Goal: Transaction & Acquisition: Purchase product/service

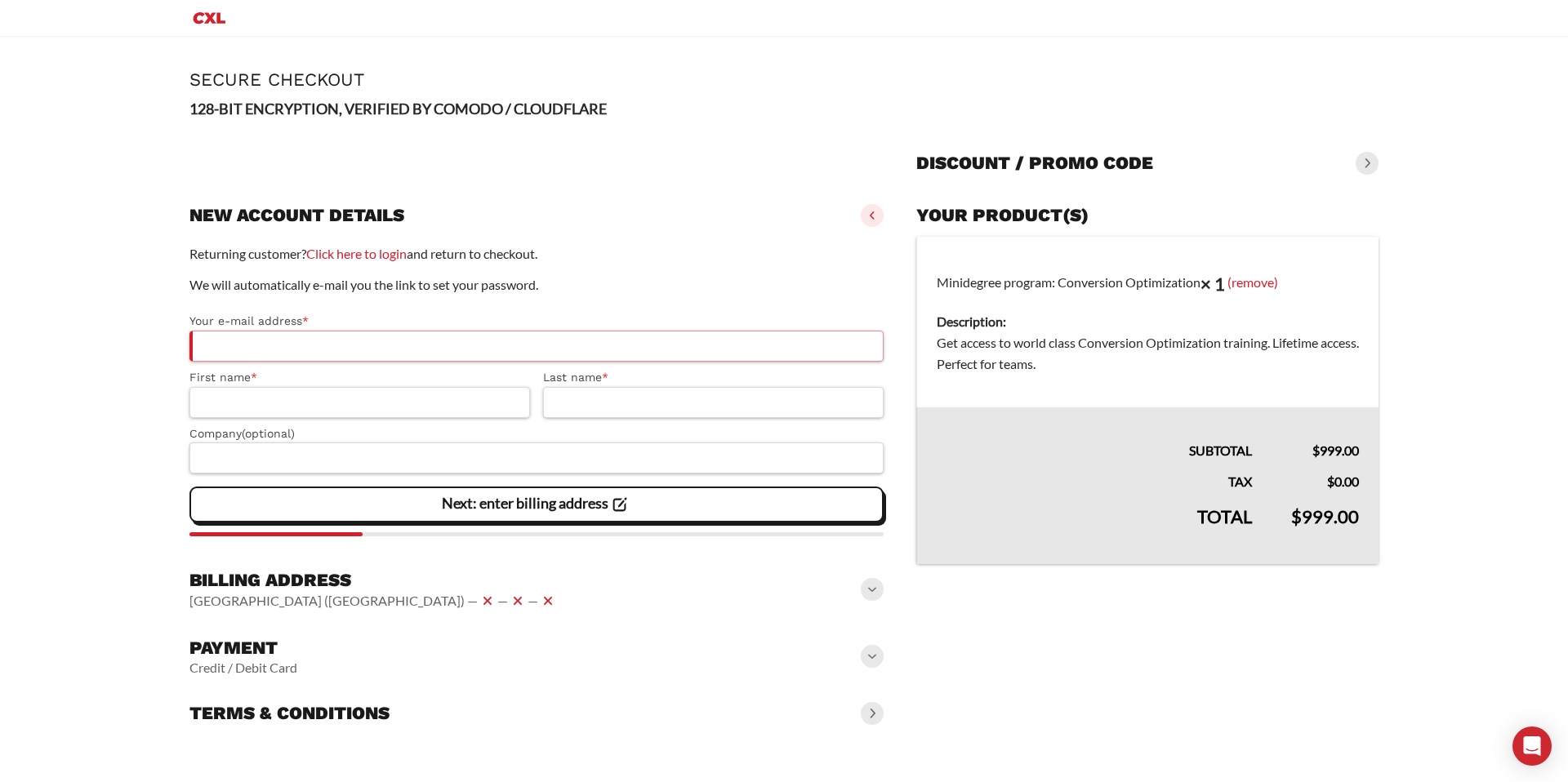
click at [540, 358] on input "Your e-mail address *" at bounding box center [536, 346] width 694 height 31
type input "**********"
click at [440, 405] on input "First name *" at bounding box center [360, 403] width 341 height 31
type input "*******"
click at [642, 392] on input "Last name *" at bounding box center [713, 403] width 341 height 31
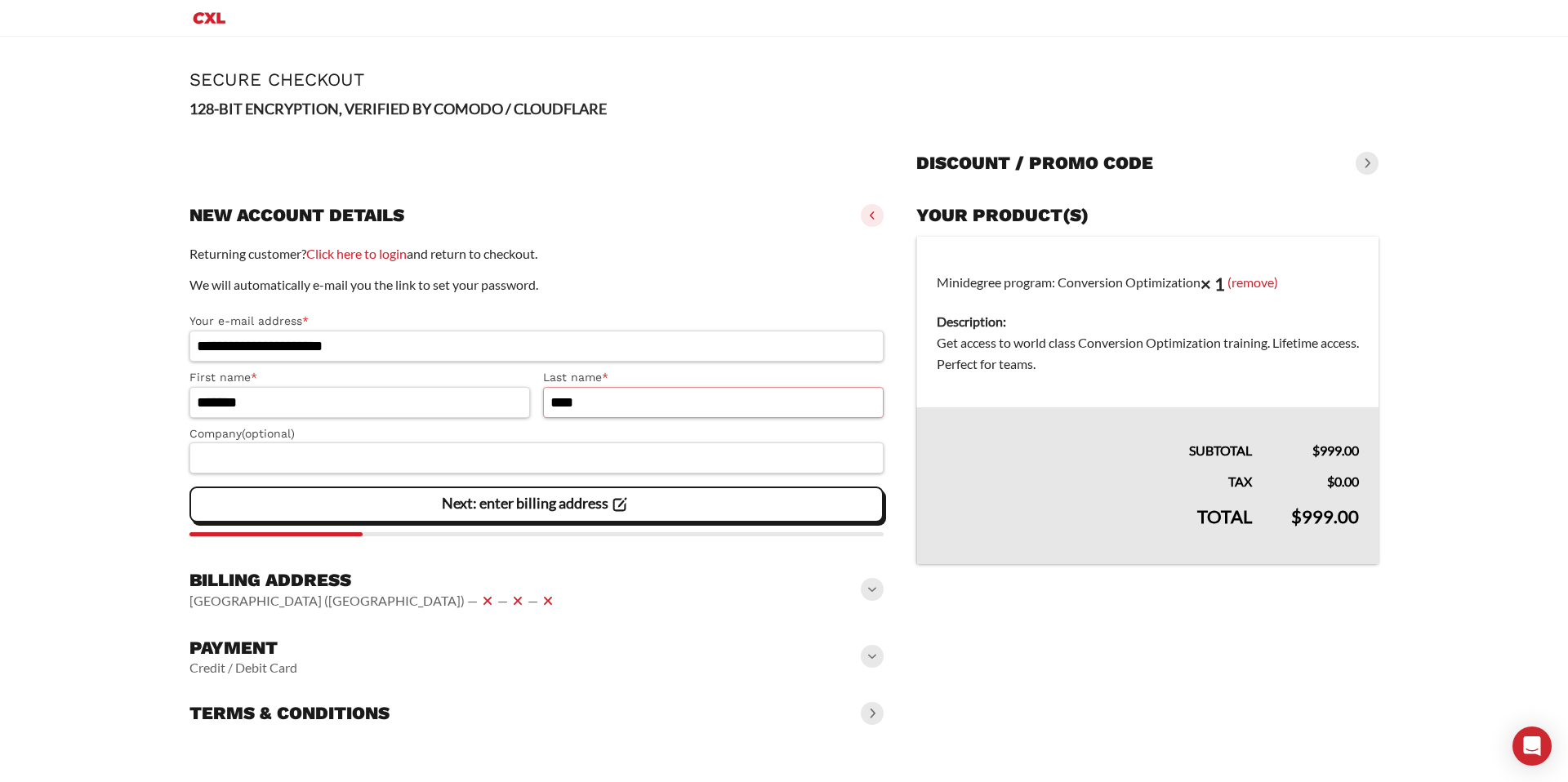
type input "****"
click at [398, 464] on input "Company (optional)" at bounding box center [536, 458] width 694 height 31
type input "**********"
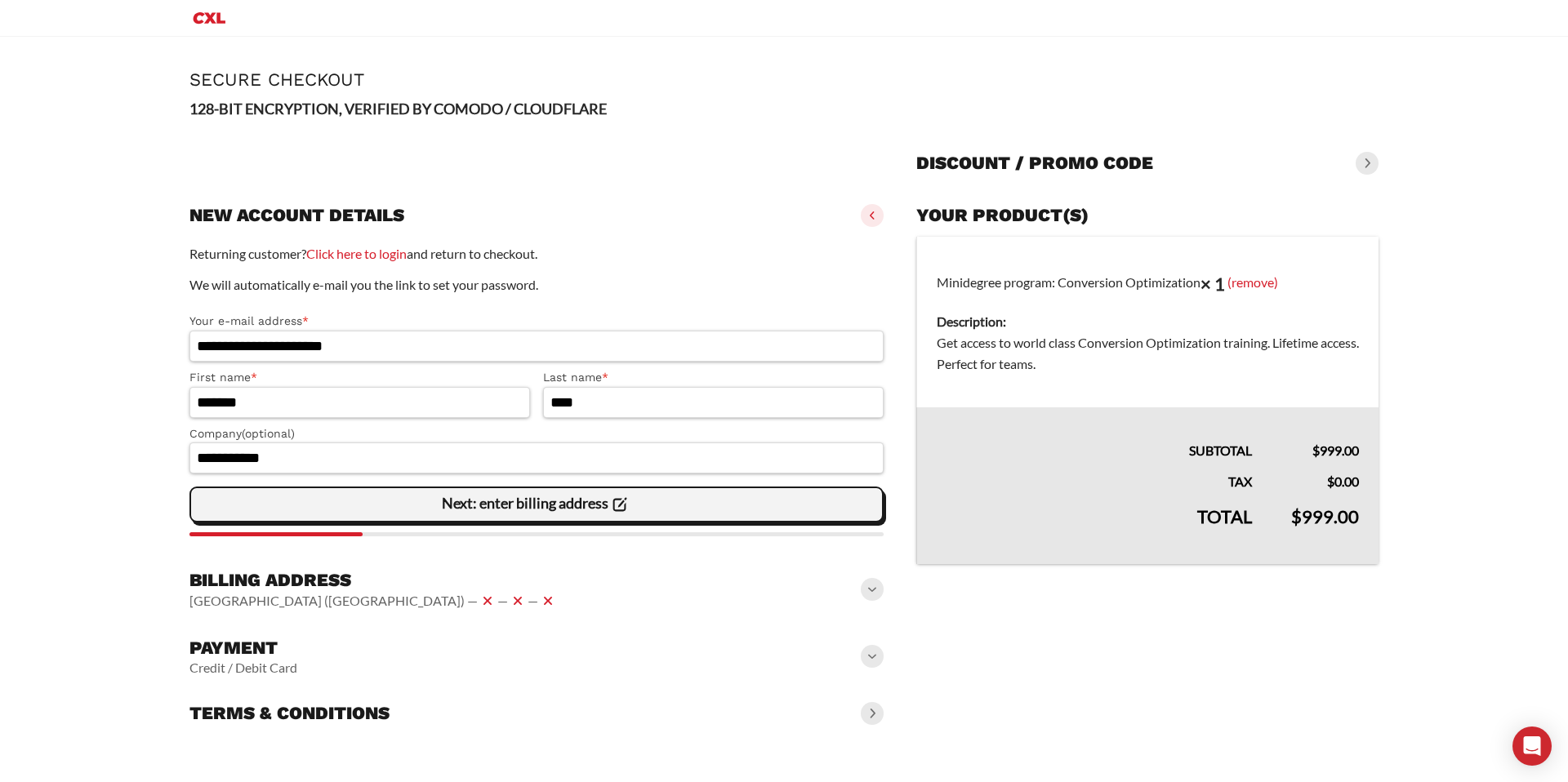
click at [0, 0] on slot "Next: enter billing address" at bounding box center [0, 0] width 0 height 0
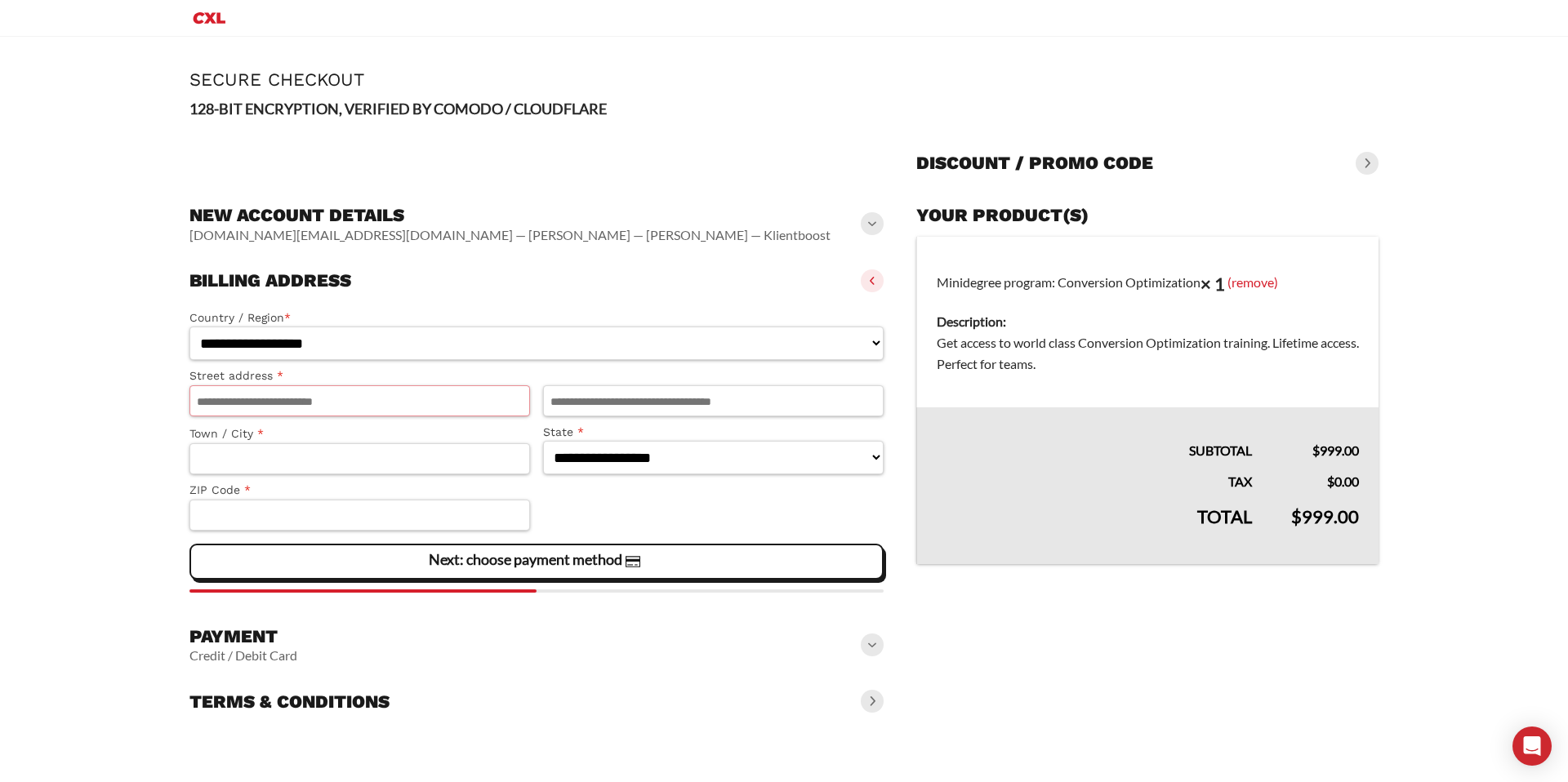
click at [408, 406] on input "Street address *" at bounding box center [360, 401] width 341 height 31
type input "**********"
select select "**"
type input "*****"
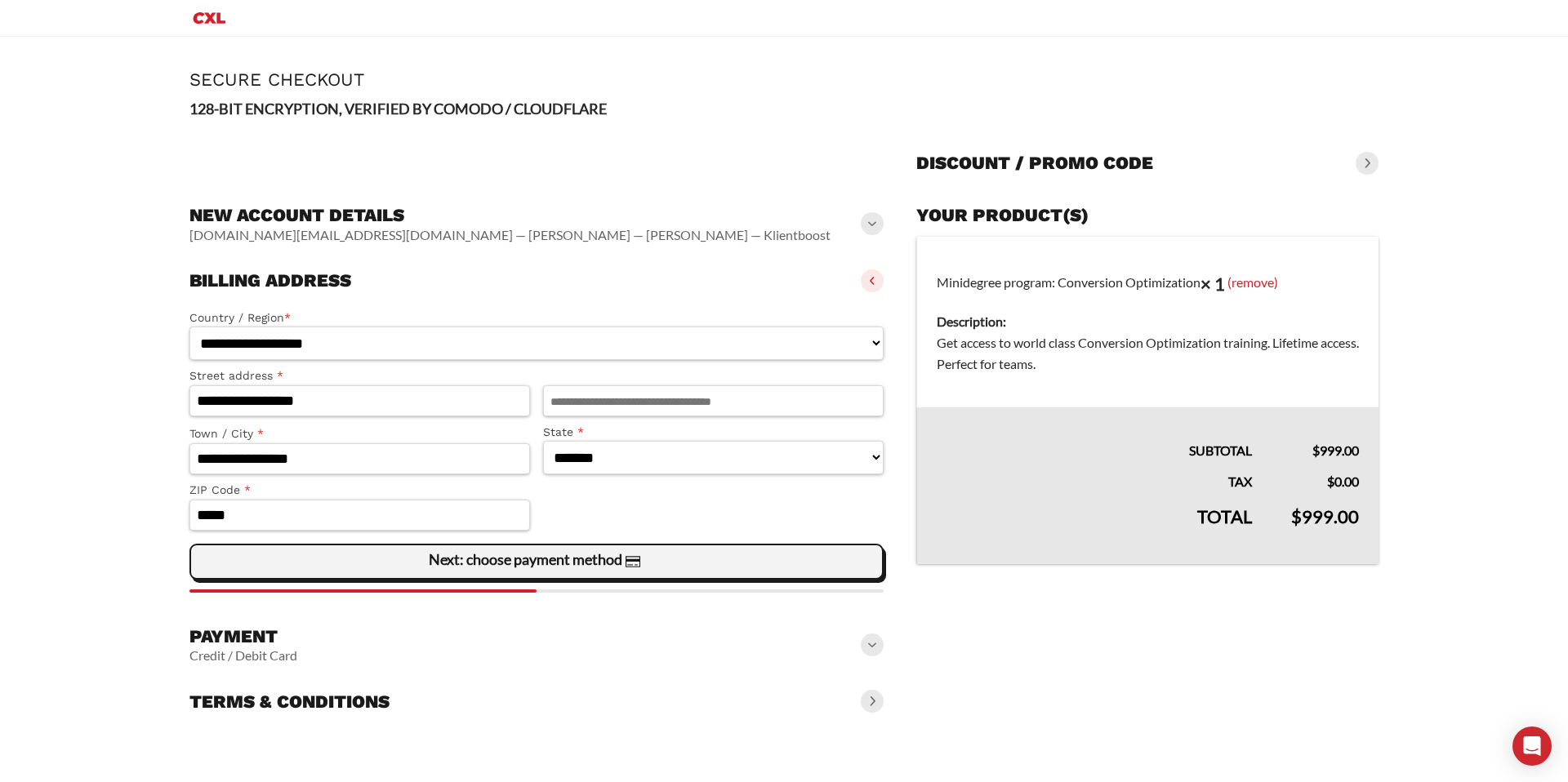
click at [0, 0] on slot "Next: choose payment method" at bounding box center [0, 0] width 0 height 0
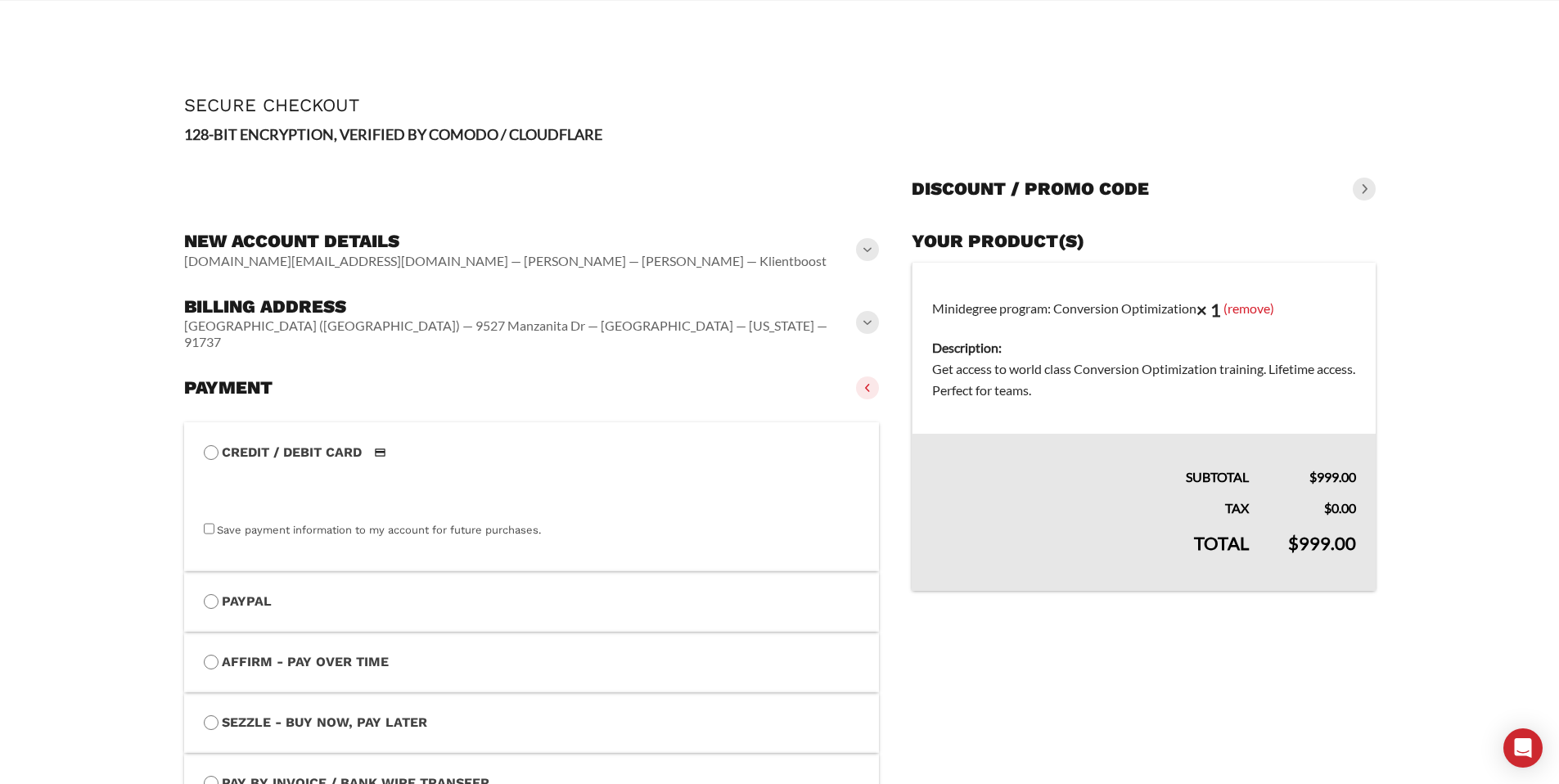
scroll to position [169, 0]
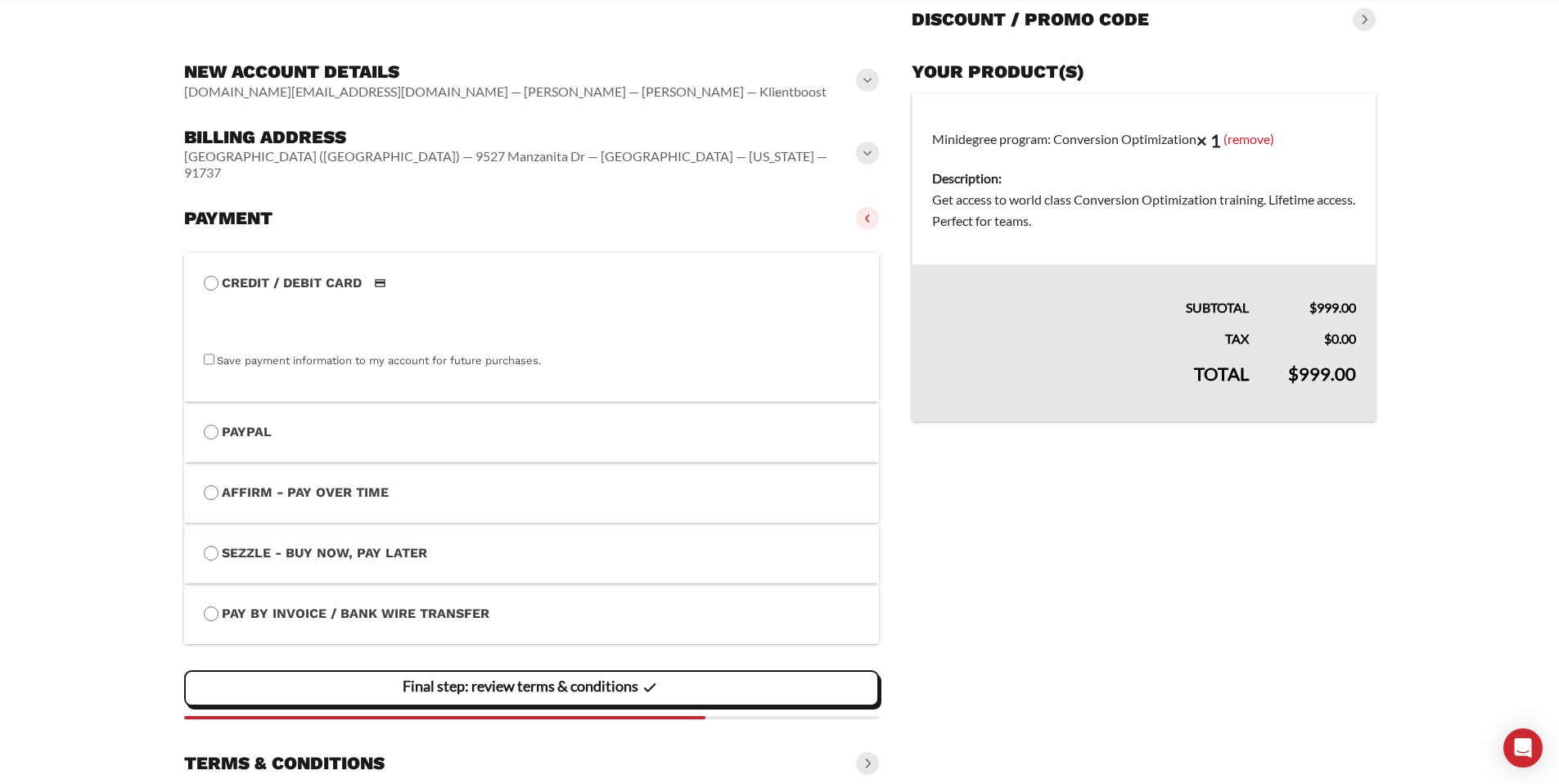
click at [249, 422] on label "PayPal" at bounding box center [531, 432] width 657 height 22
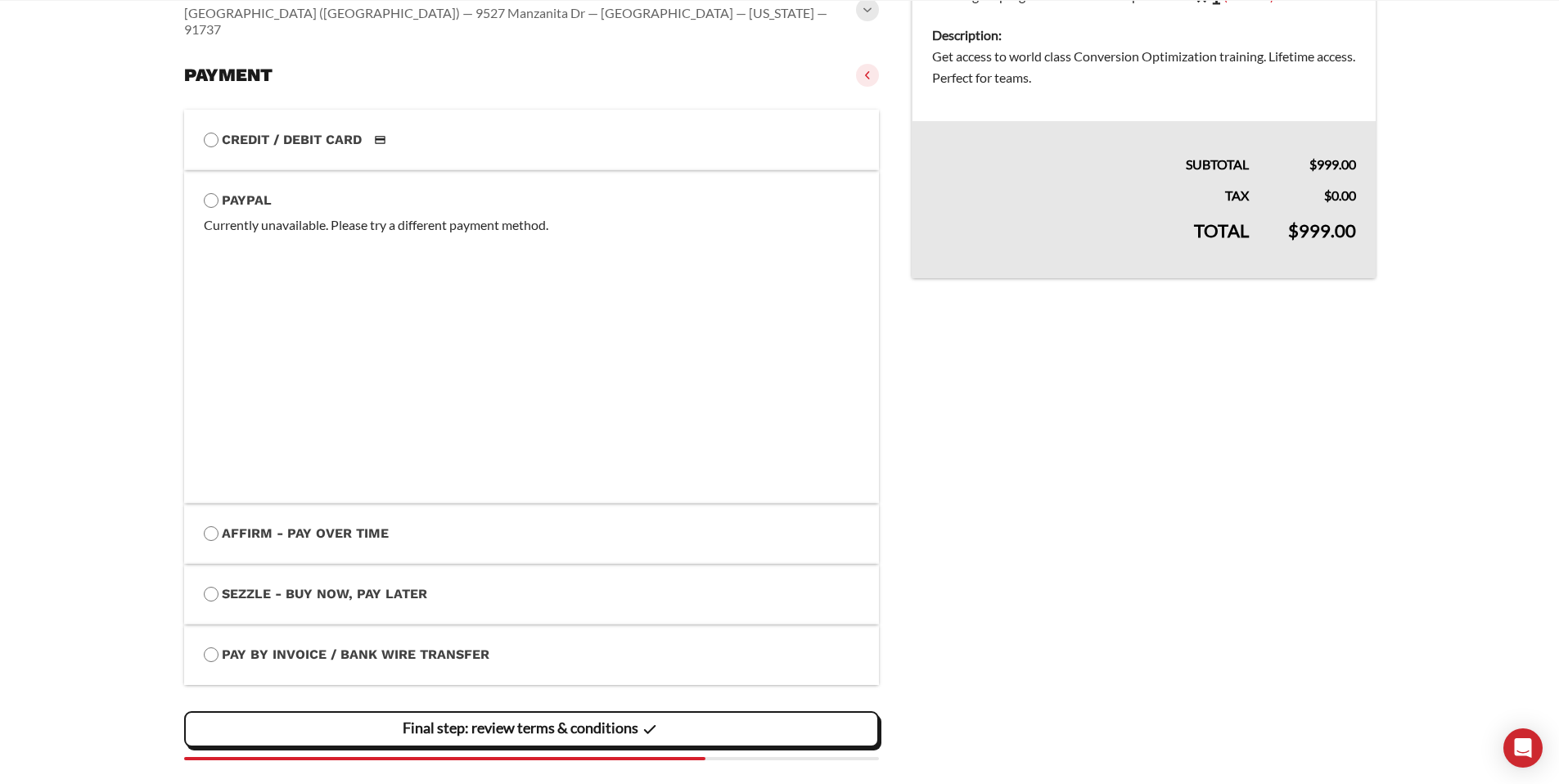
scroll to position [371, 0]
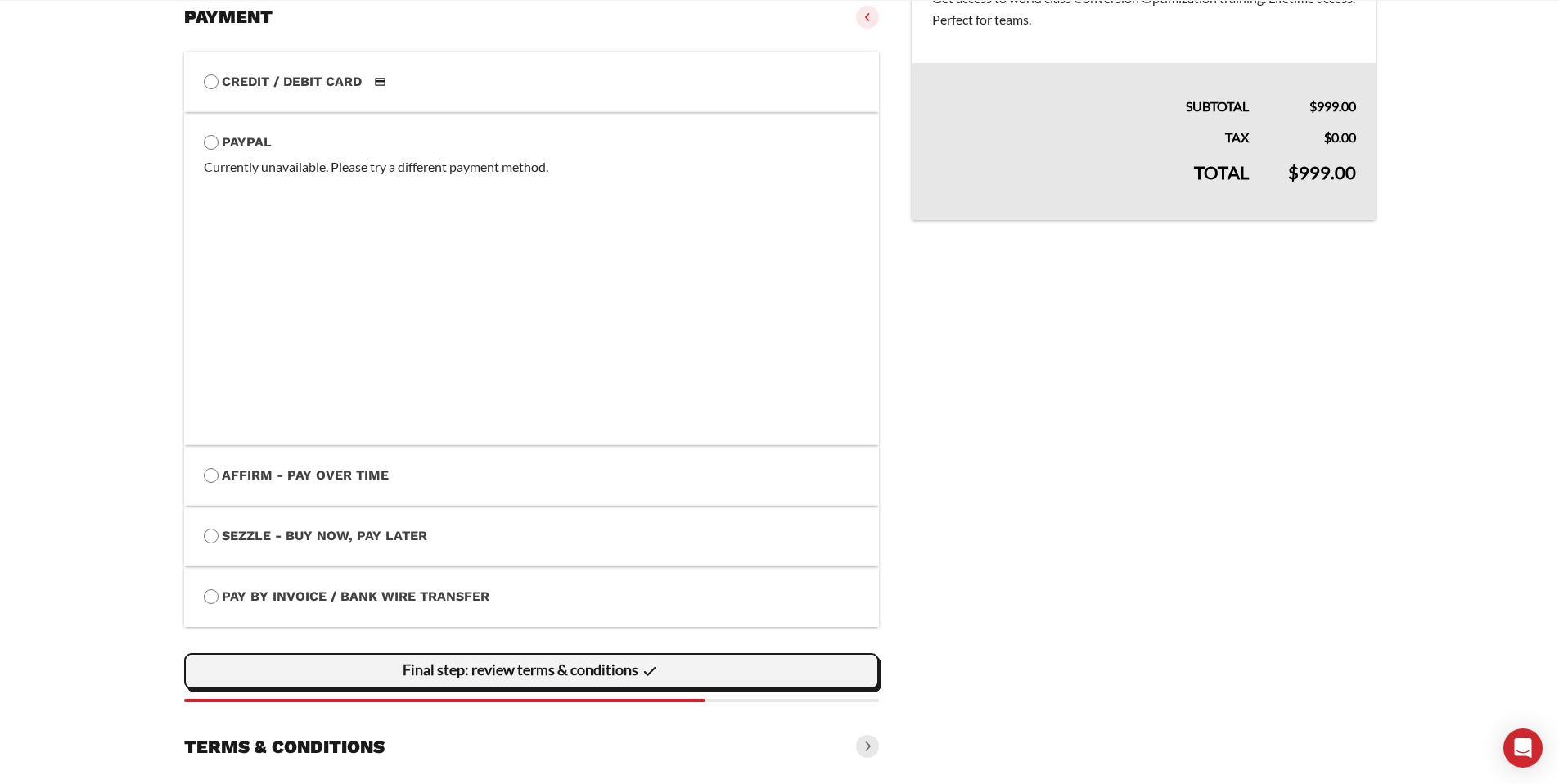
click at [0, 0] on slot "Final step: review terms & conditions" at bounding box center [0, 0] width 0 height 0
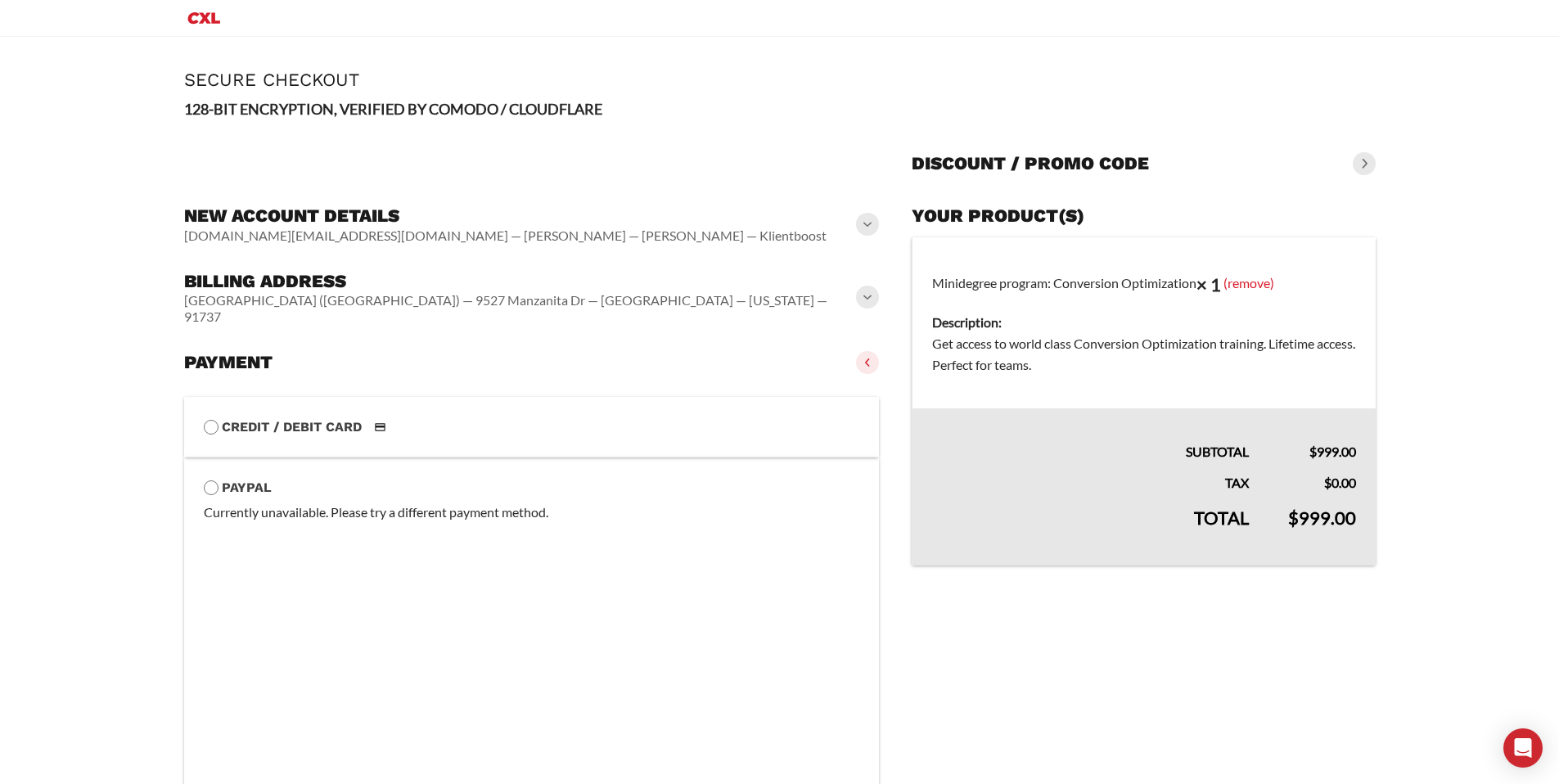
scroll to position [461, 0]
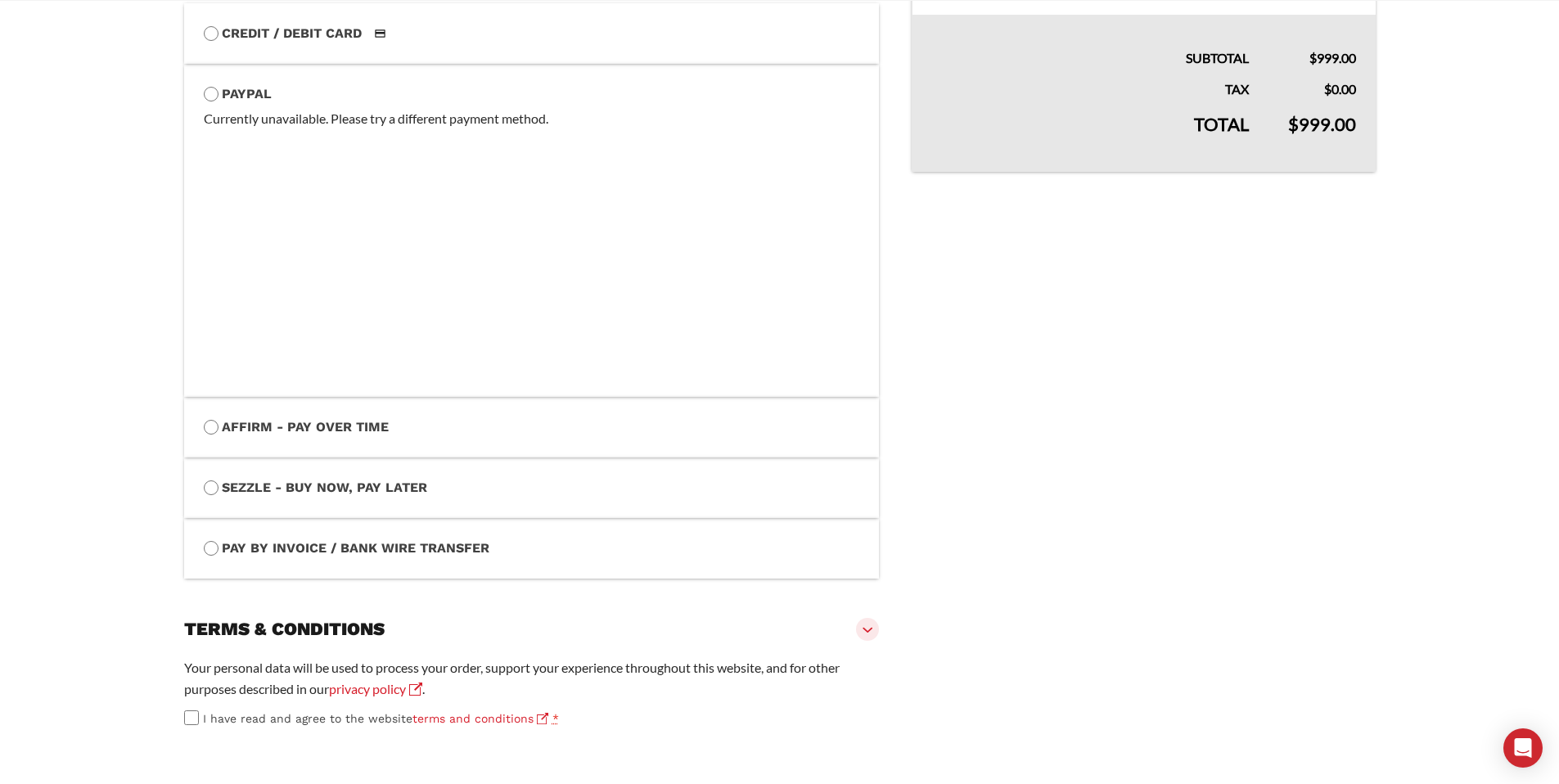
click at [425, 657] on p "Your personal data will be used to process your order, support your experience …" at bounding box center [531, 678] width 695 height 42
click at [876, 618] on span at bounding box center [867, 629] width 23 height 23
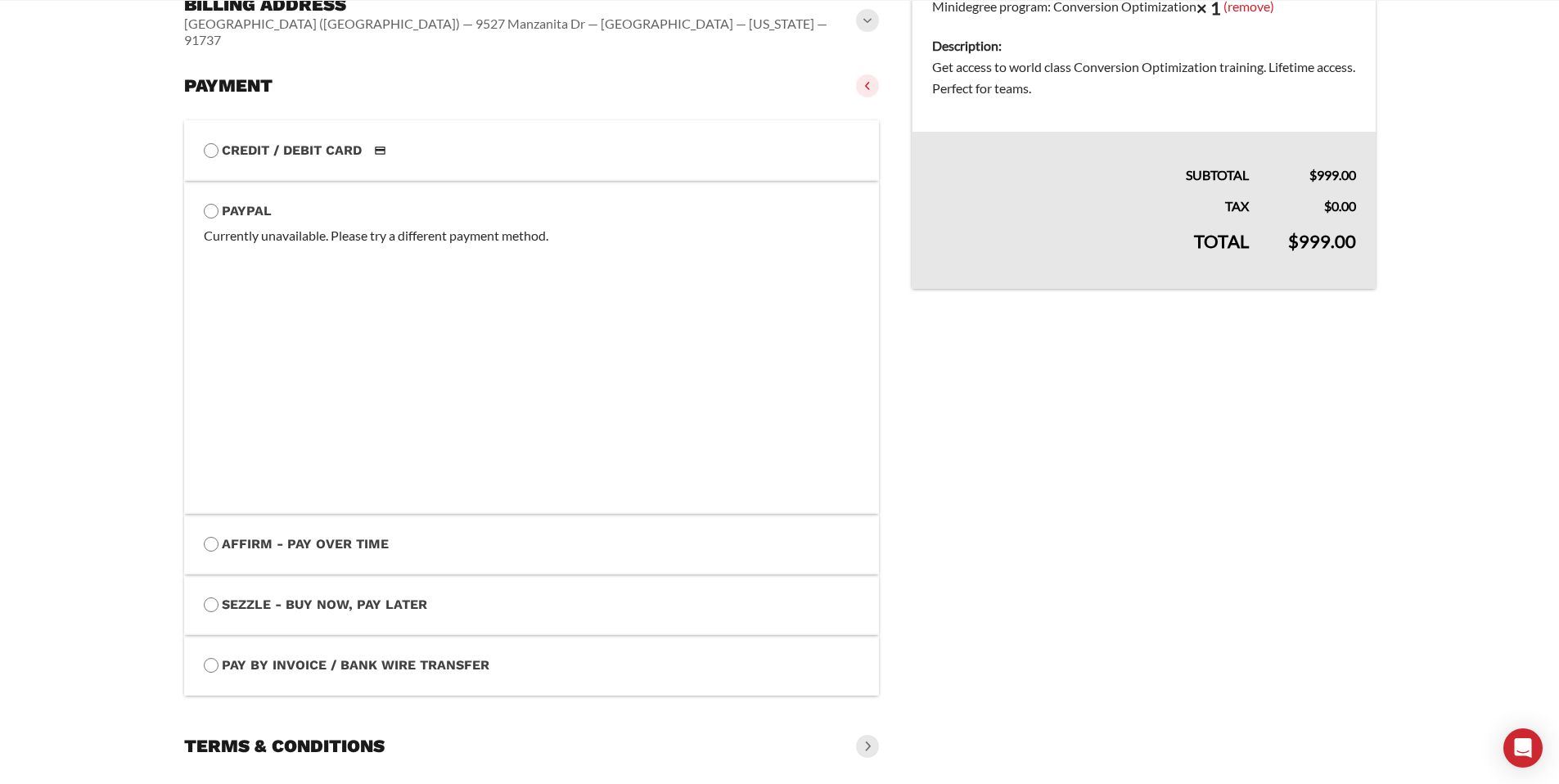
click at [431, 225] on div "Currently unavailable. Please try a different payment method." at bounding box center [531, 235] width 657 height 22
click at [1520, 758] on div "Open Intercom Messenger" at bounding box center [1524, 748] width 43 height 43
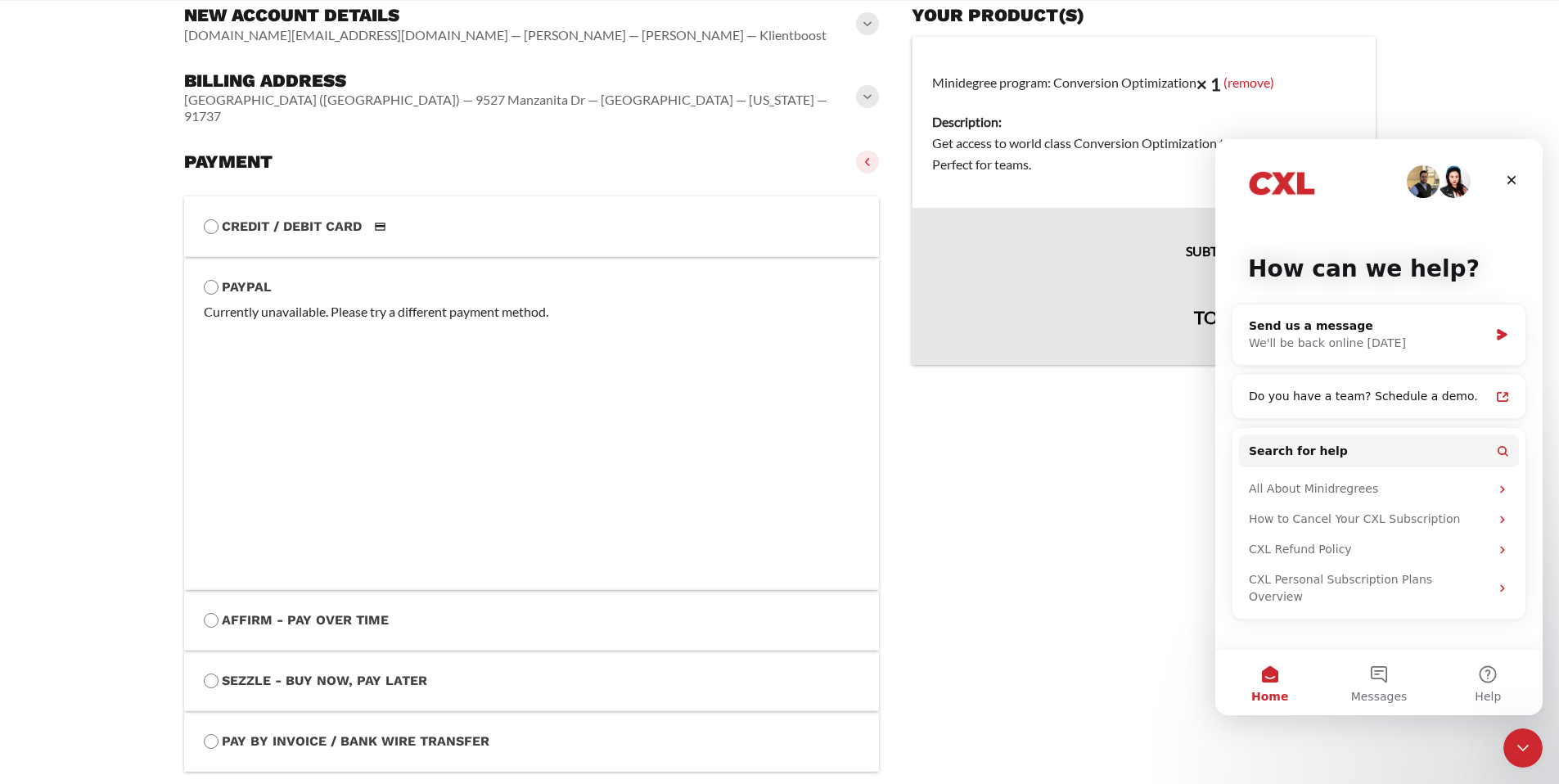
scroll to position [170, 0]
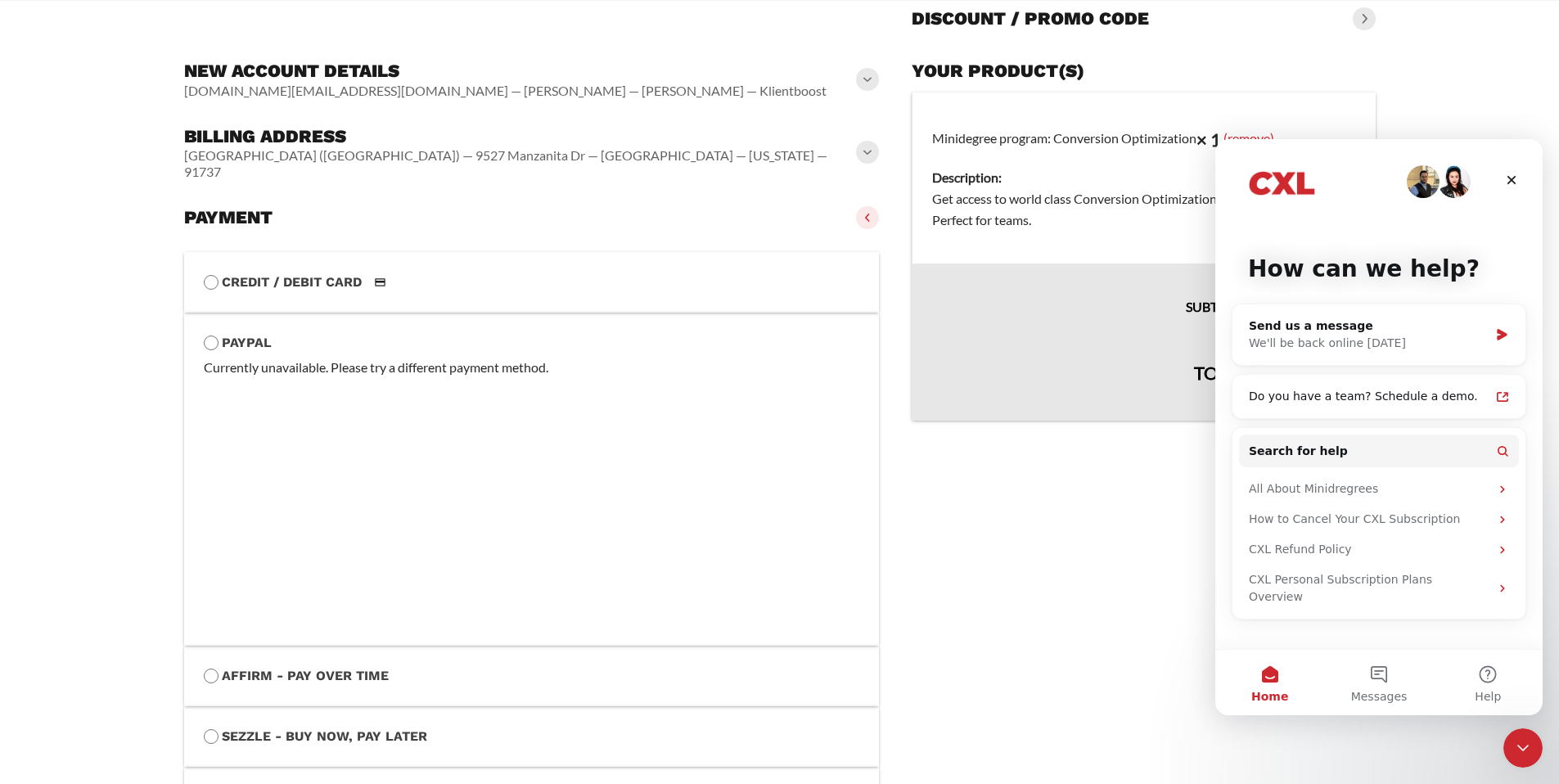
click at [954, 535] on vaadin-details "Your product(s) Minidegree program: Conversion Optimization × 1 (remove) Descri…" at bounding box center [1143, 474] width 463 height 843
click at [1514, 184] on icon "Close" at bounding box center [1512, 179] width 13 height 13
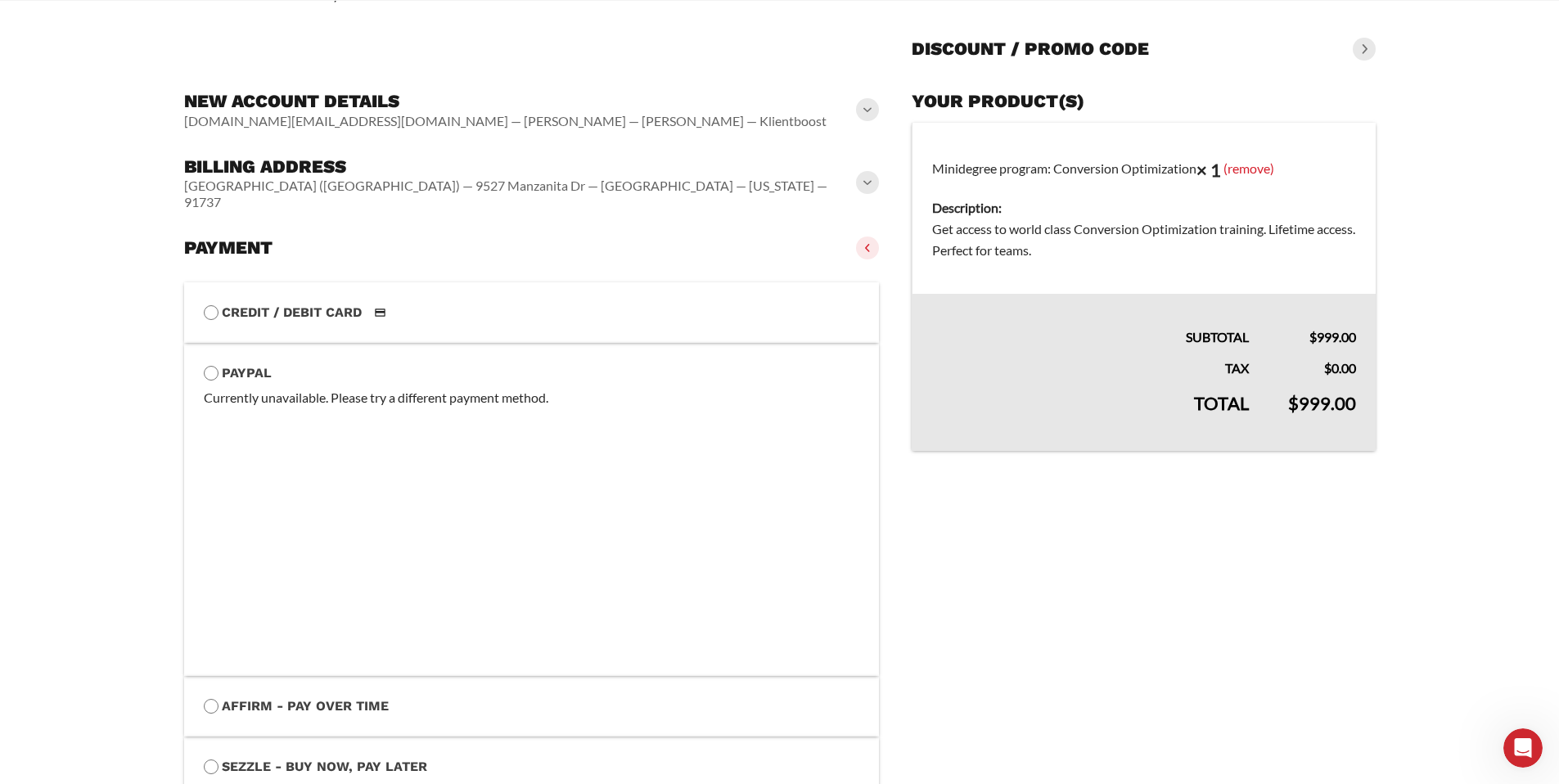
scroll to position [218, 0]
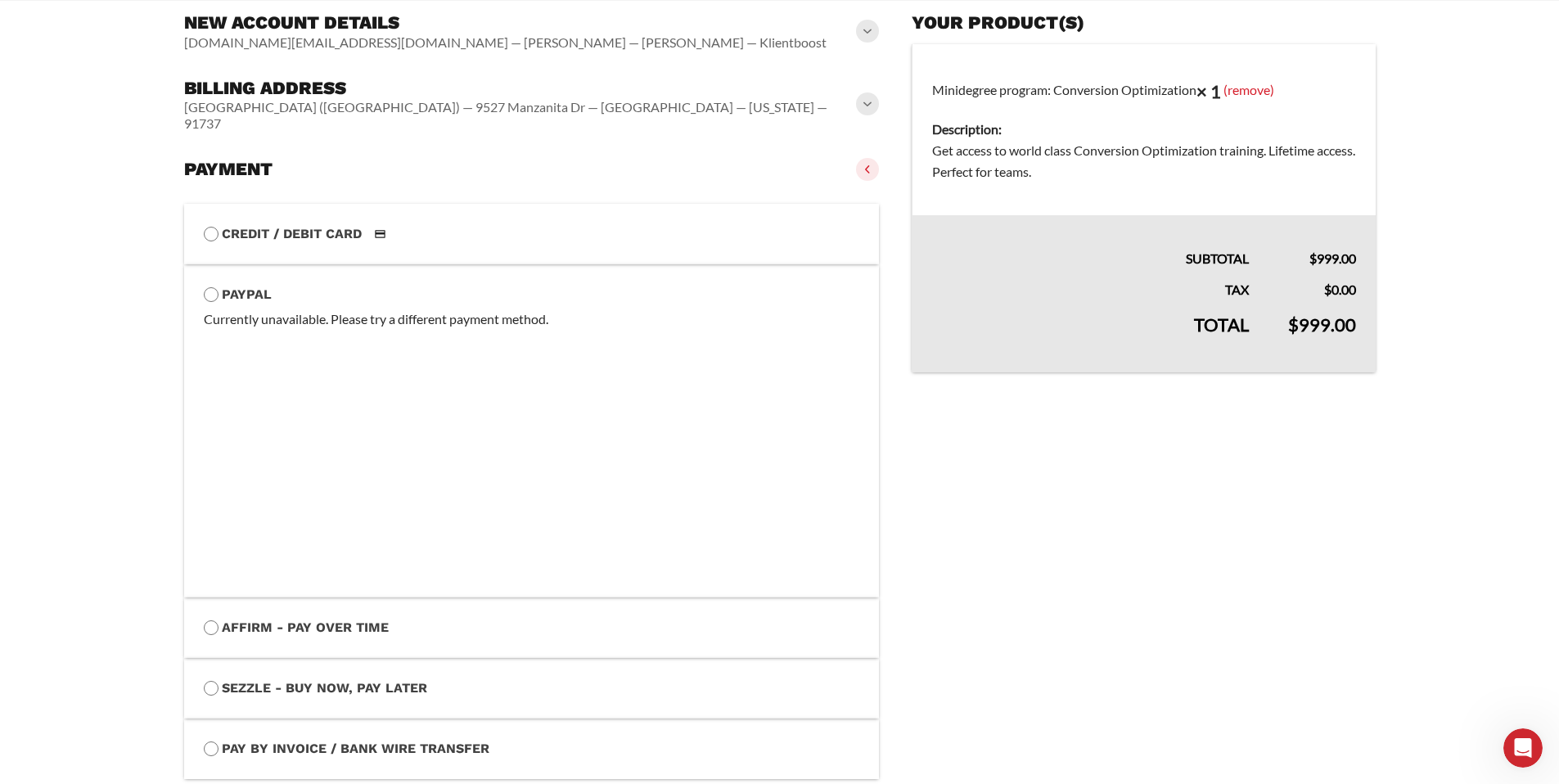
click at [355, 223] on label "Credit / Debit Card" at bounding box center [531, 234] width 657 height 22
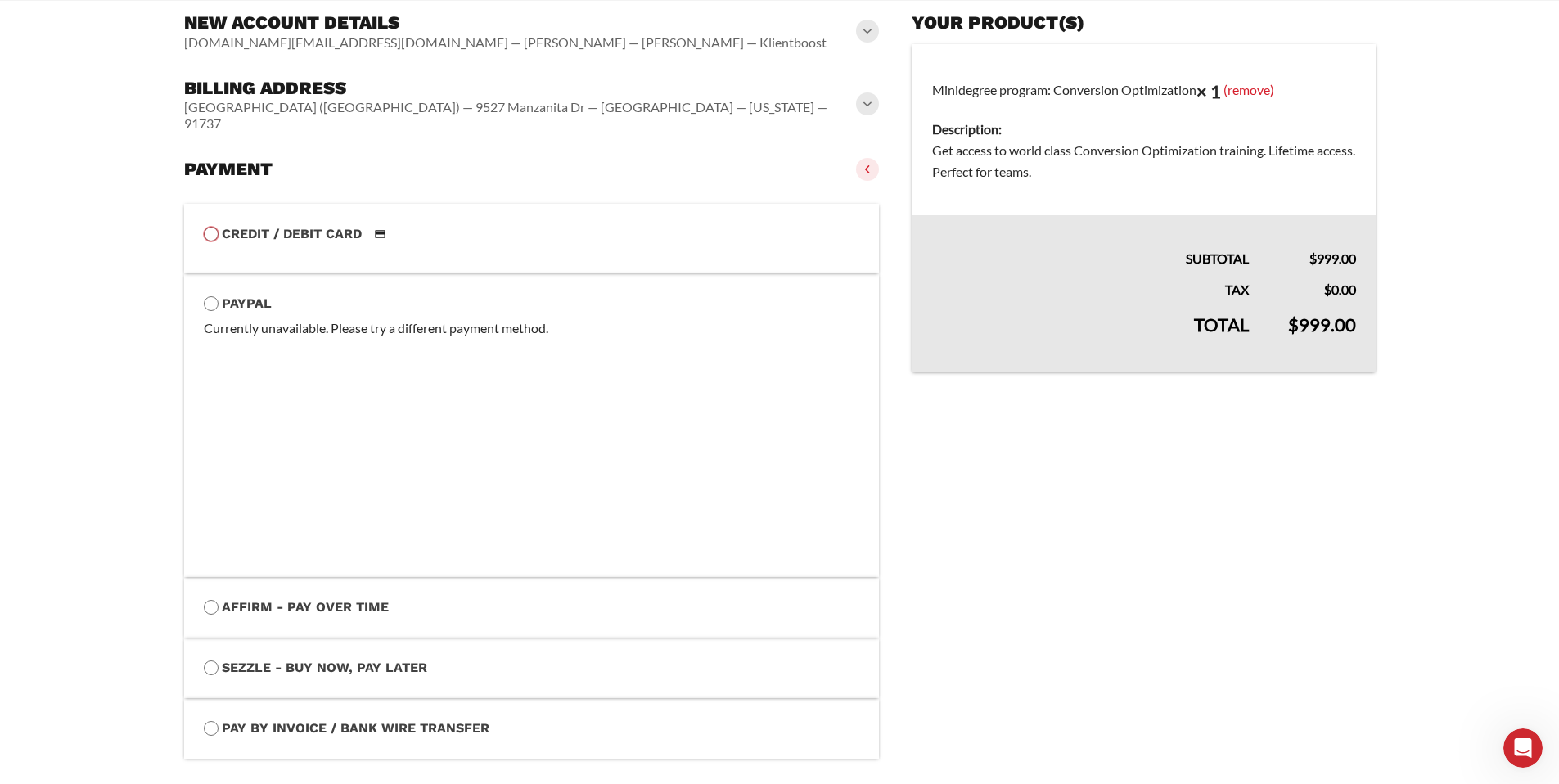
scroll to position [118, 0]
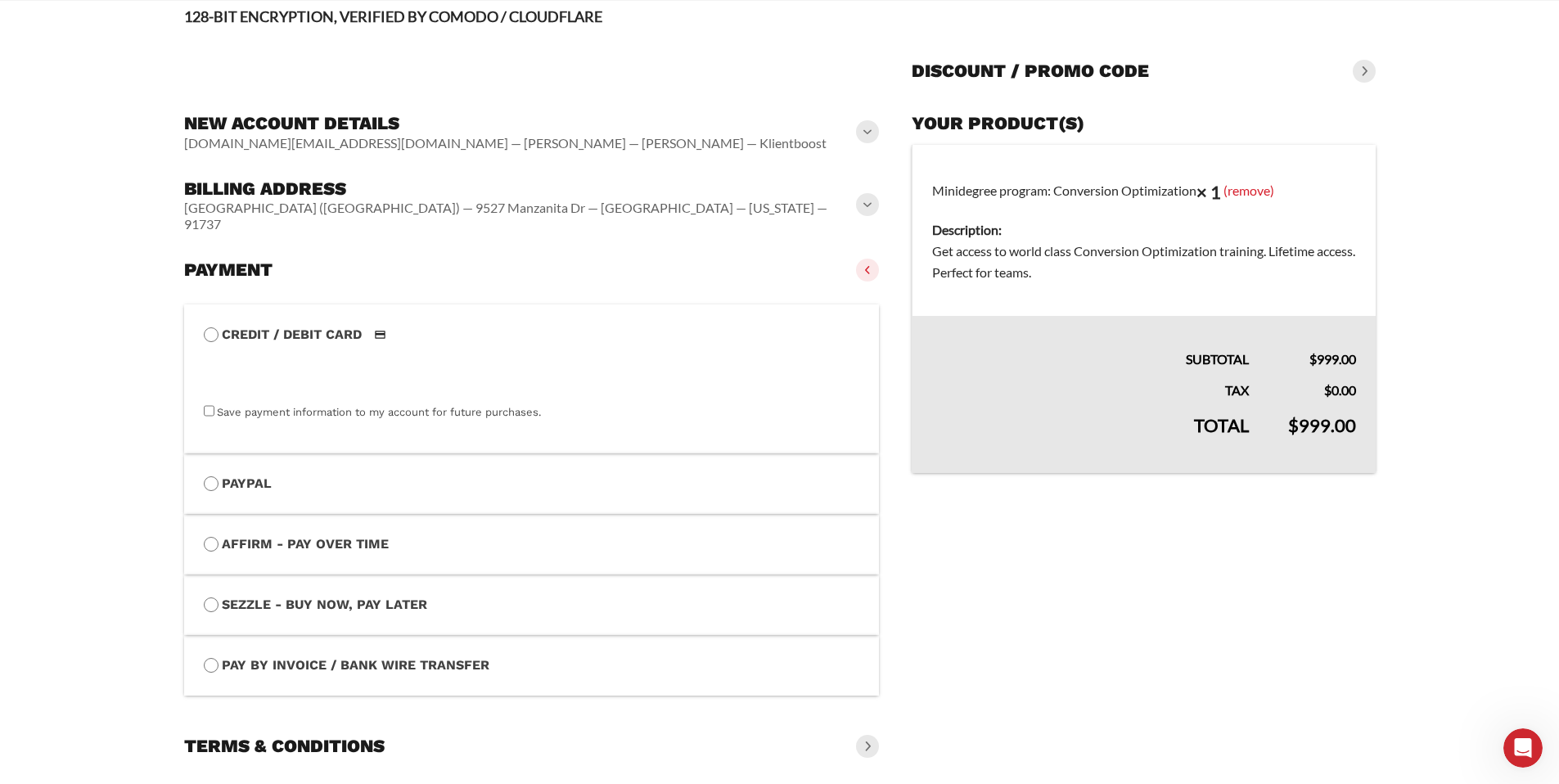
click at [255, 473] on label "PayPal" at bounding box center [531, 483] width 657 height 22
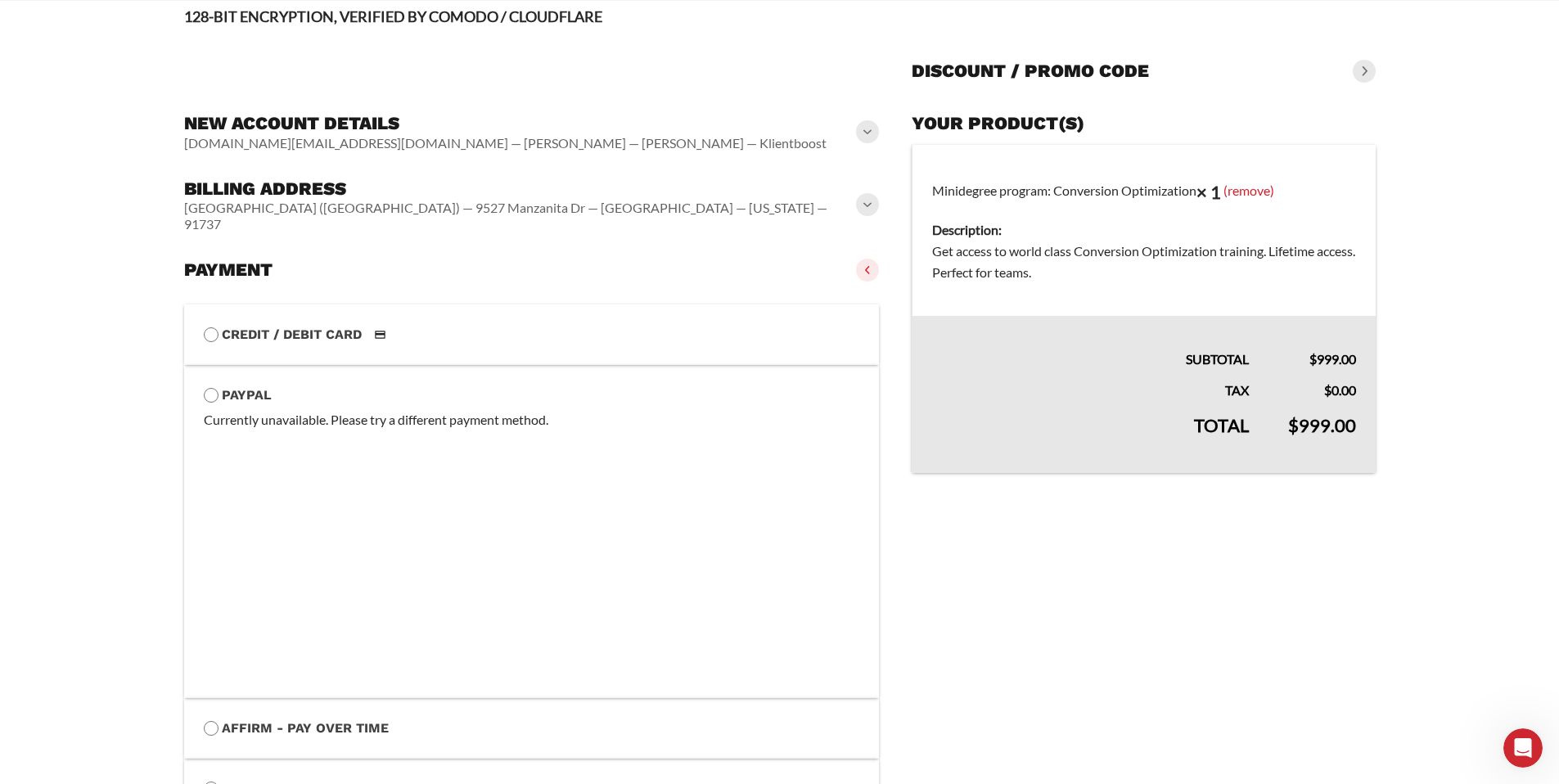
click at [301, 409] on div "Currently unavailable. Please try a different payment method." at bounding box center [531, 419] width 657 height 22
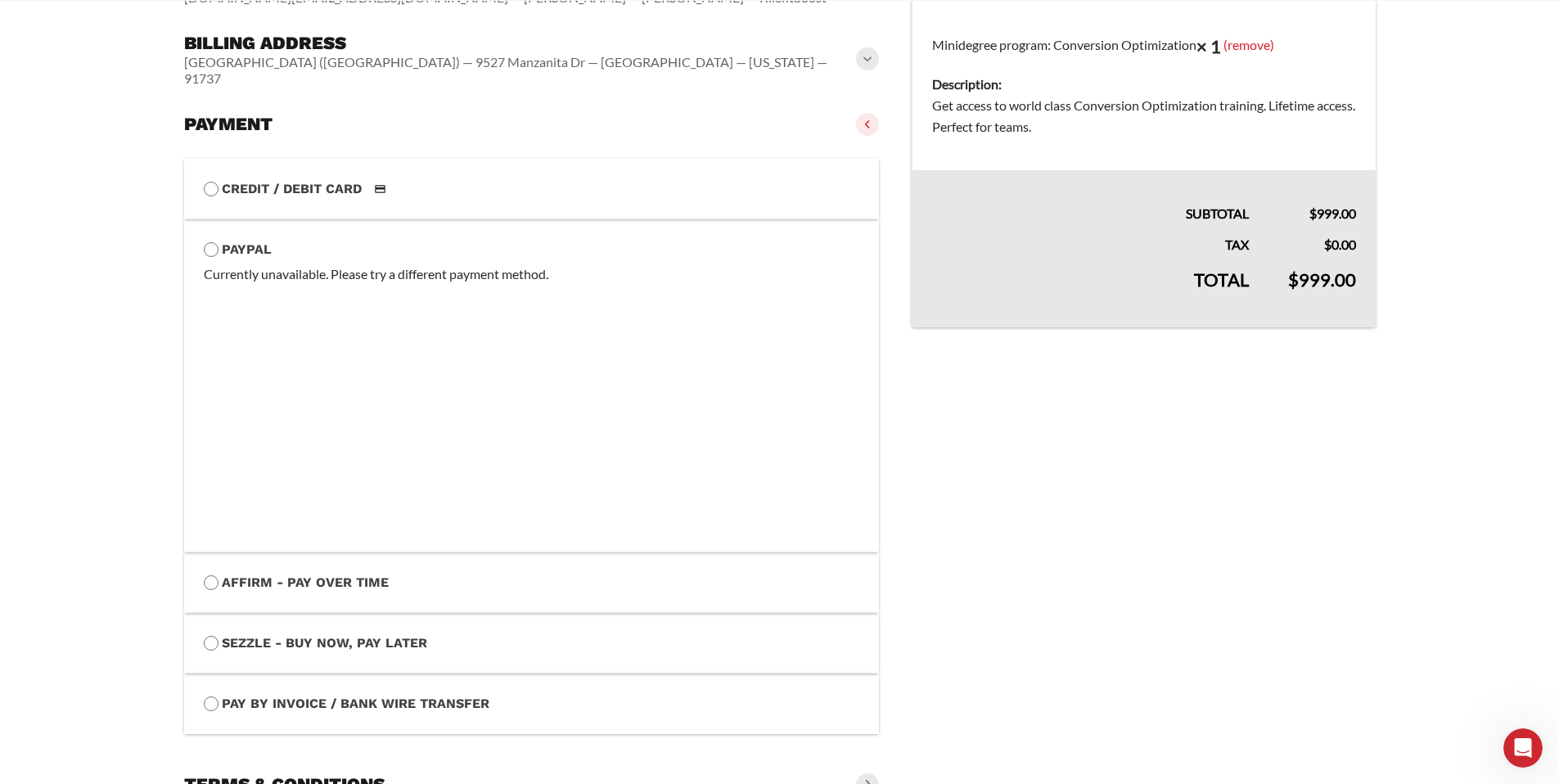
scroll to position [302, 0]
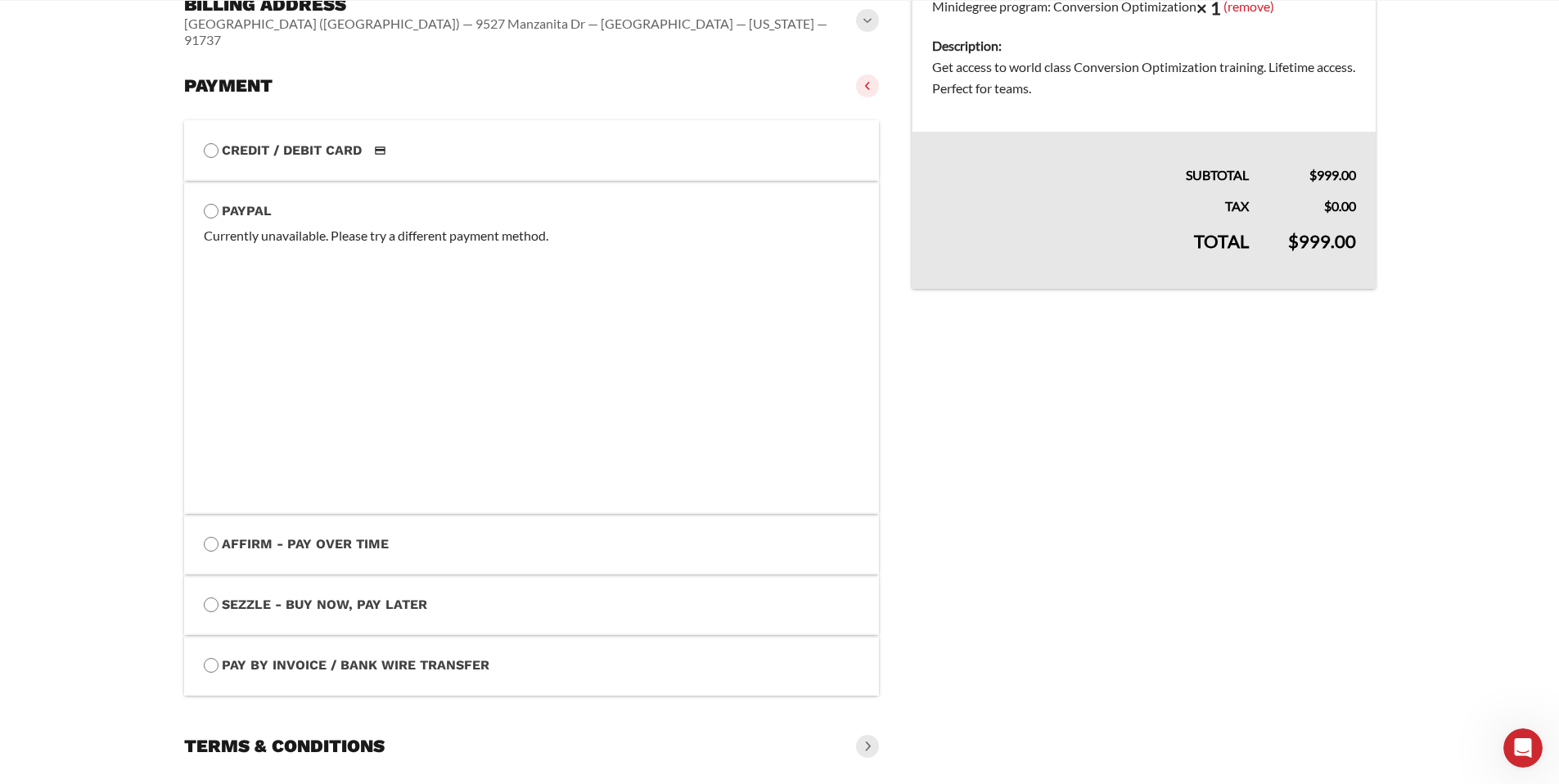
click at [868, 735] on span at bounding box center [867, 746] width 23 height 23
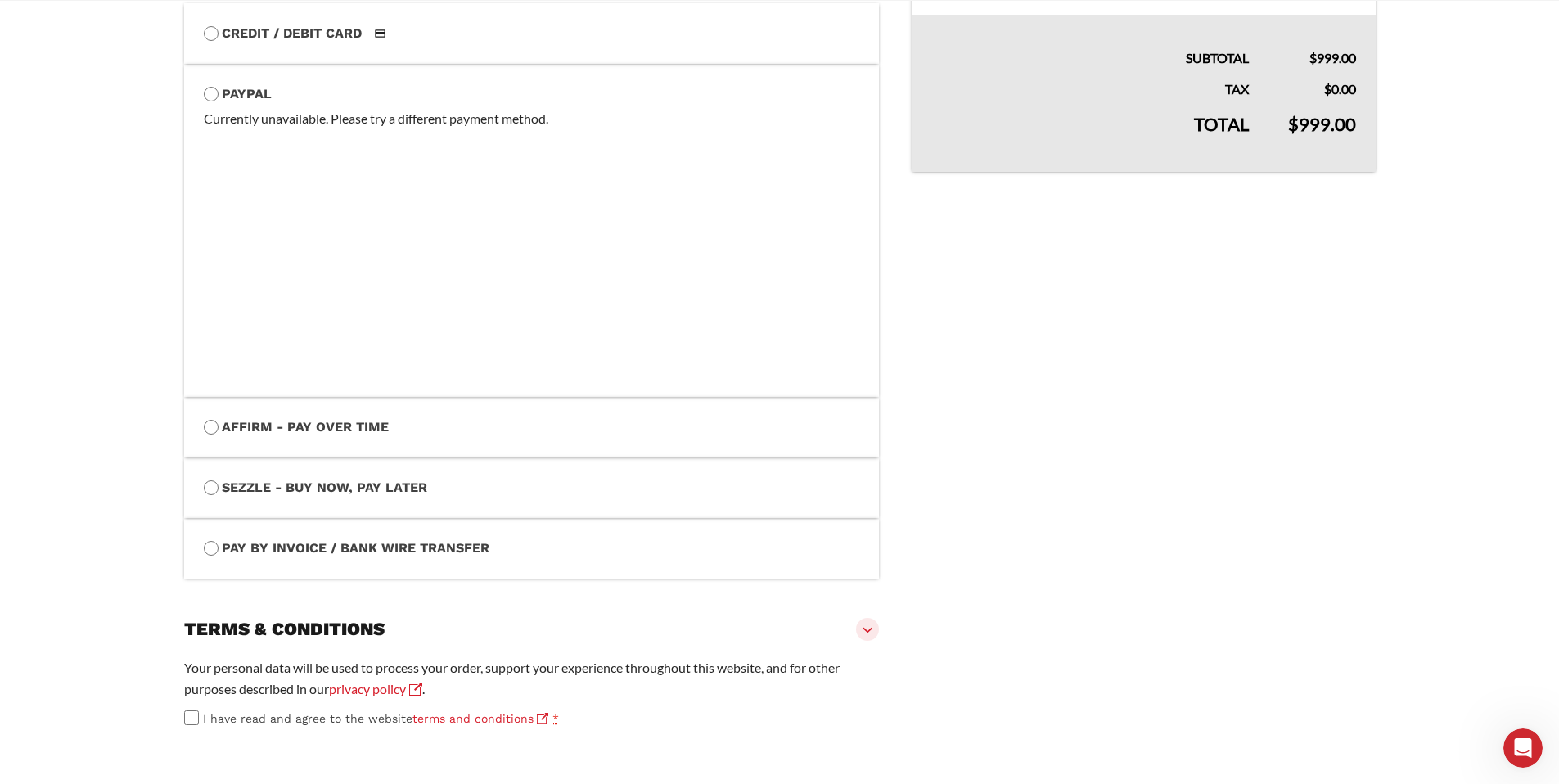
scroll to position [461, 0]
click at [1531, 736] on div "Open Intercom Messenger" at bounding box center [1520, 745] width 54 height 54
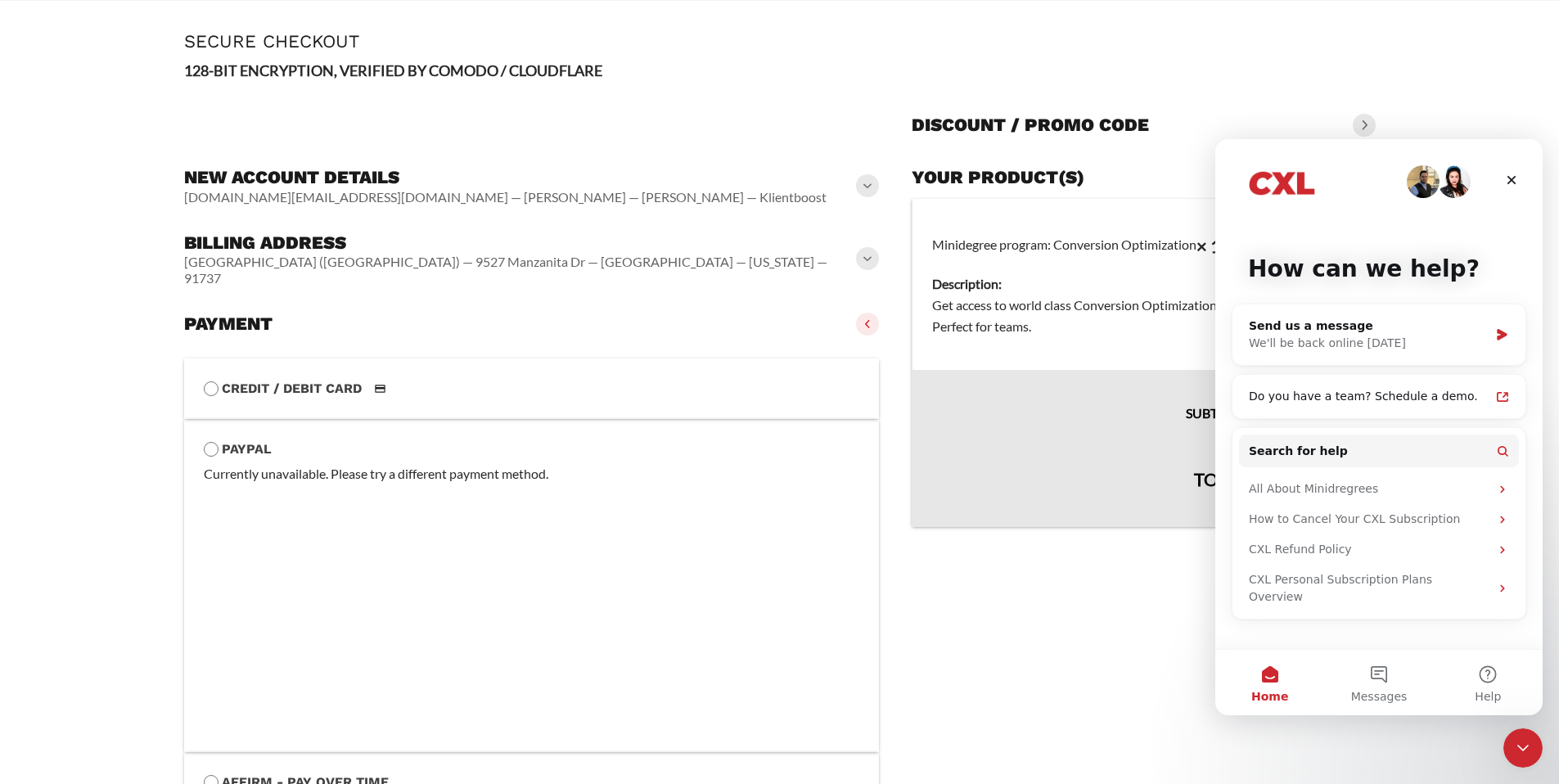
scroll to position [60, 0]
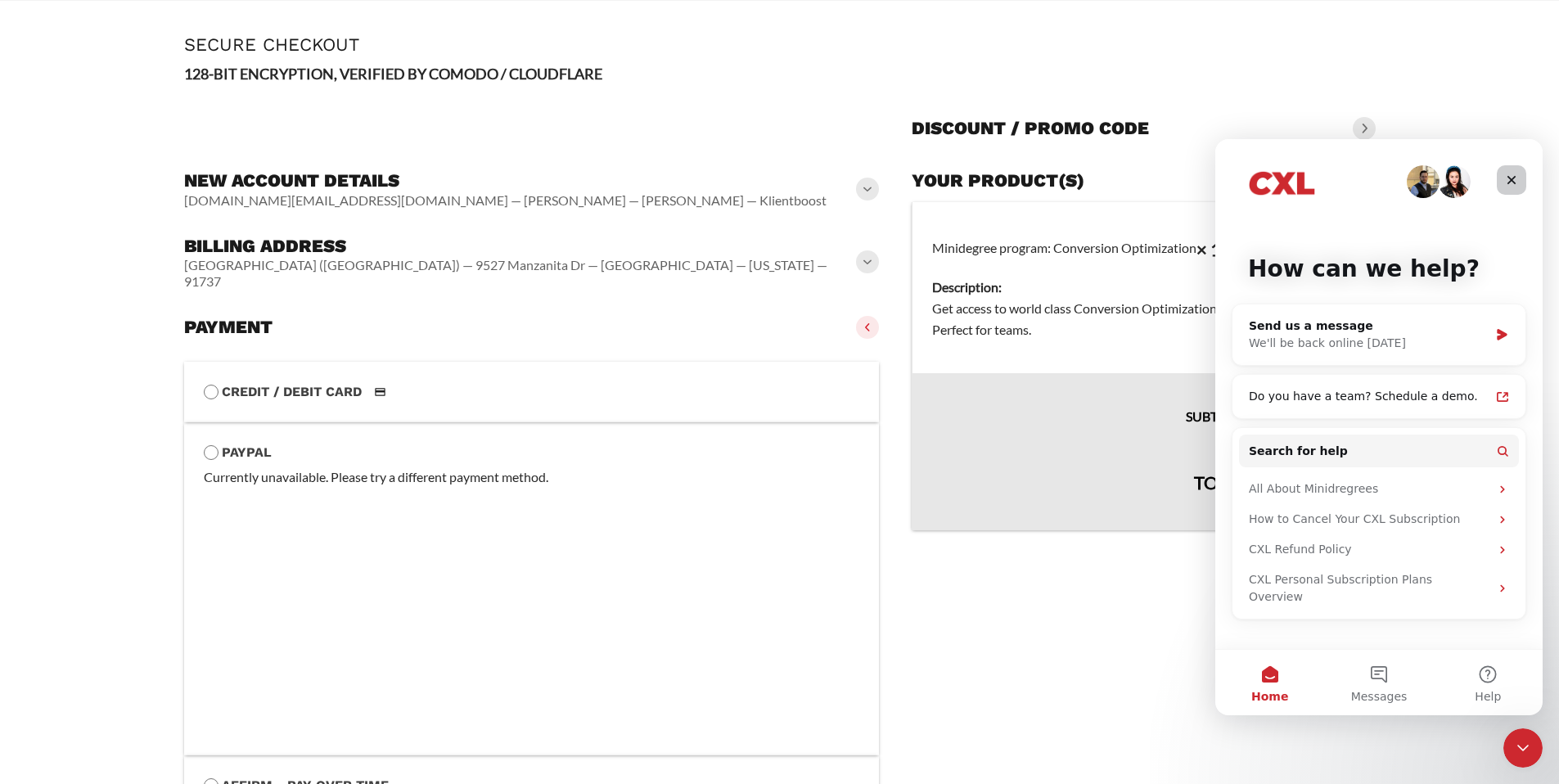
click at [1499, 181] on div "Close" at bounding box center [1512, 180] width 29 height 29
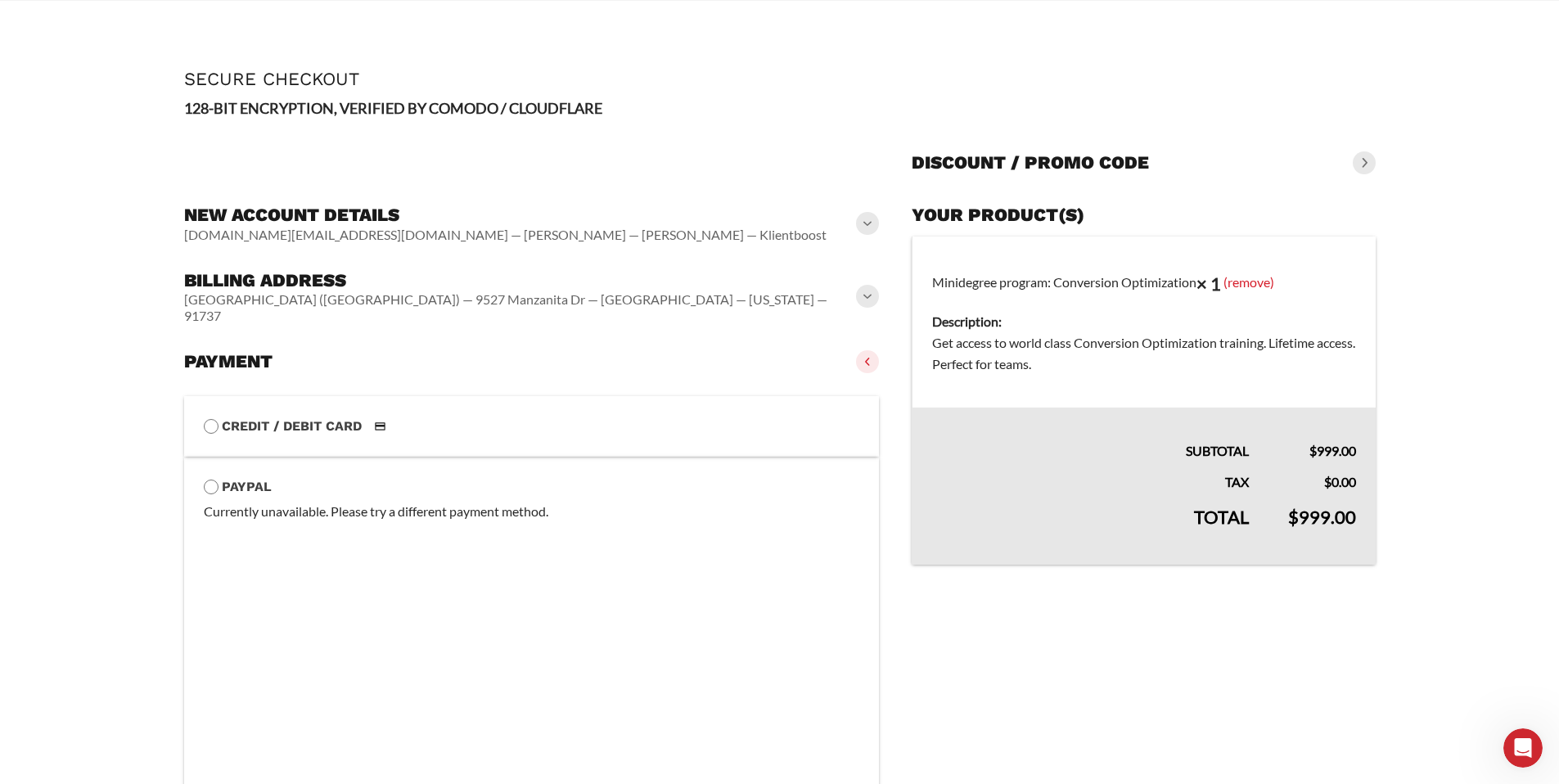
scroll to position [0, 0]
click at [863, 285] on span at bounding box center [867, 297] width 23 height 23
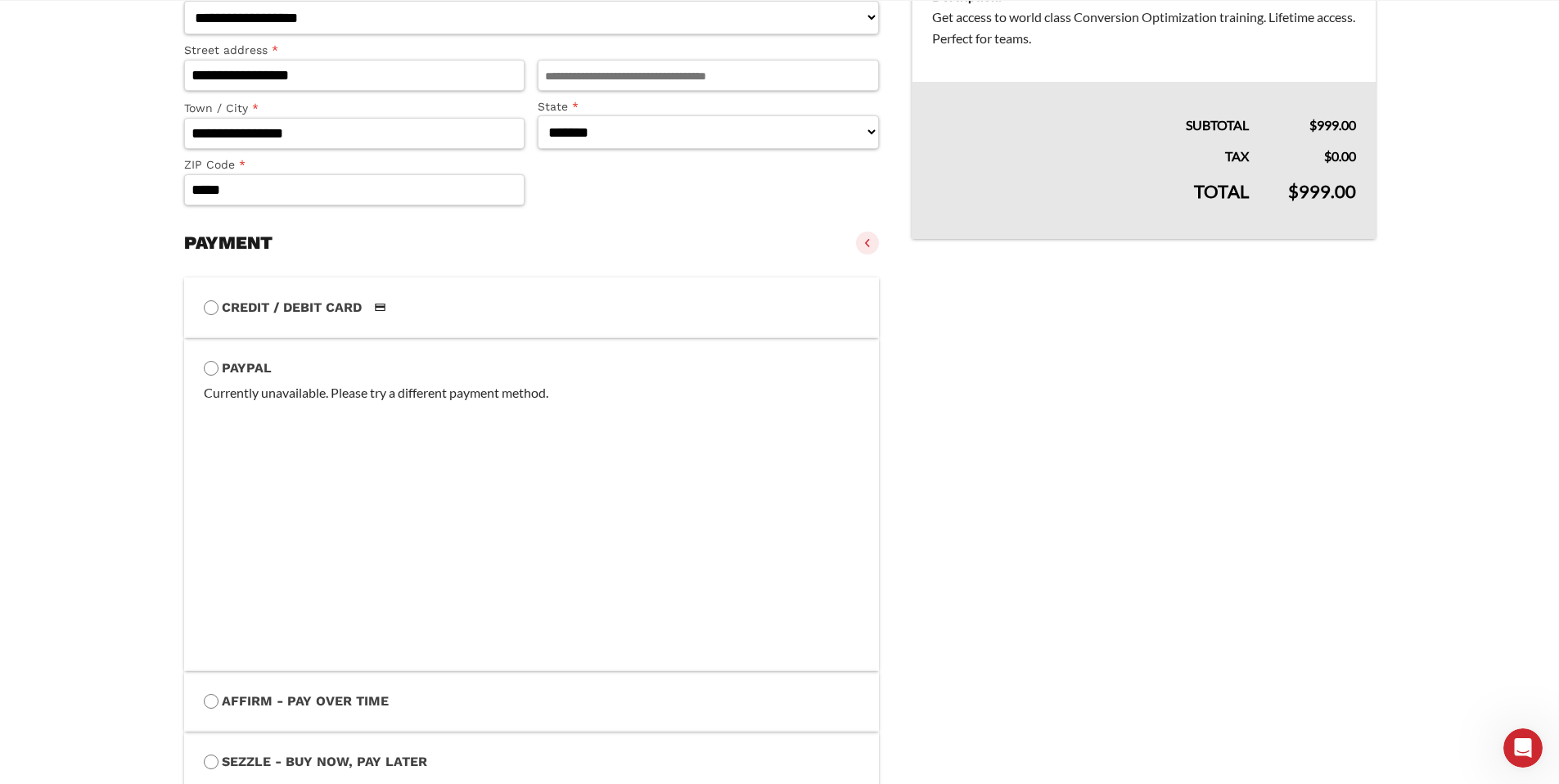
scroll to position [354, 0]
click at [449, 295] on li "Credit / Debit Card Save payment information to my account for future purchases." at bounding box center [531, 306] width 695 height 60
click at [261, 309] on label "Credit / Debit Card" at bounding box center [531, 305] width 657 height 22
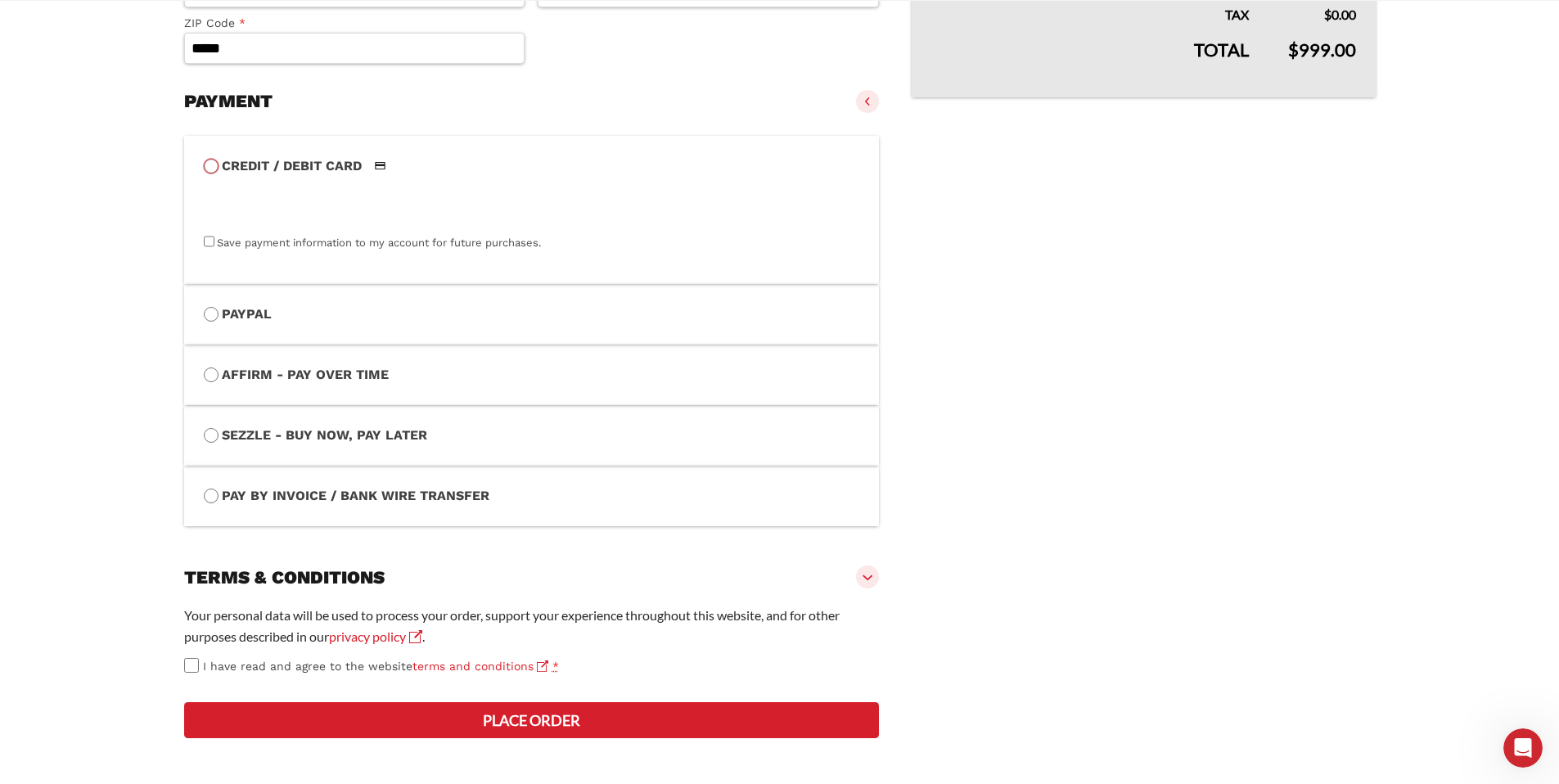
scroll to position [554, 0]
click at [296, 284] on li "PayPal Payment Info Currently unavailable. Please try a different payment metho…" at bounding box center [531, 314] width 695 height 60
click at [248, 304] on label "PayPal" at bounding box center [531, 314] width 657 height 22
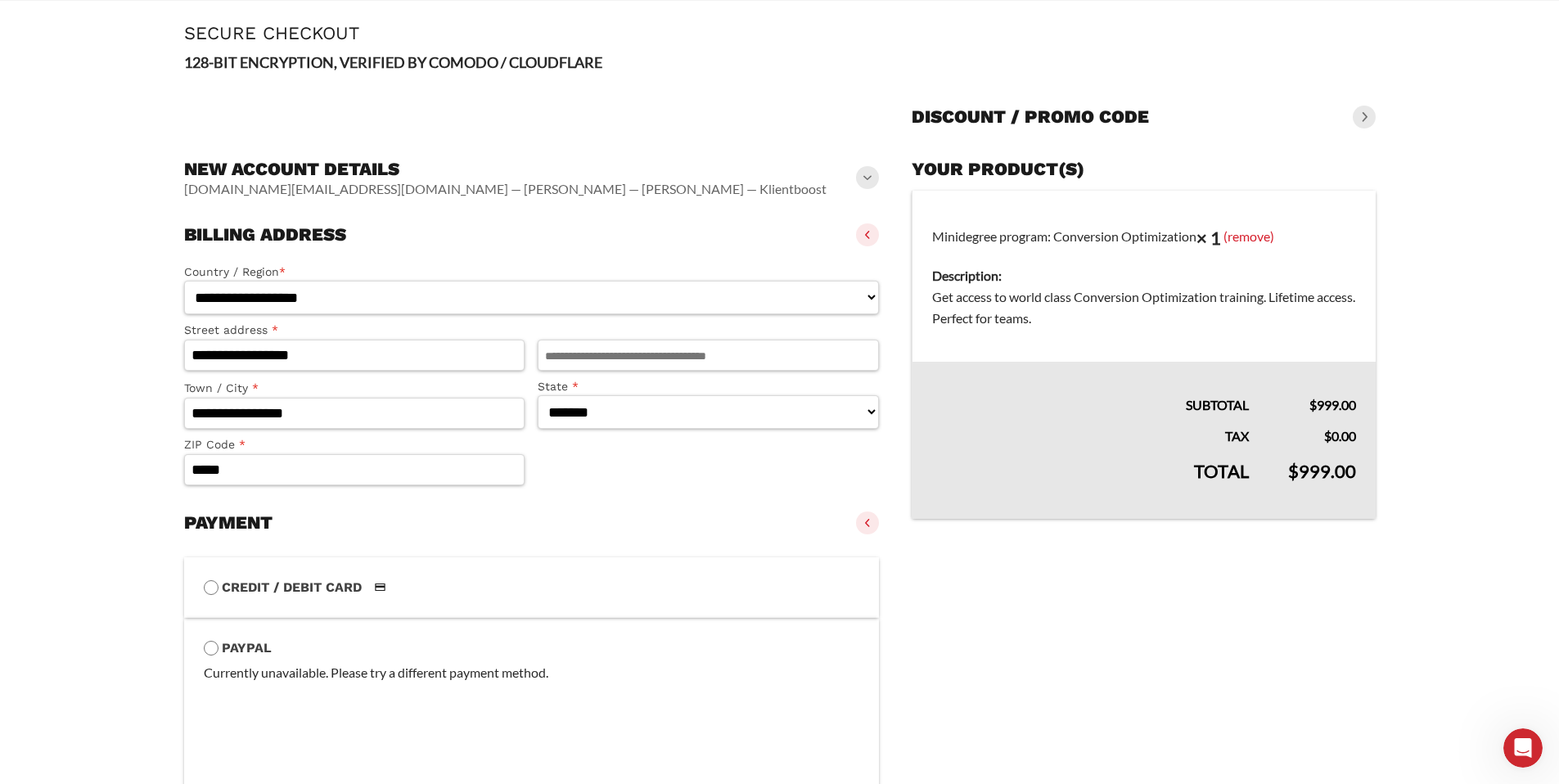
scroll to position [0, 0]
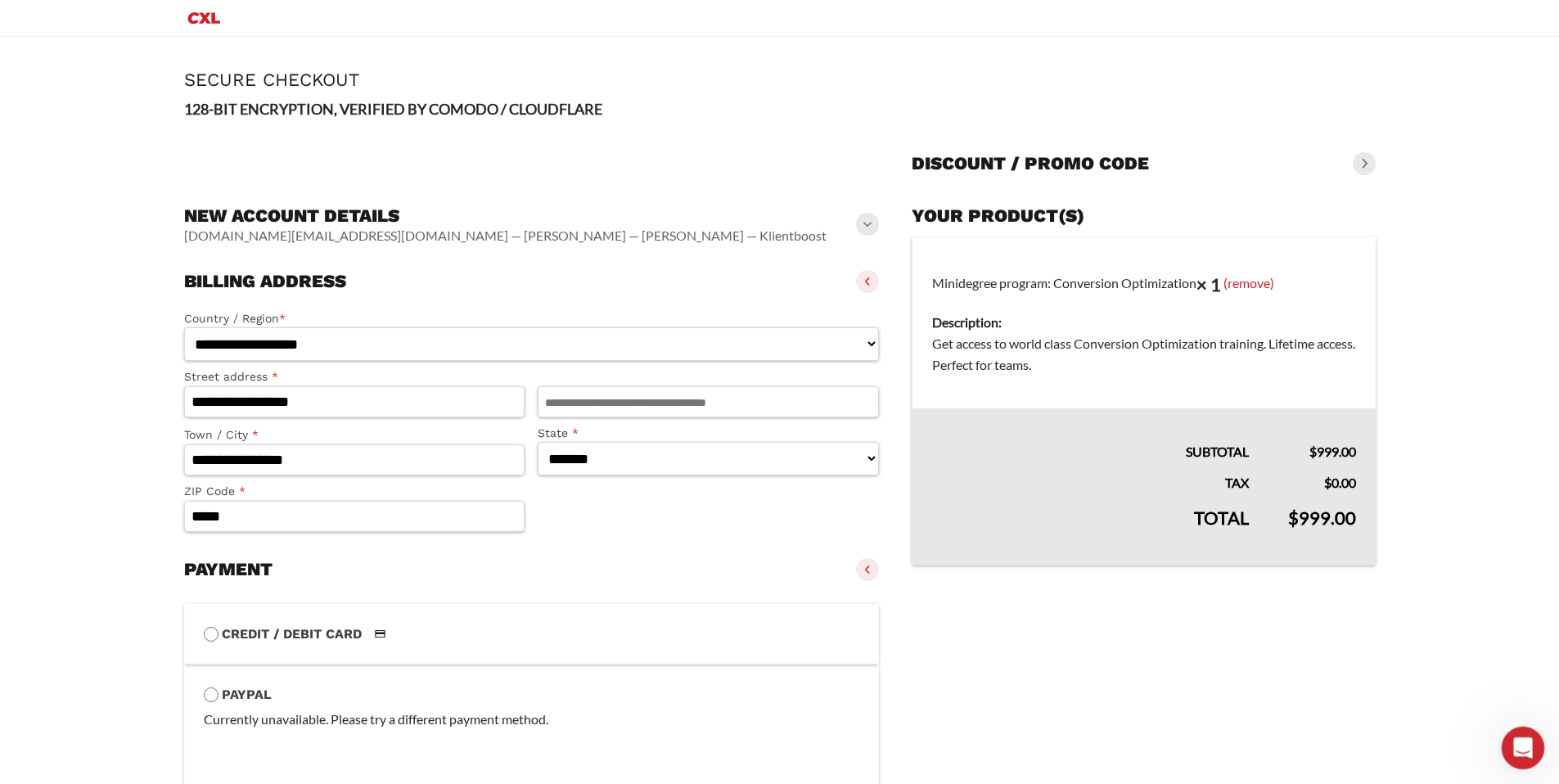
click at [1531, 729] on div "Open Intercom Messenger" at bounding box center [1520, 745] width 54 height 54
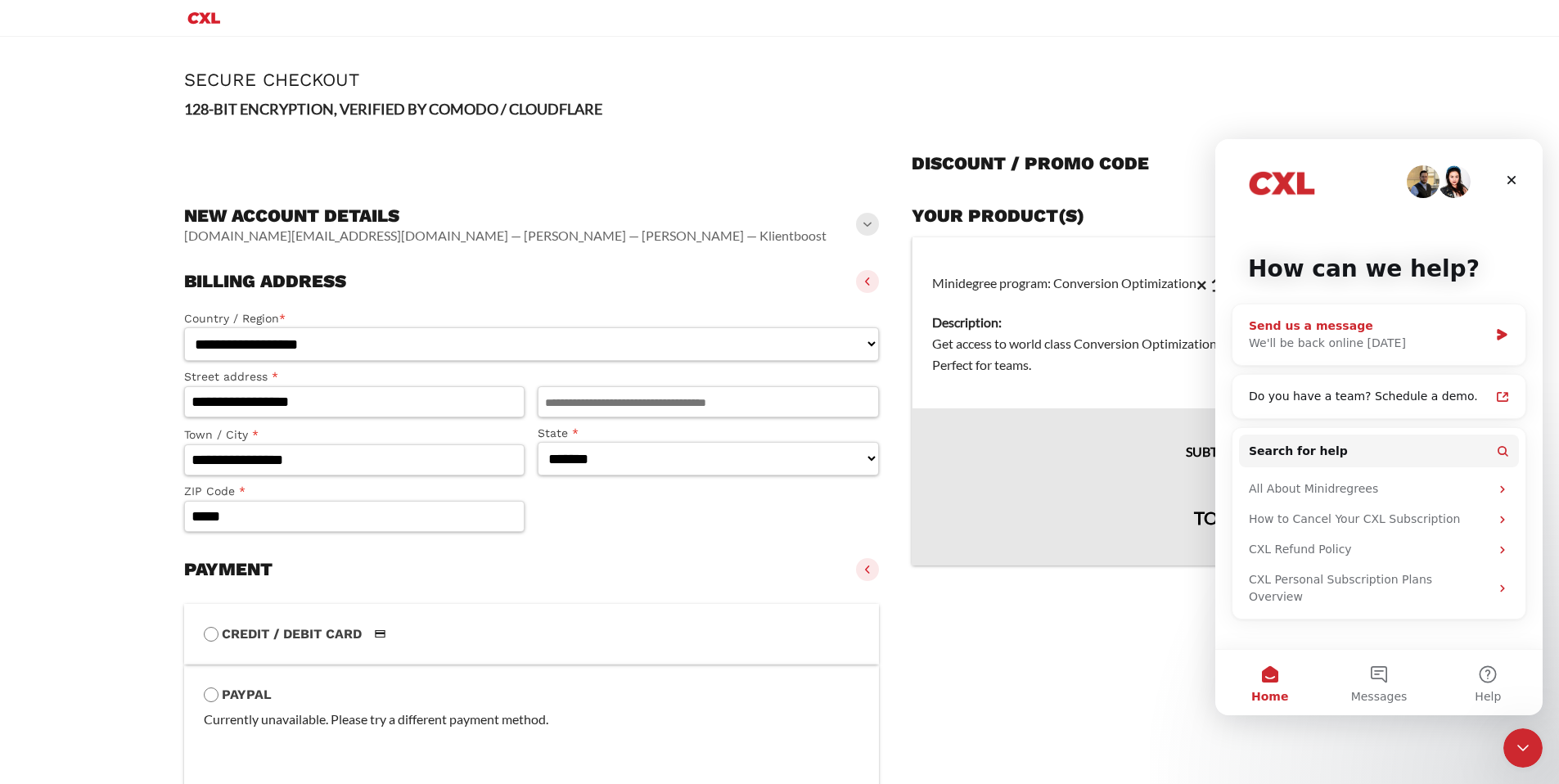
click at [1338, 316] on div "Send us a message We'll be back online [DATE]" at bounding box center [1380, 335] width 293 height 60
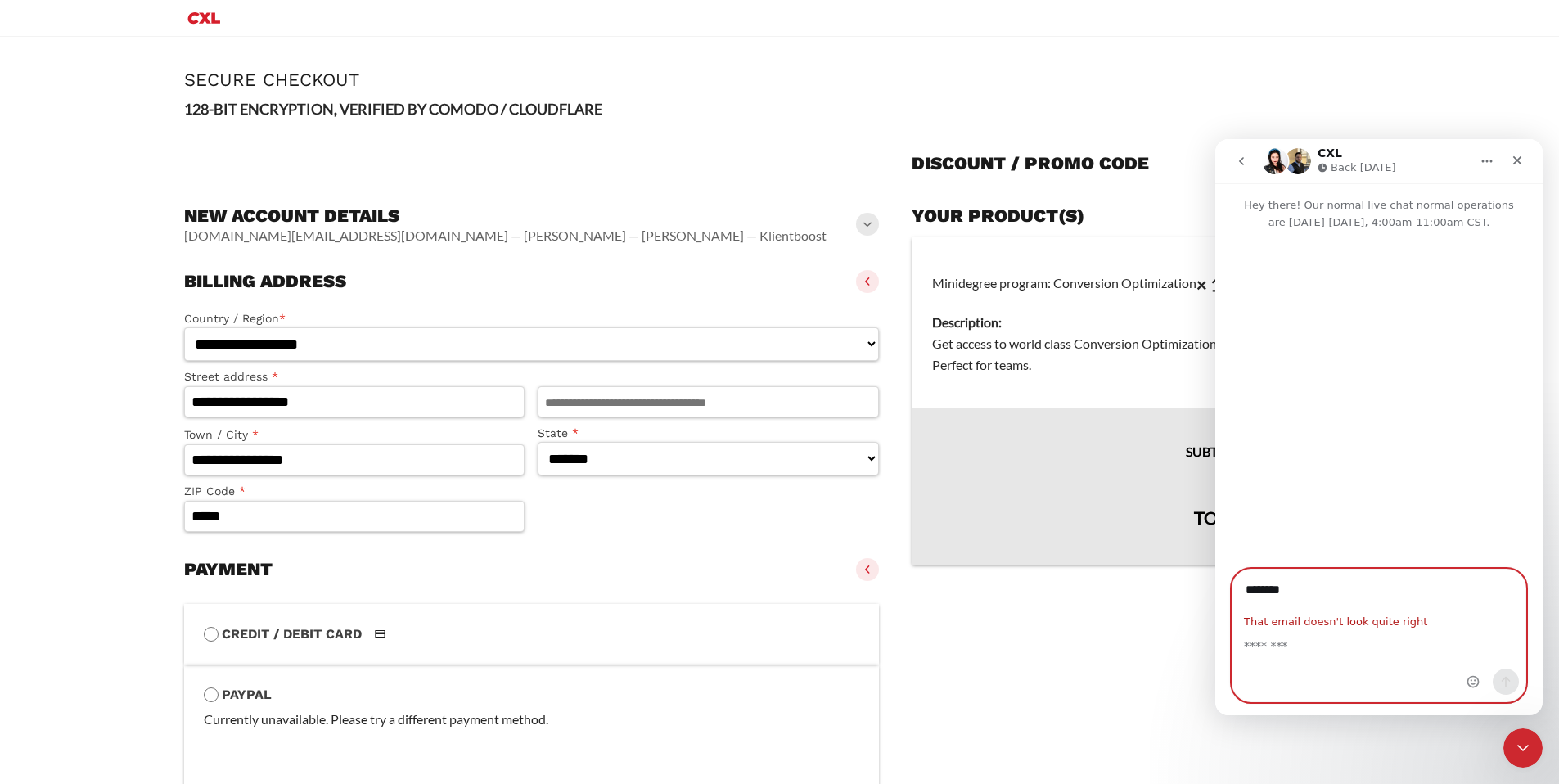
click at [1303, 637] on textarea "Message…" at bounding box center [1380, 642] width 293 height 28
click at [1322, 596] on input "********" at bounding box center [1379, 590] width 273 height 41
type input "**********"
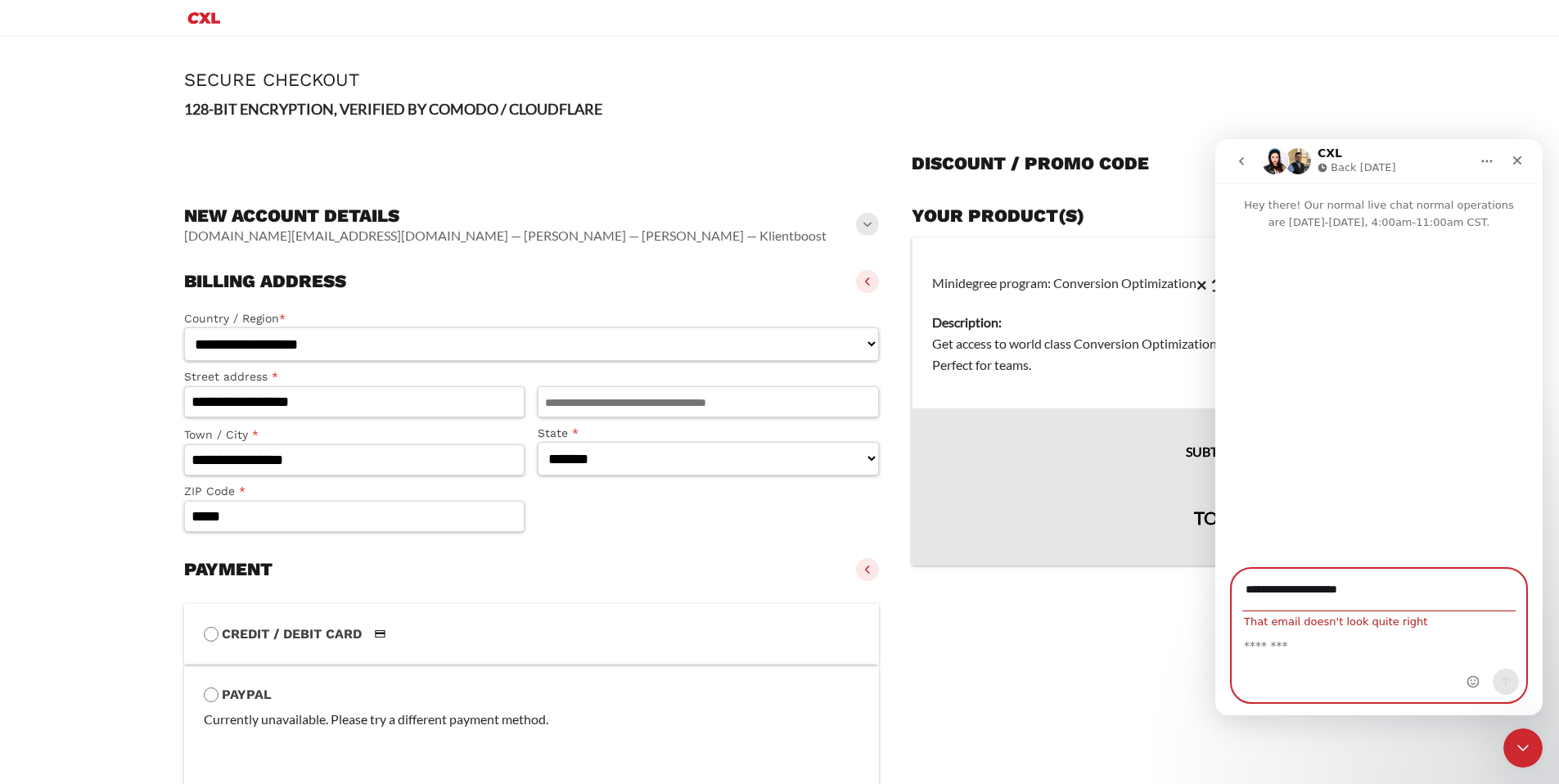
click at [1331, 605] on input "**********" at bounding box center [1379, 590] width 273 height 41
click at [1252, 632] on textarea "Message…" at bounding box center [1380, 642] width 293 height 28
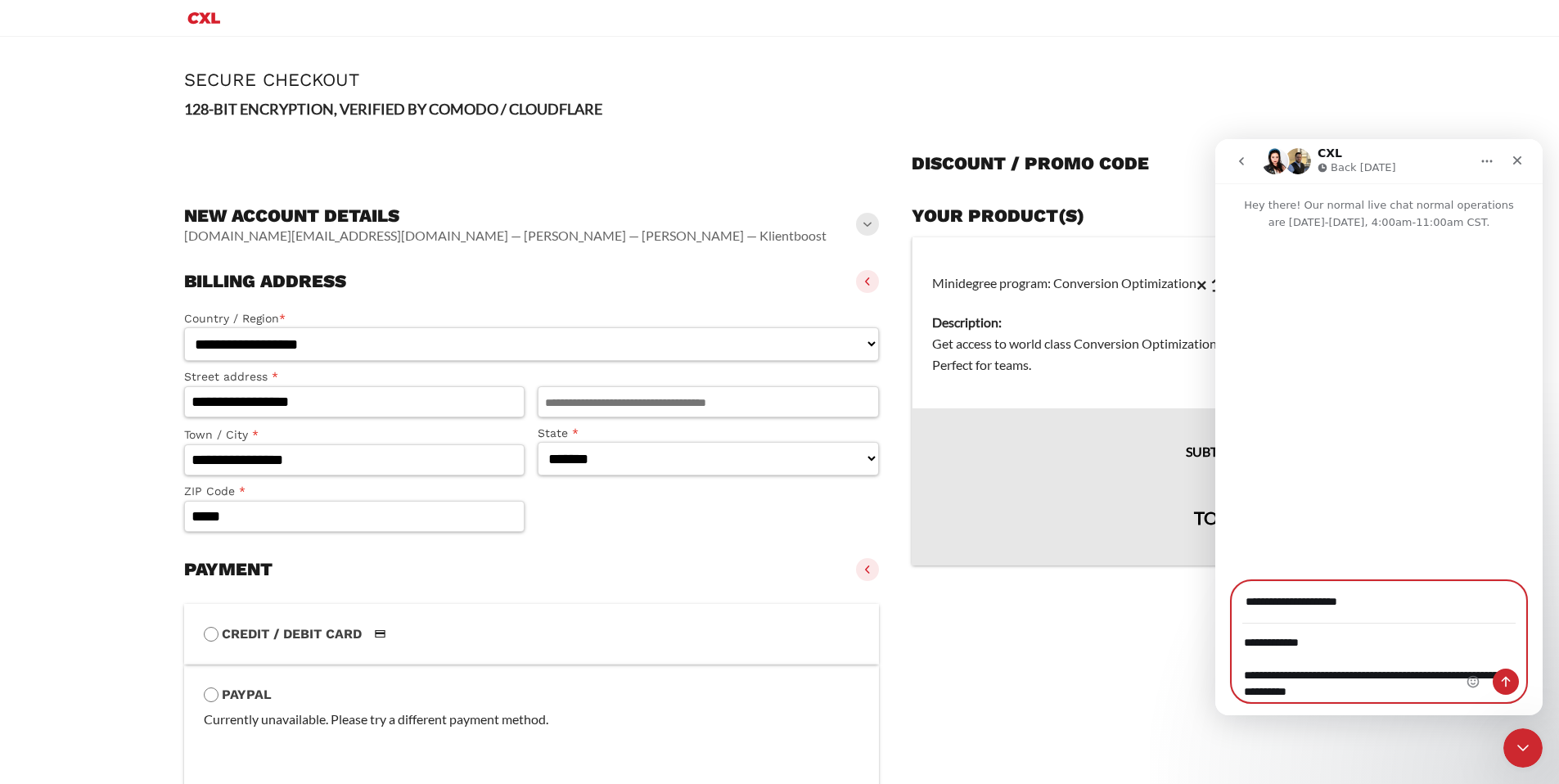
click at [1317, 655] on textarea "**********" at bounding box center [1380, 662] width 293 height 77
drag, startPoint x: 1416, startPoint y: 694, endPoint x: 1185, endPoint y: 612, distance: 245.1
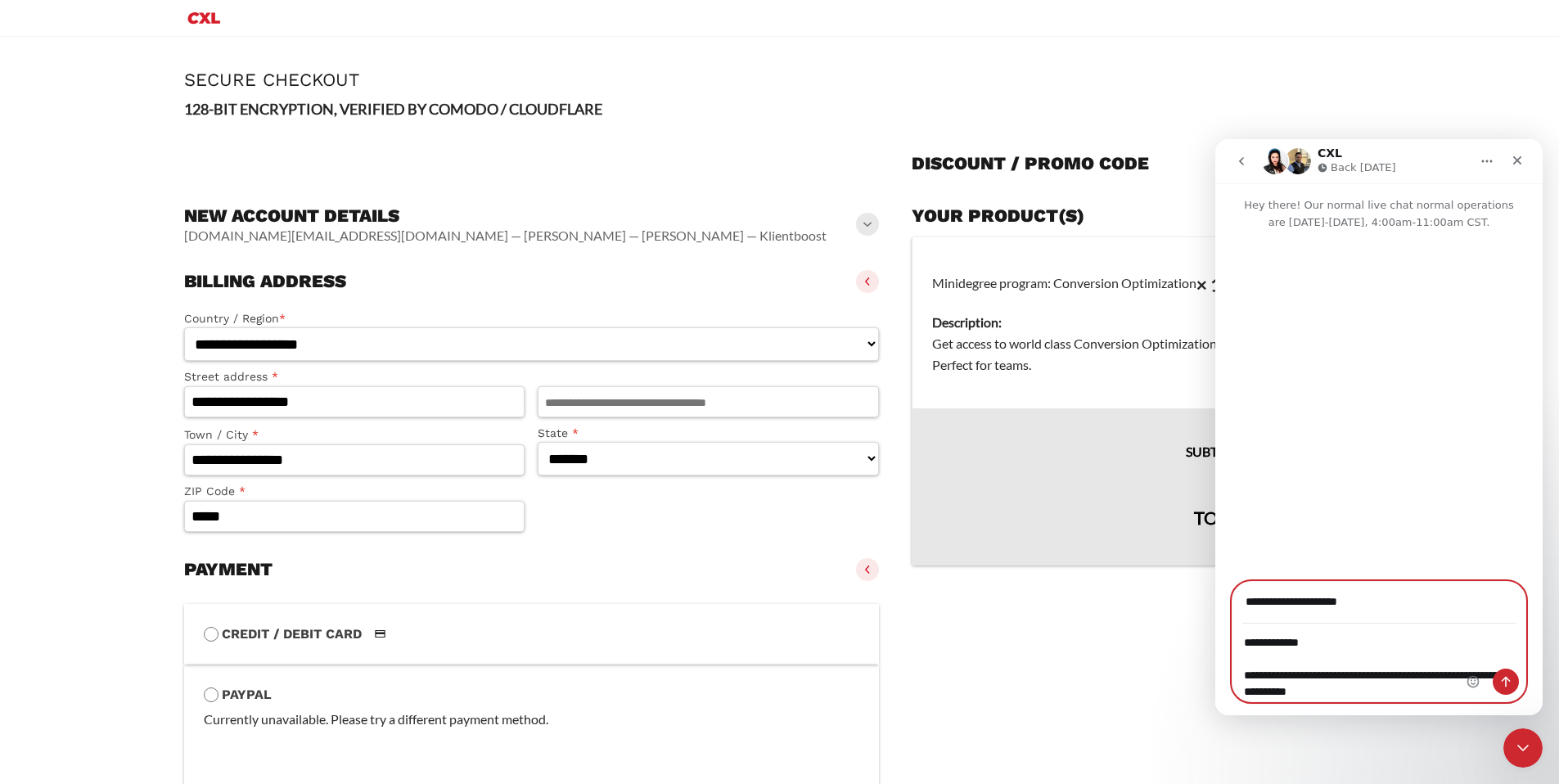
click at [1216, 612] on html "**********" at bounding box center [1379, 427] width 327 height 576
paste textarea "**********"
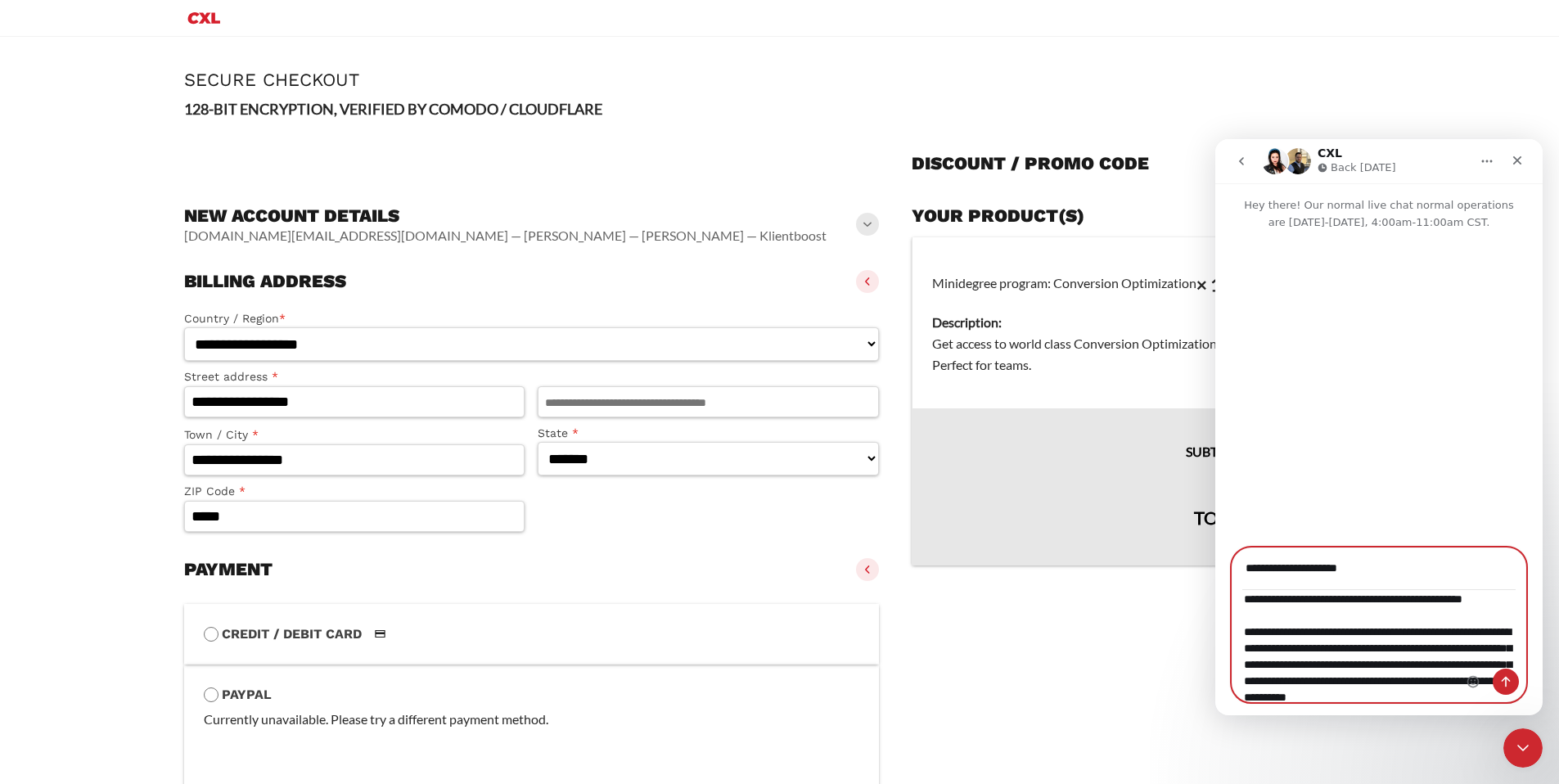
scroll to position [129, 0]
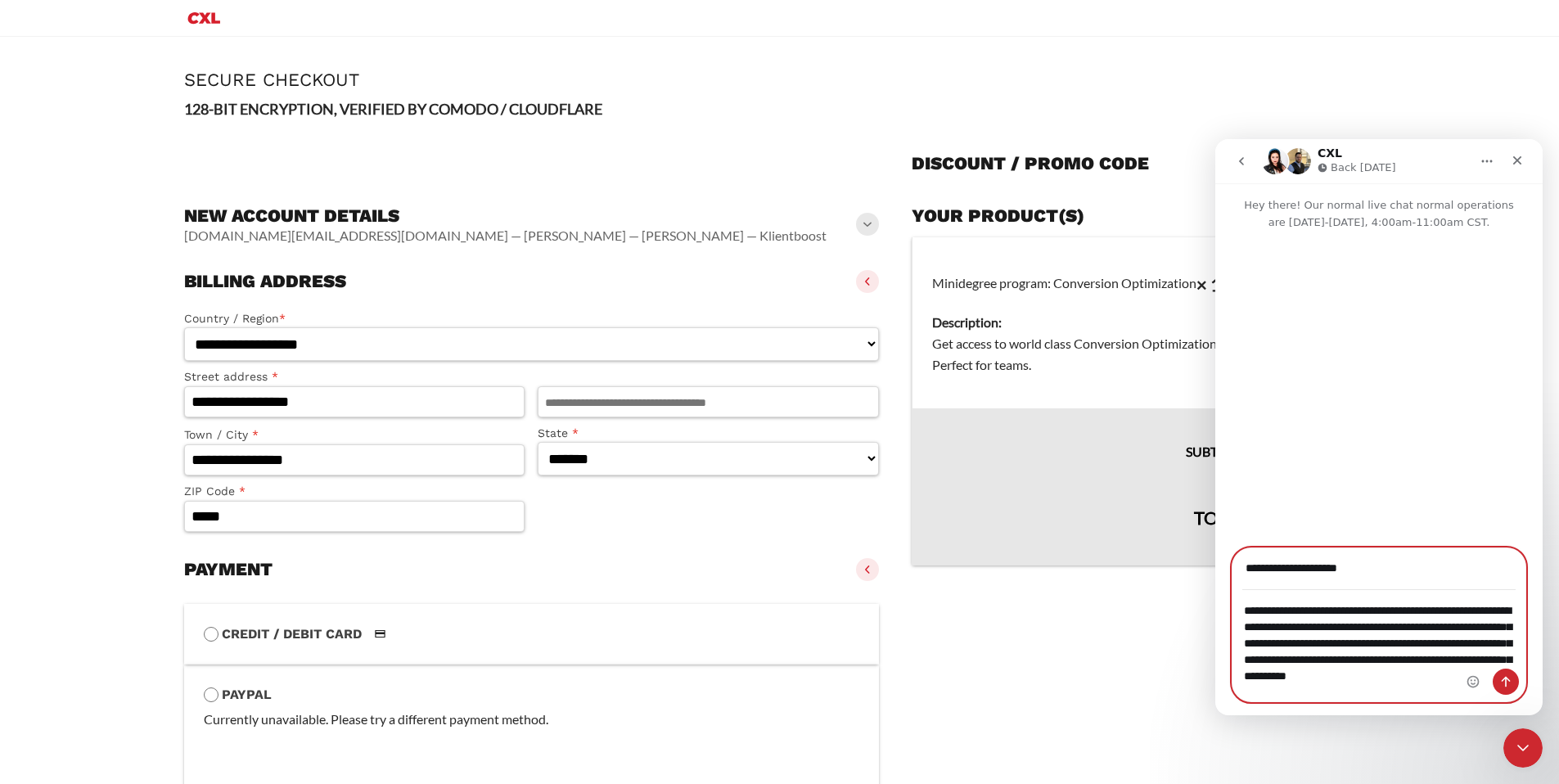
click at [1362, 677] on textarea "**********" at bounding box center [1380, 646] width 293 height 110
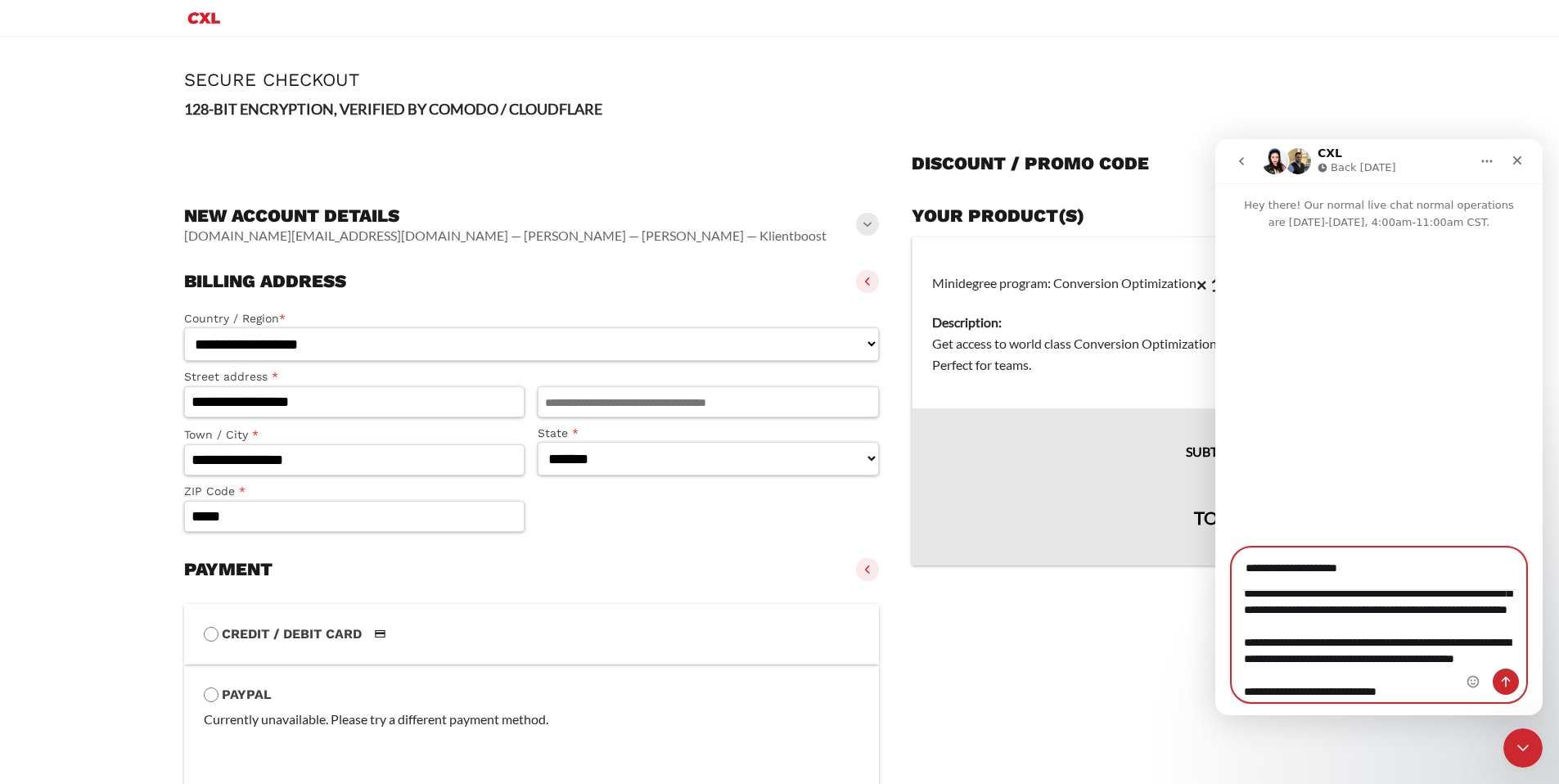
scroll to position [278, 0]
click at [1430, 685] on textarea "**********" at bounding box center [1380, 646] width 293 height 110
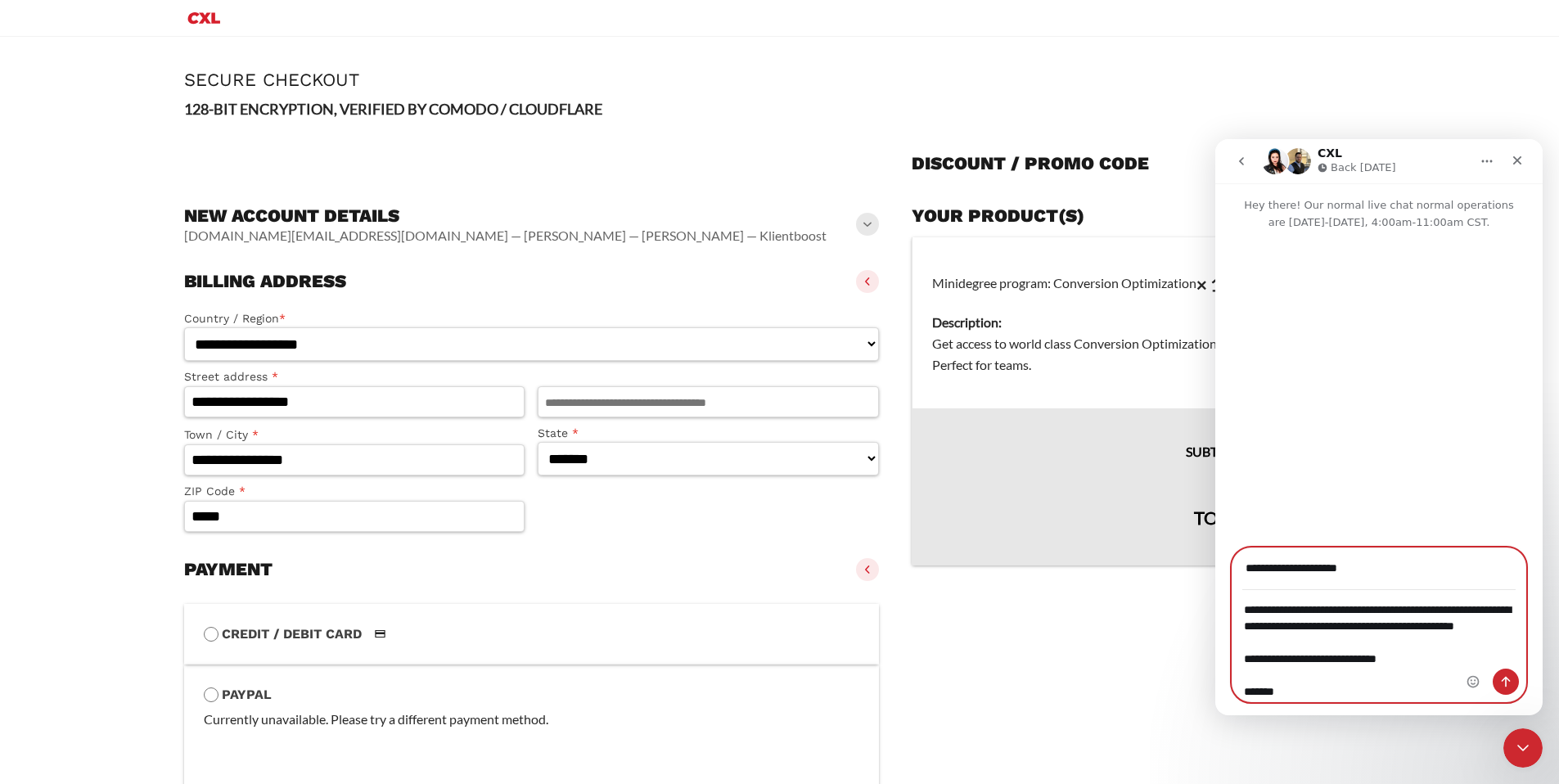
type textarea "**********"
click at [1502, 683] on icon "Send a message…" at bounding box center [1506, 681] width 13 height 13
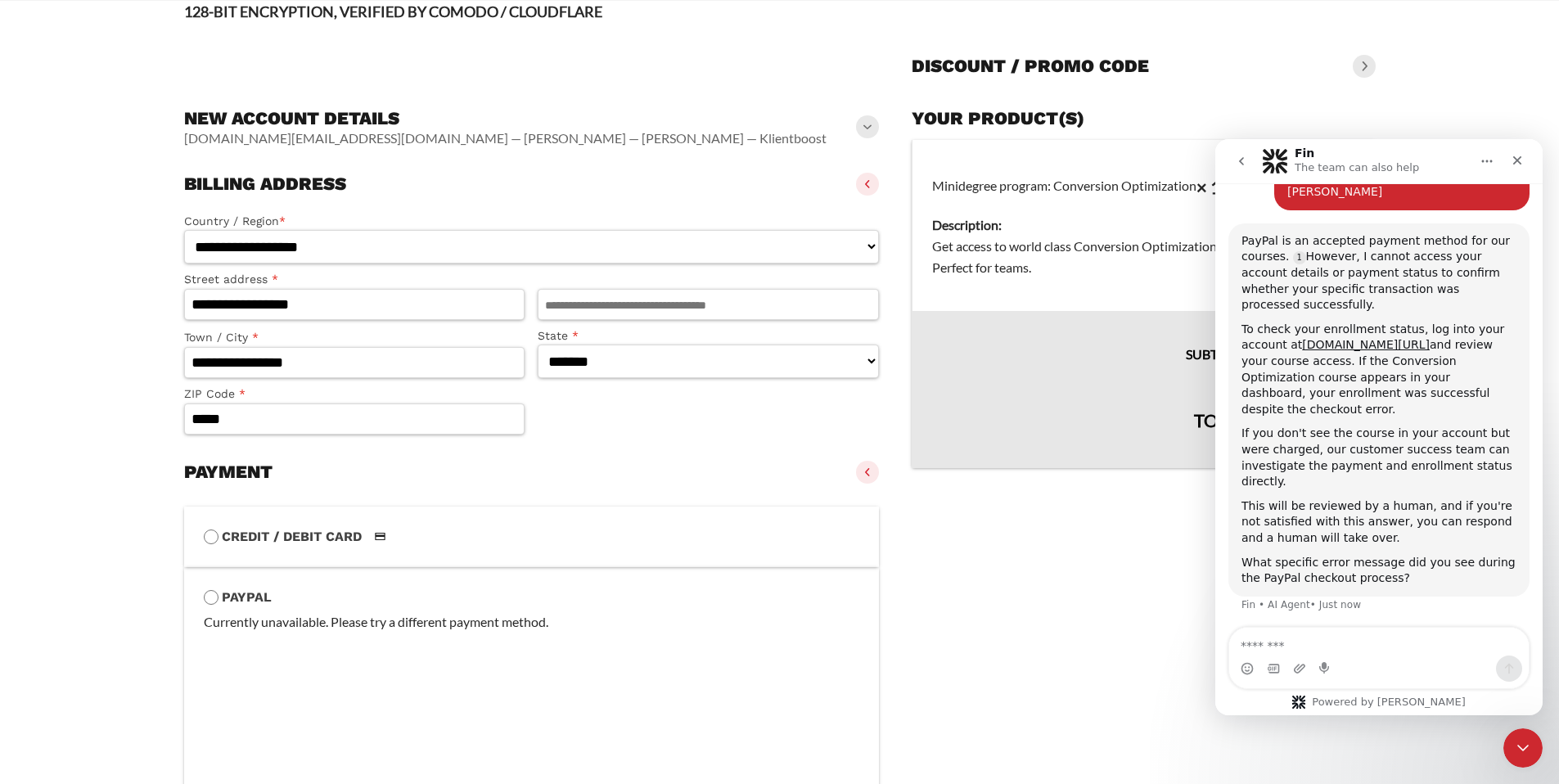
scroll to position [0, 0]
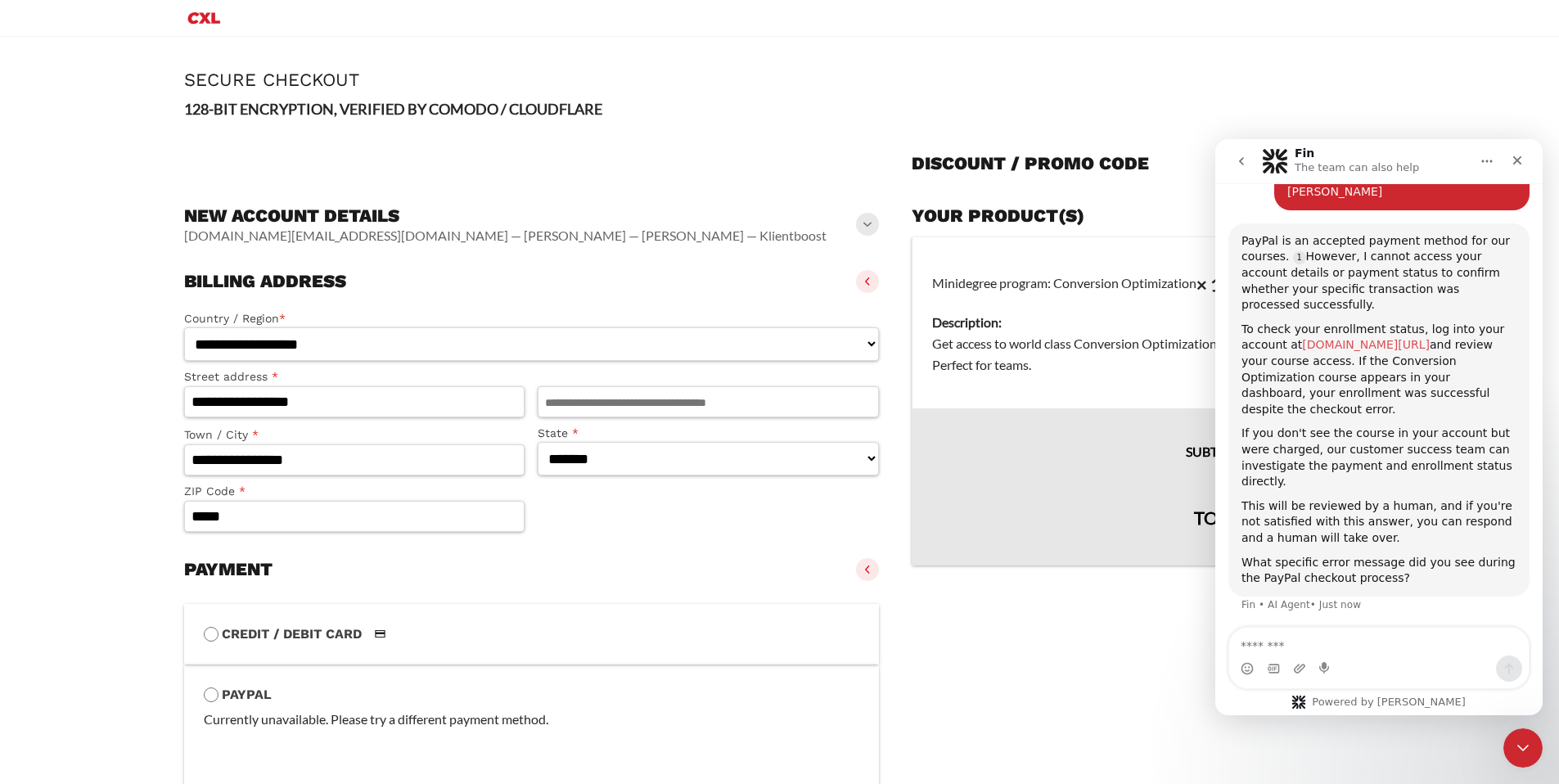
click at [1366, 338] on link "[DOMAIN_NAME][URL]" at bounding box center [1366, 344] width 128 height 13
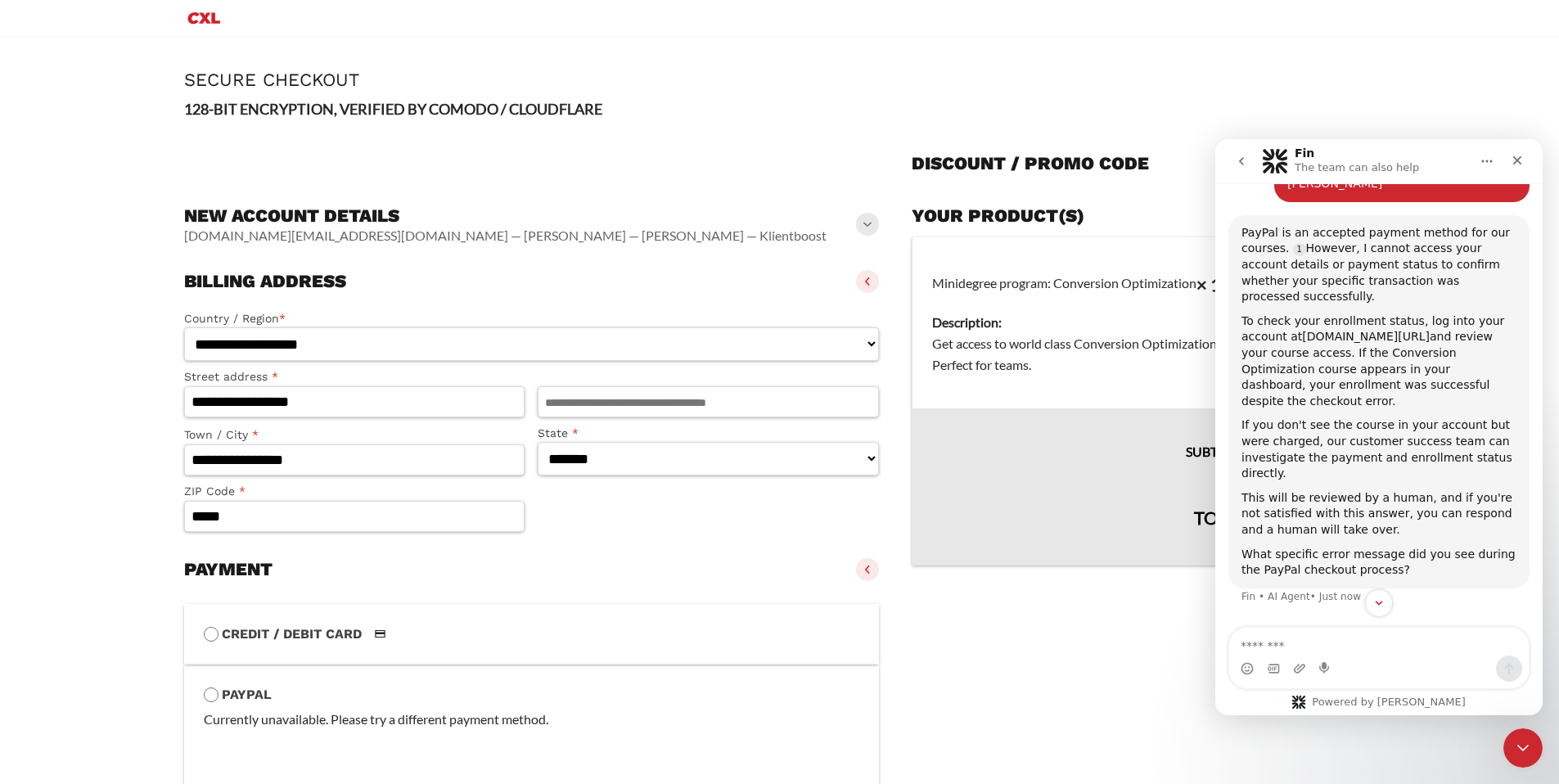
scroll to position [514, 0]
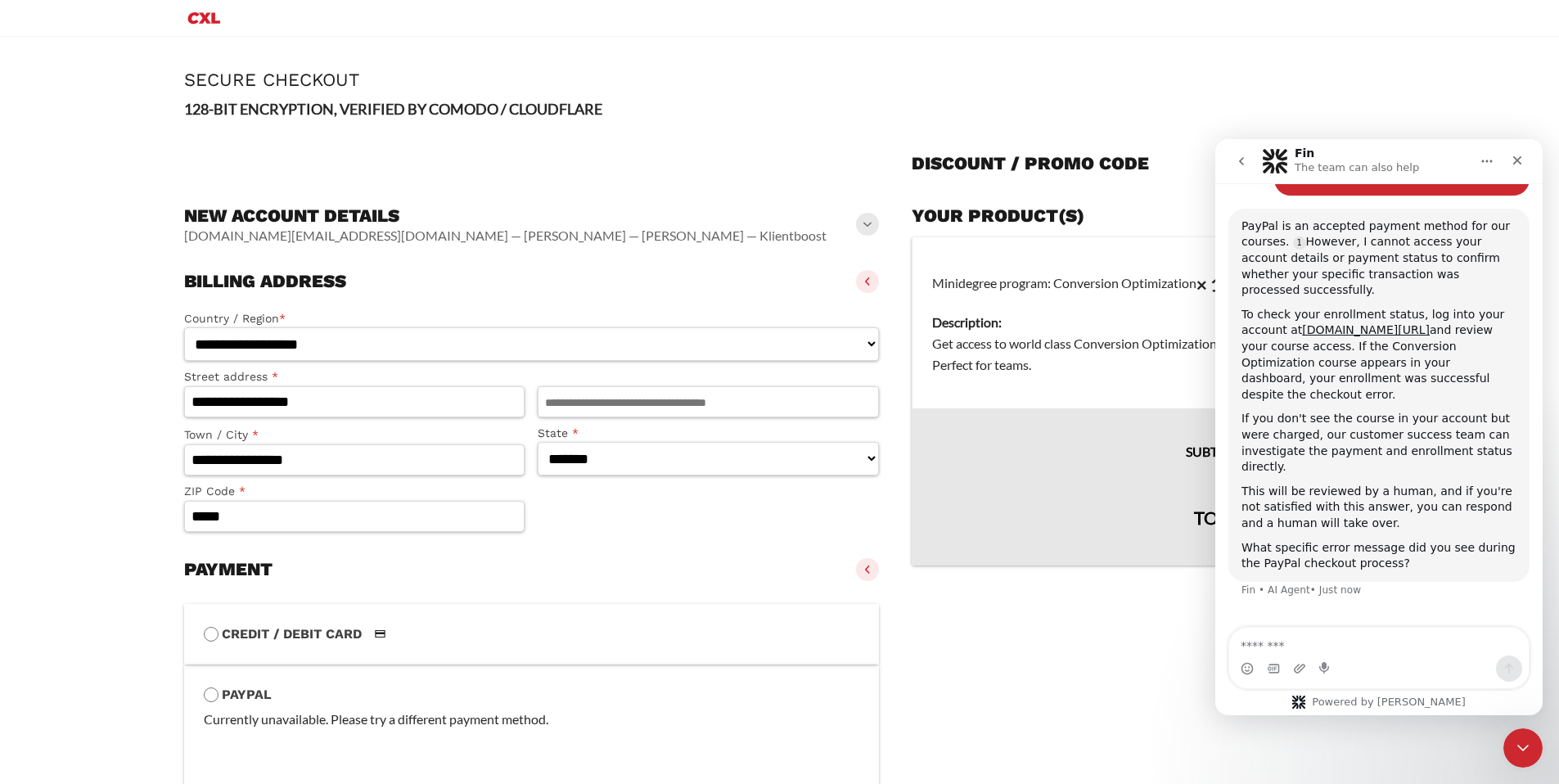
click at [1347, 669] on div "Intercom messenger" at bounding box center [1379, 668] width 299 height 26
click at [1355, 662] on div "Intercom messenger" at bounding box center [1379, 668] width 299 height 26
click at [1356, 662] on div "Intercom messenger" at bounding box center [1379, 668] width 299 height 26
click at [1374, 643] on textarea "Message…" at bounding box center [1379, 642] width 299 height 28
type textarea "**********"
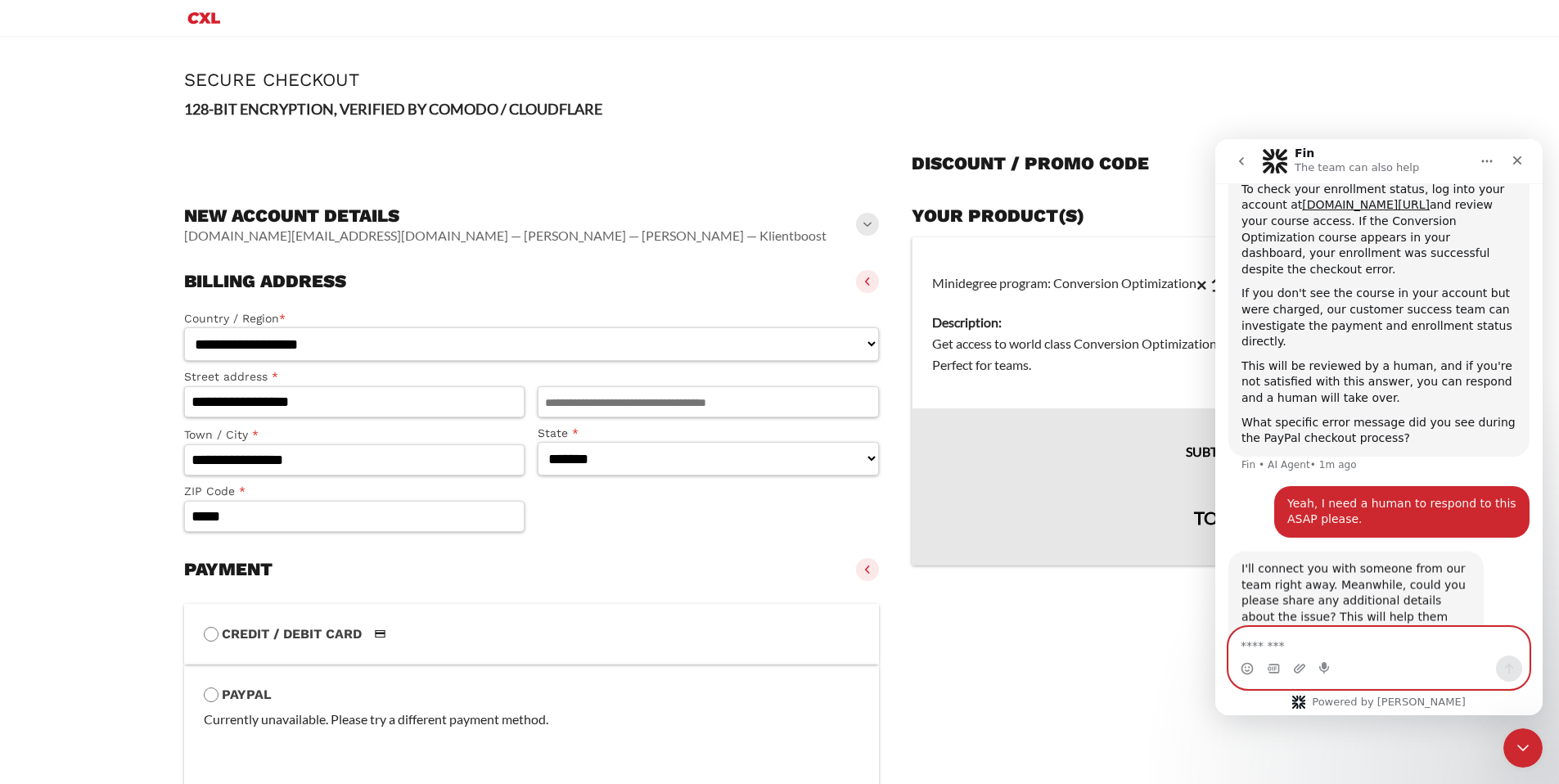
scroll to position [667, 0]
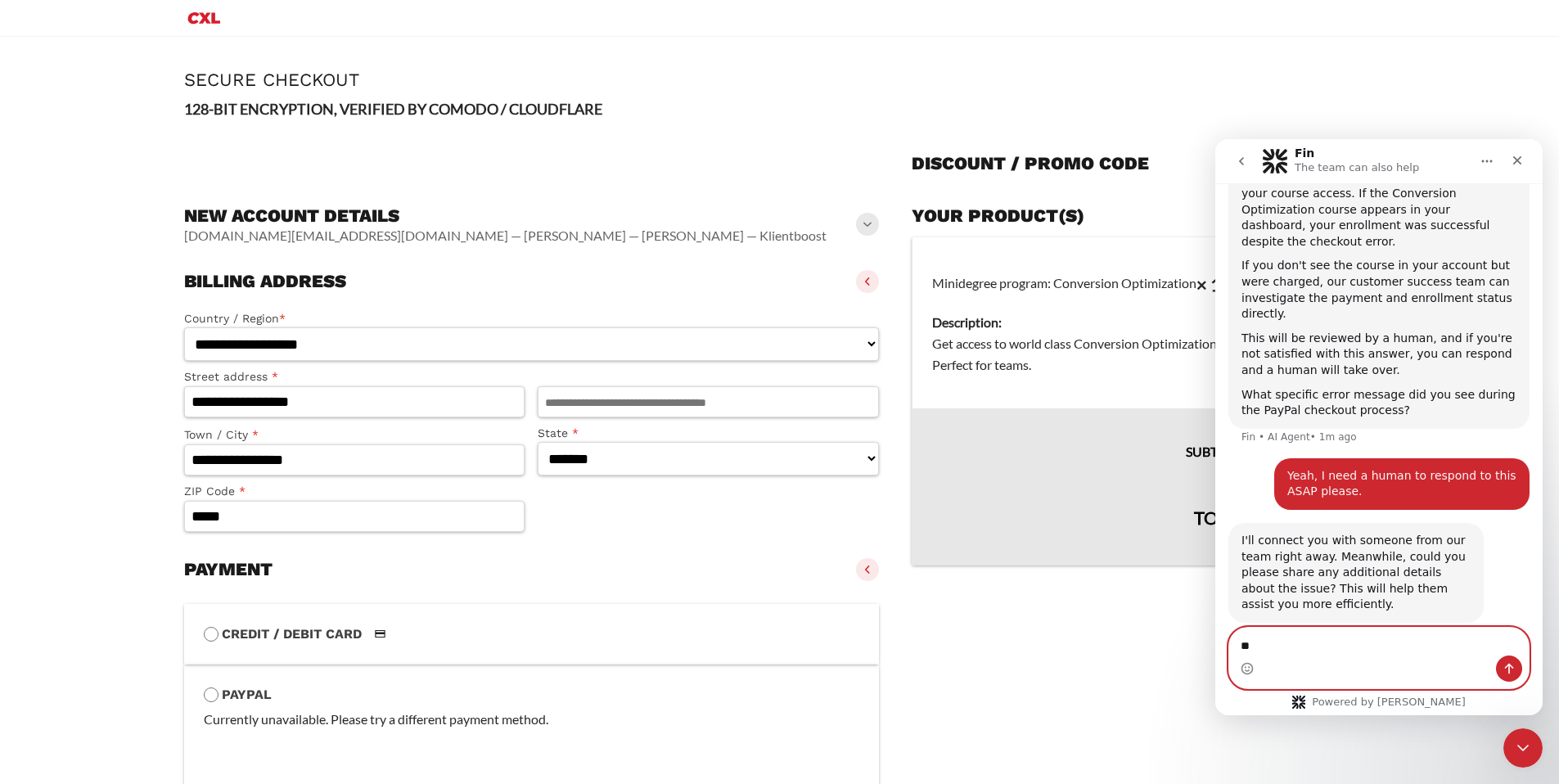
type textarea "*"
paste textarea "**********"
type textarea "**********"
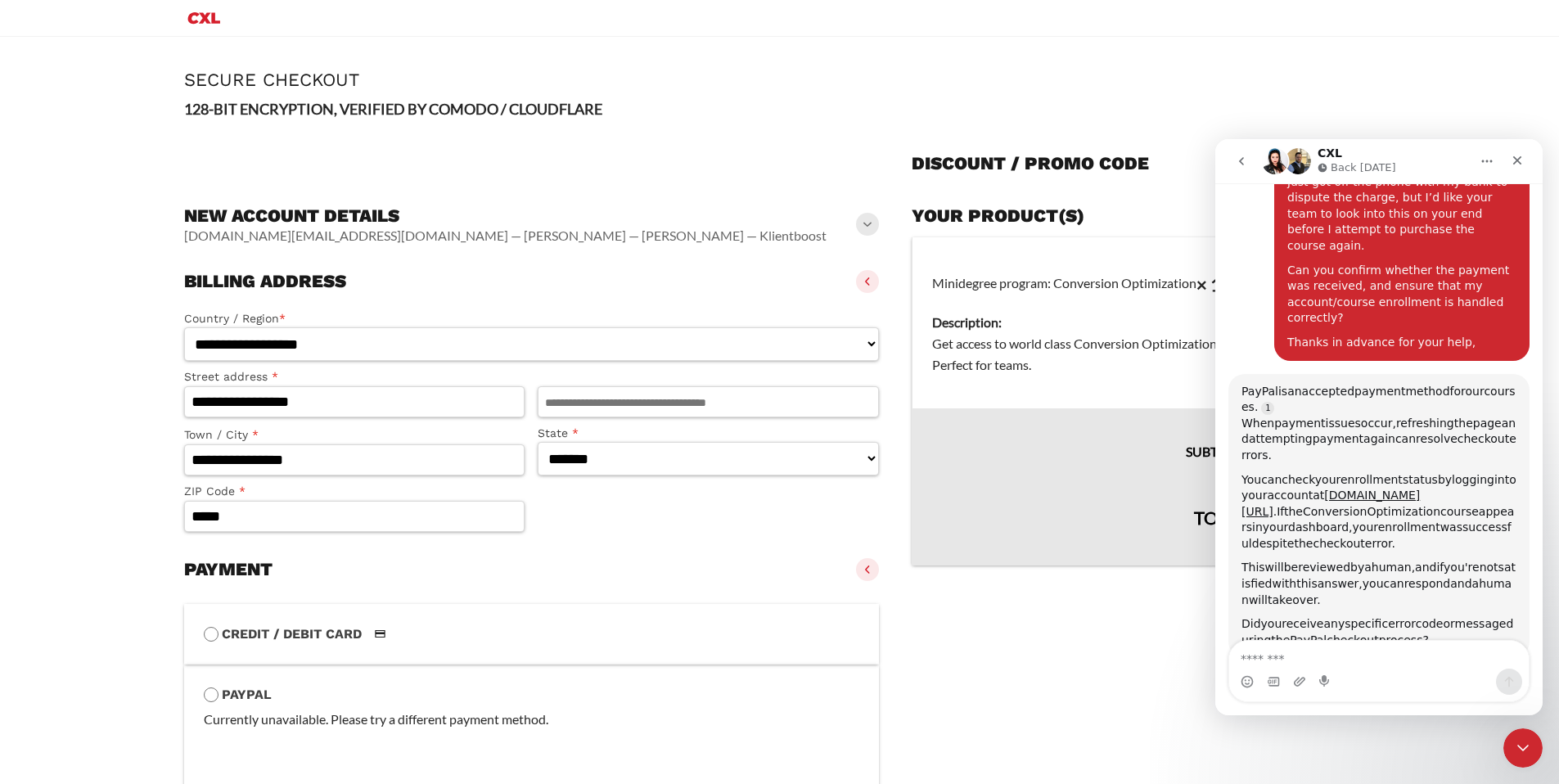
scroll to position [1366, 0]
click at [1396, 639] on div "Hey there! Our normal live chat normal operations are [DATE]-[DATE], 4:00am-11:…" at bounding box center [1379, 449] width 327 height 532
click at [1412, 658] on textarea "Message…" at bounding box center [1379, 655] width 299 height 28
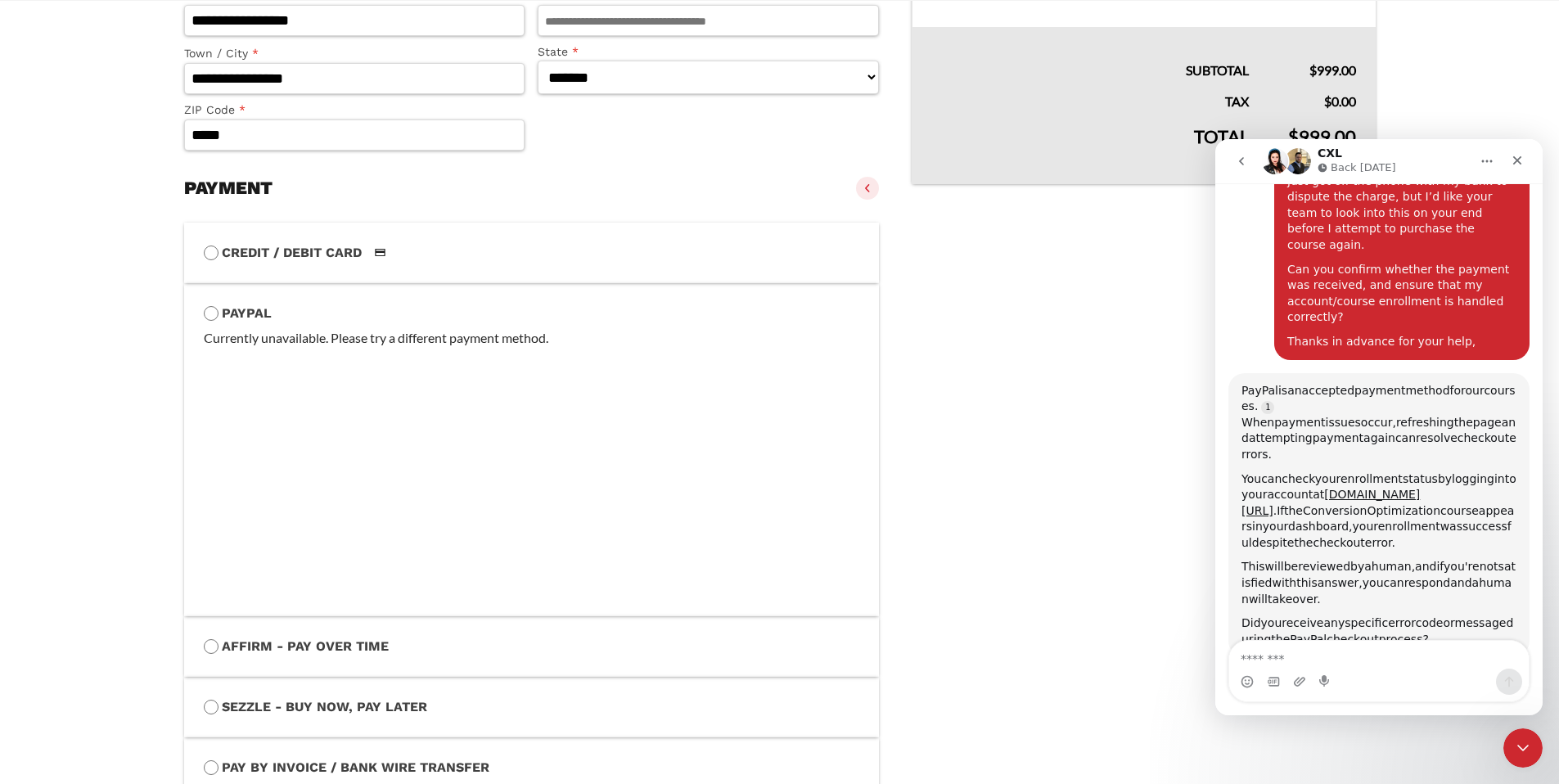
scroll to position [396, 0]
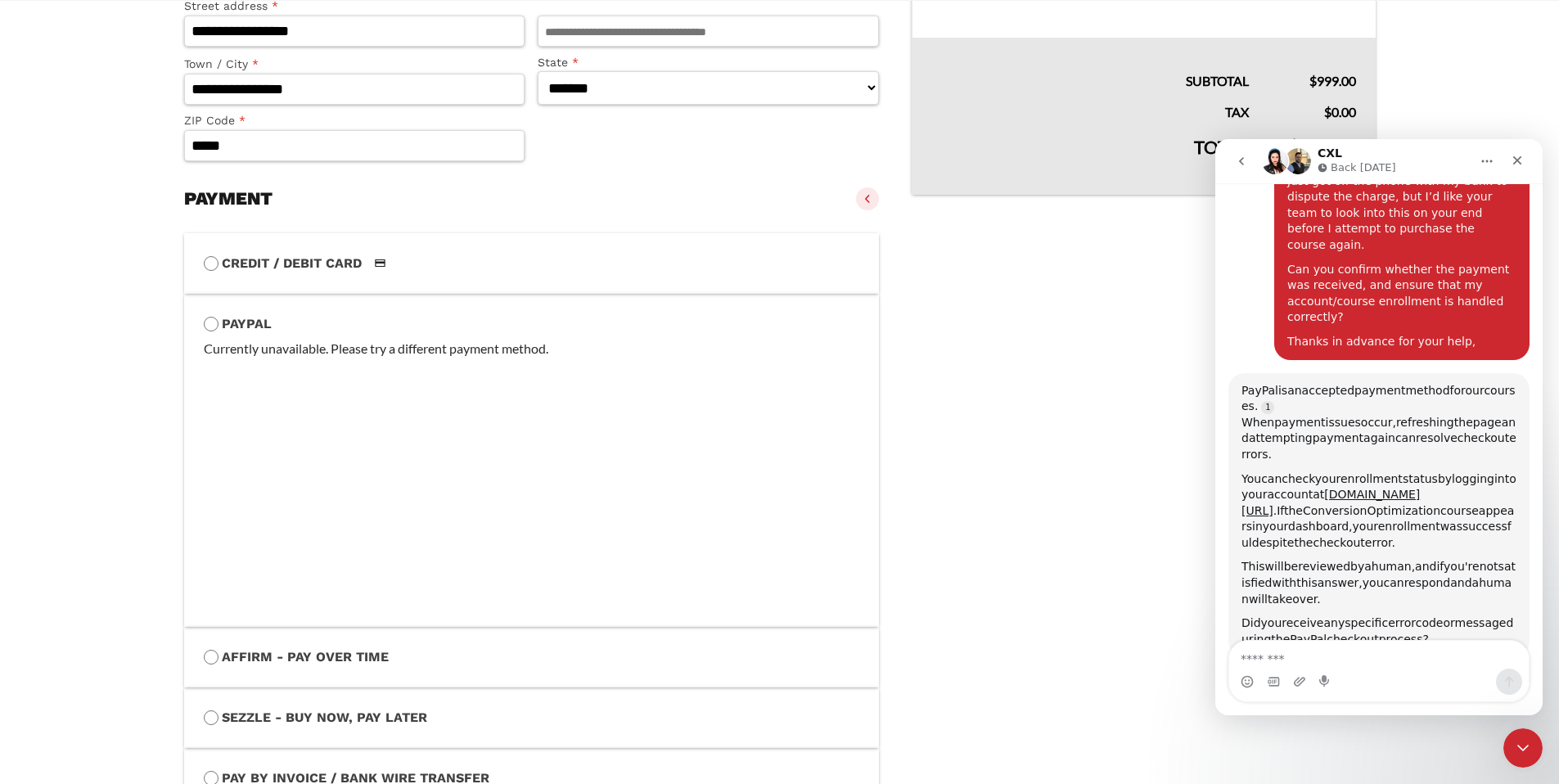
drag, startPoint x: 607, startPoint y: 257, endPoint x: 596, endPoint y: 273, distance: 19.4
click at [607, 258] on label "Credit / Debit Card" at bounding box center [531, 263] width 657 height 22
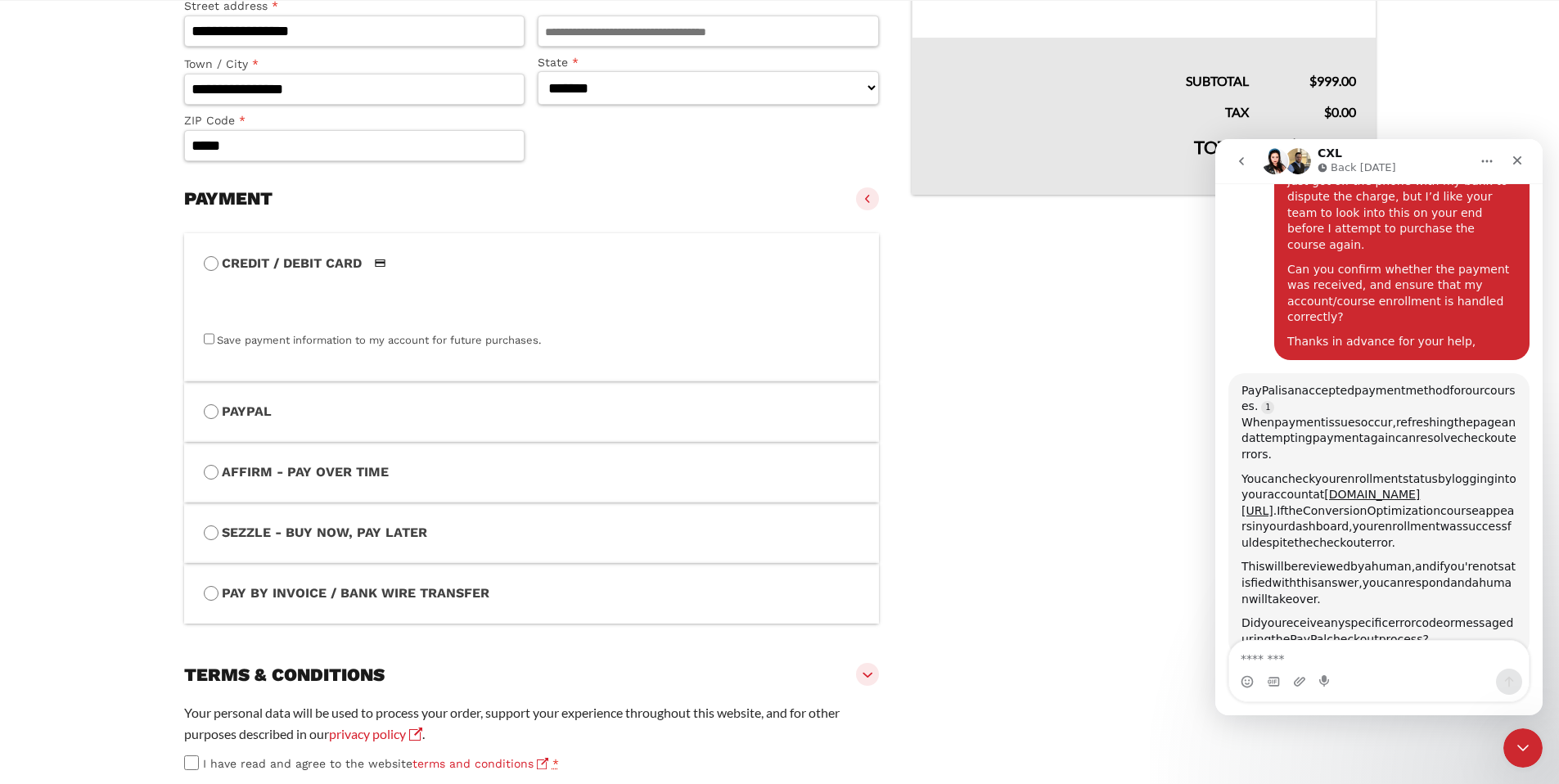
click at [345, 417] on label "PayPal" at bounding box center [531, 411] width 657 height 22
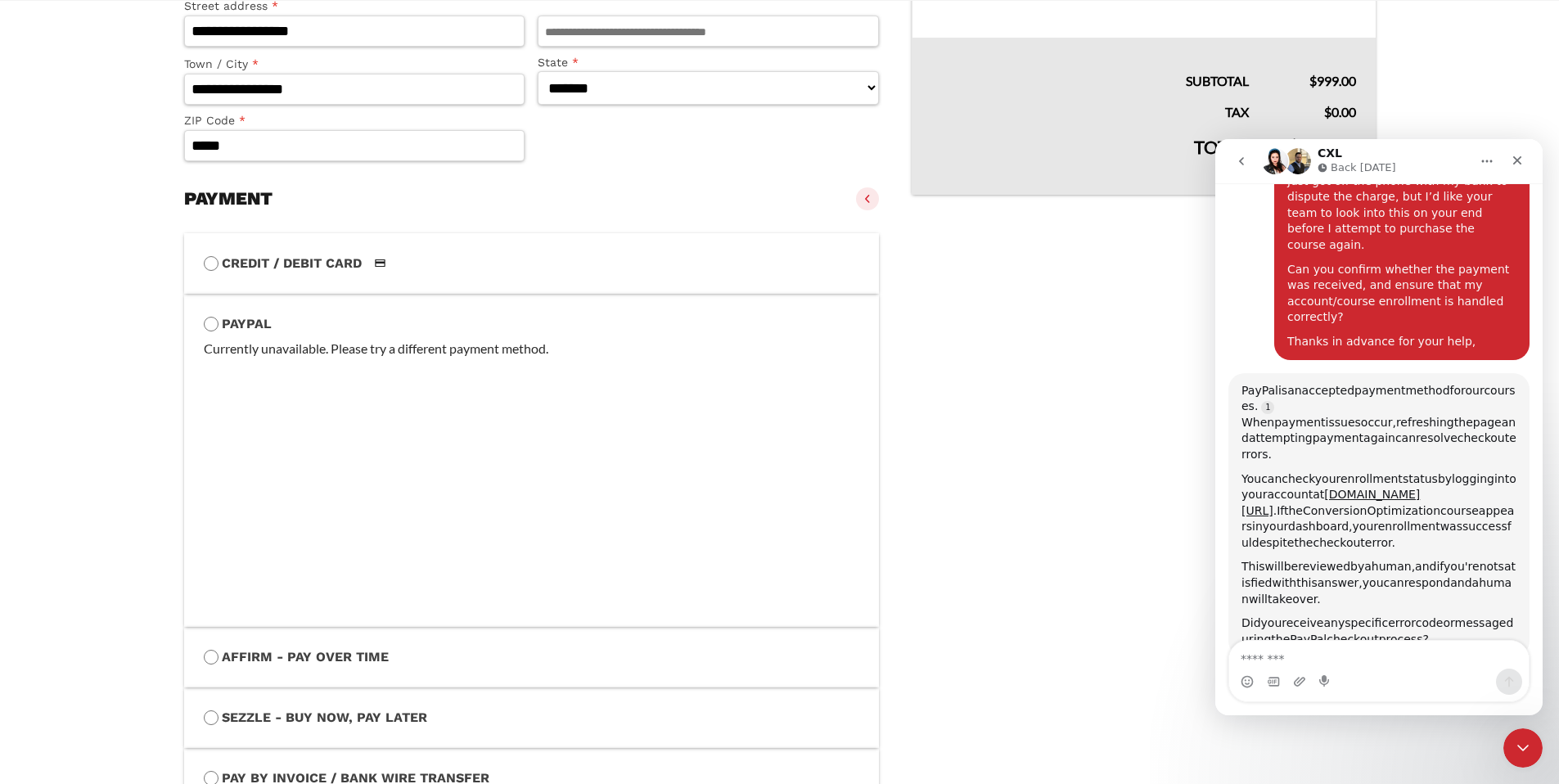
click at [371, 357] on div "Currently unavailable. Please try a different payment method." at bounding box center [531, 348] width 657 height 22
drag, startPoint x: 300, startPoint y: 336, endPoint x: 374, endPoint y: 287, distance: 88.8
click at [301, 335] on fieldset "Payment Info Currently unavailable. Please try a different payment method. Secu…" at bounding box center [531, 471] width 657 height 273
click at [399, 273] on label "Credit / Debit Card" at bounding box center [531, 263] width 657 height 22
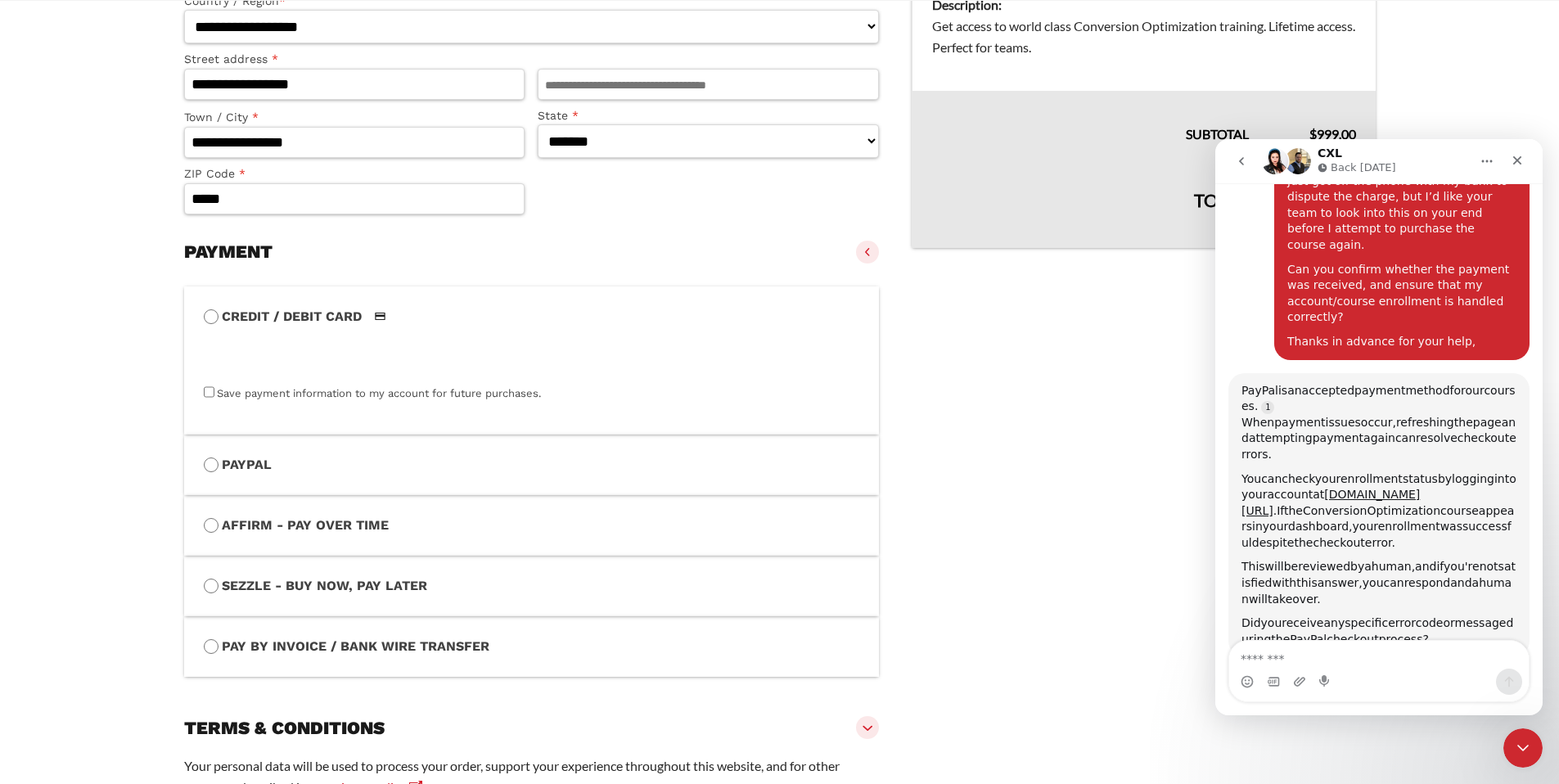
click at [868, 248] on span at bounding box center [867, 252] width 23 height 23
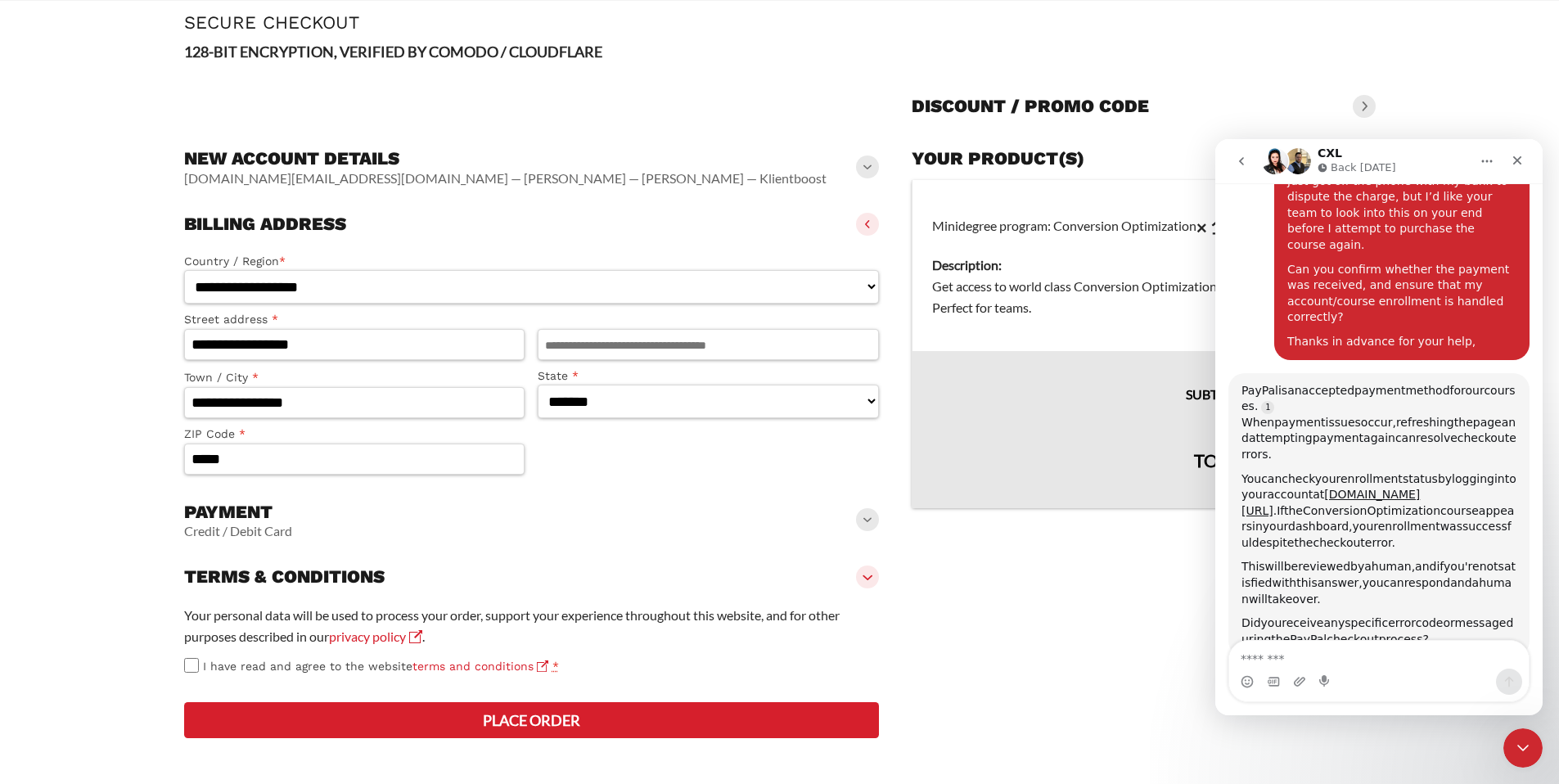
scroll to position [143, 0]
click at [868, 508] on span at bounding box center [867, 519] width 23 height 23
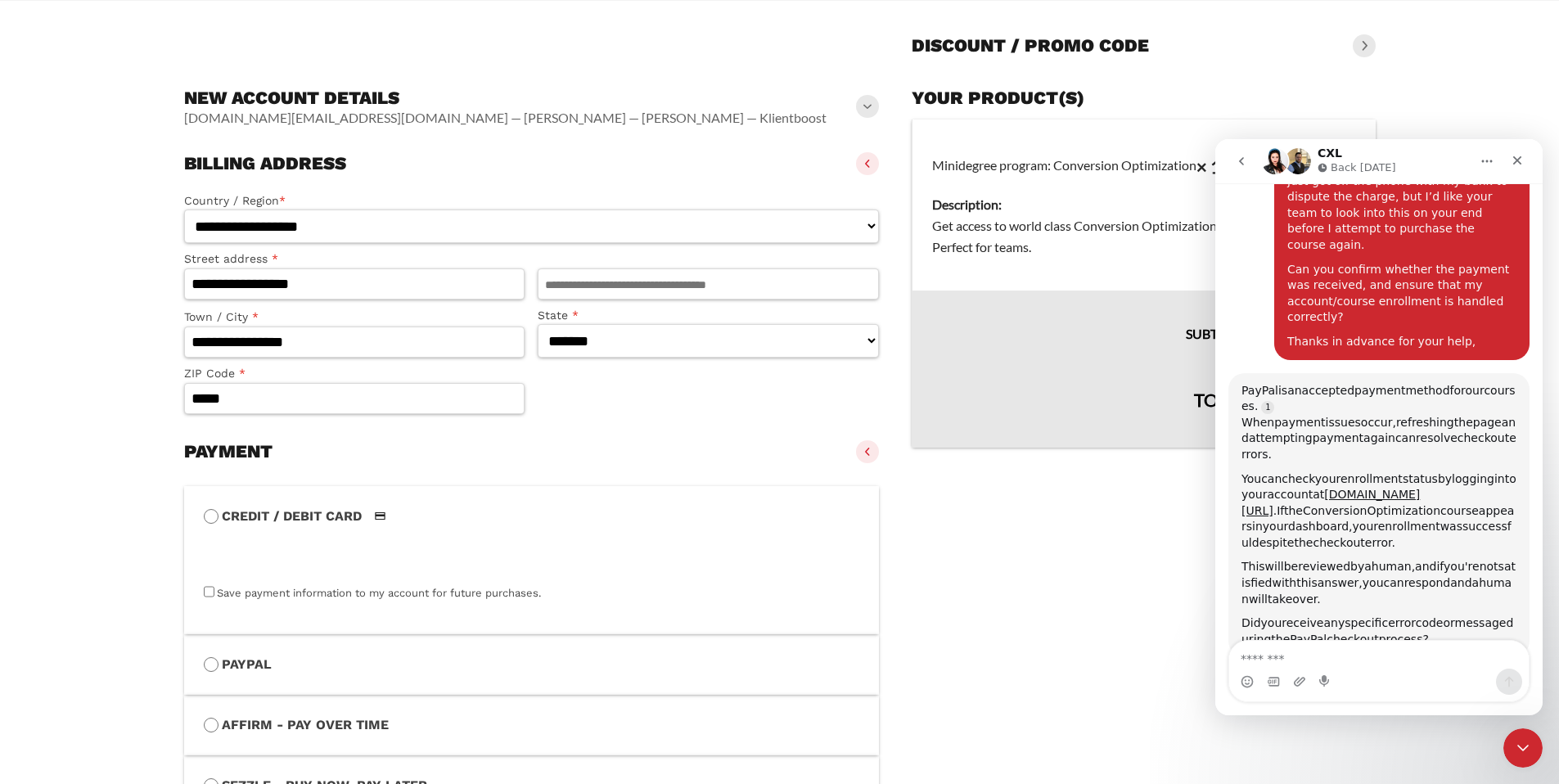
scroll to position [343, 0]
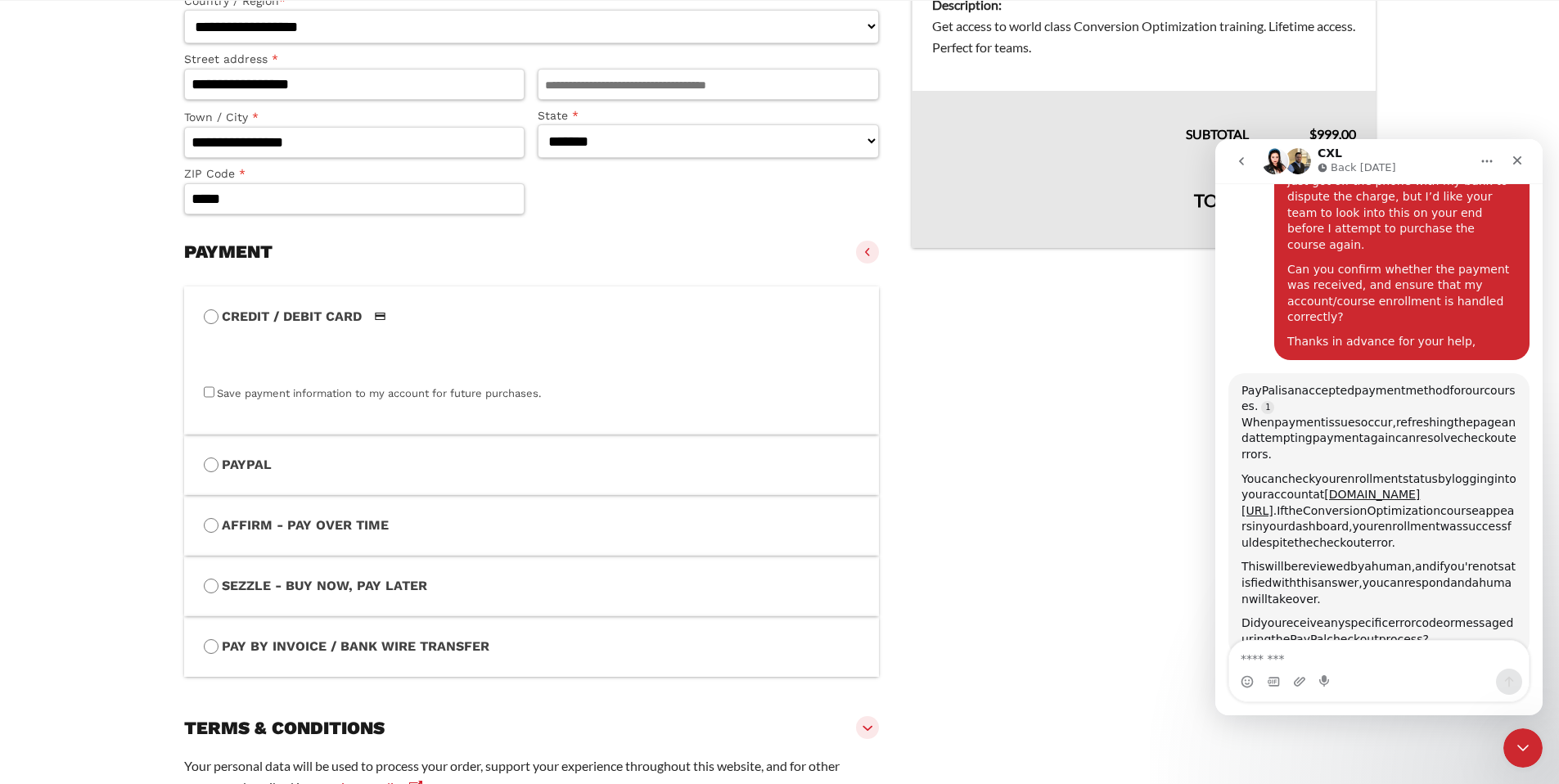
click at [742, 474] on label "PayPal" at bounding box center [531, 465] width 657 height 22
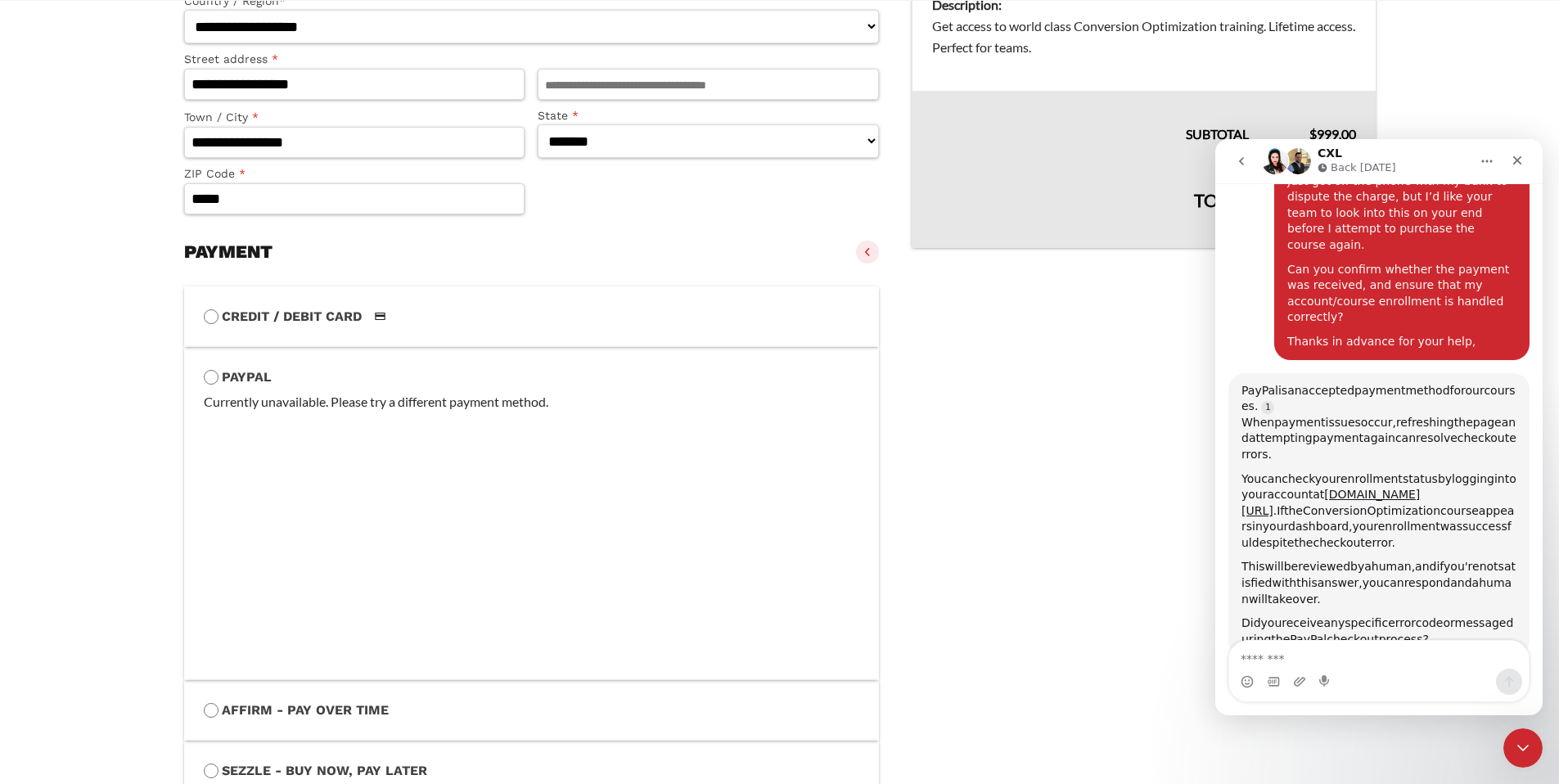
click at [868, 252] on span at bounding box center [867, 252] width 23 height 23
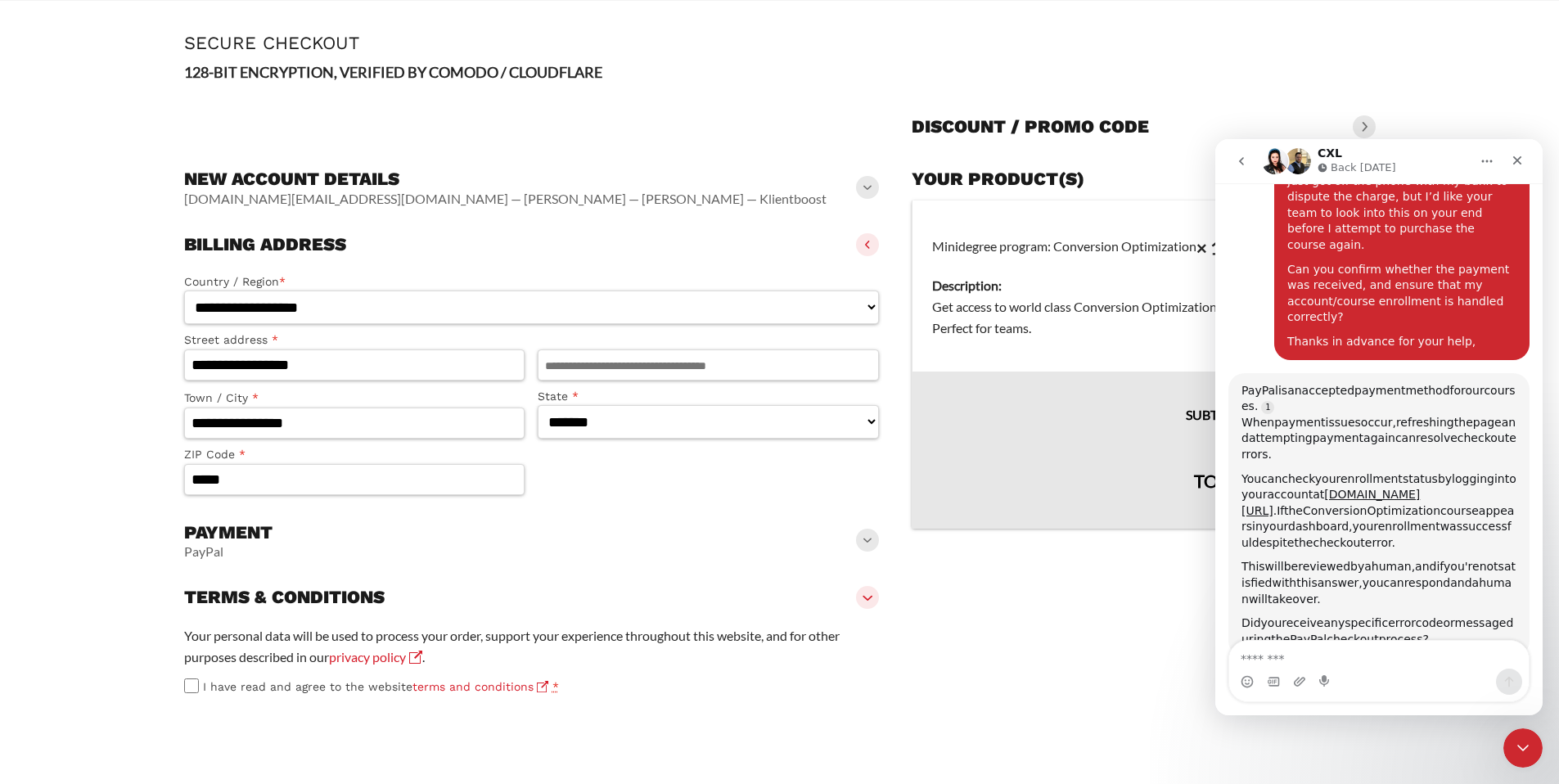
click at [208, 680] on span "I have read and agree to the website terms and conditions" at bounding box center [375, 686] width 345 height 13
click at [865, 529] on span at bounding box center [867, 540] width 23 height 23
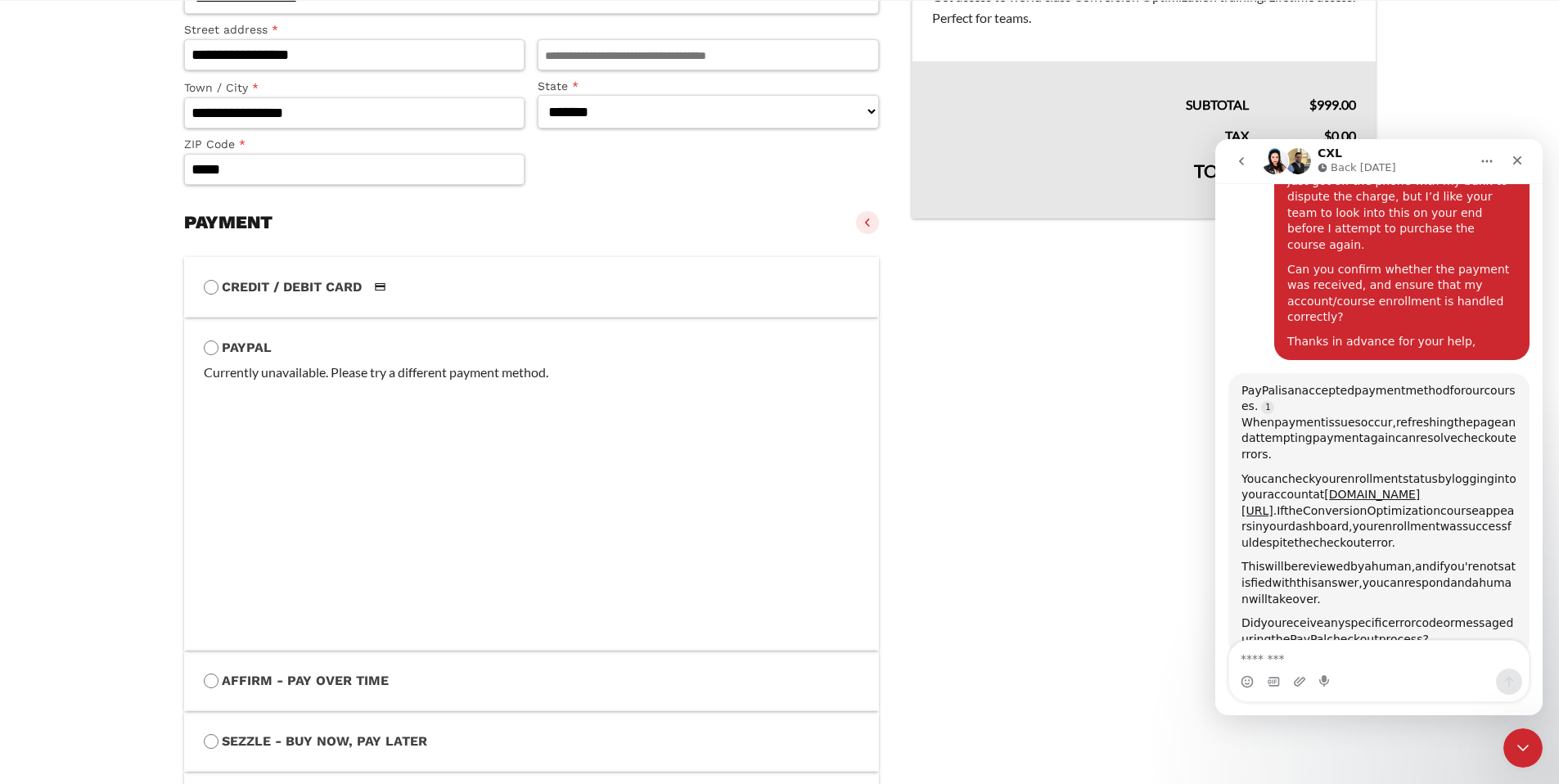
scroll to position [288, 0]
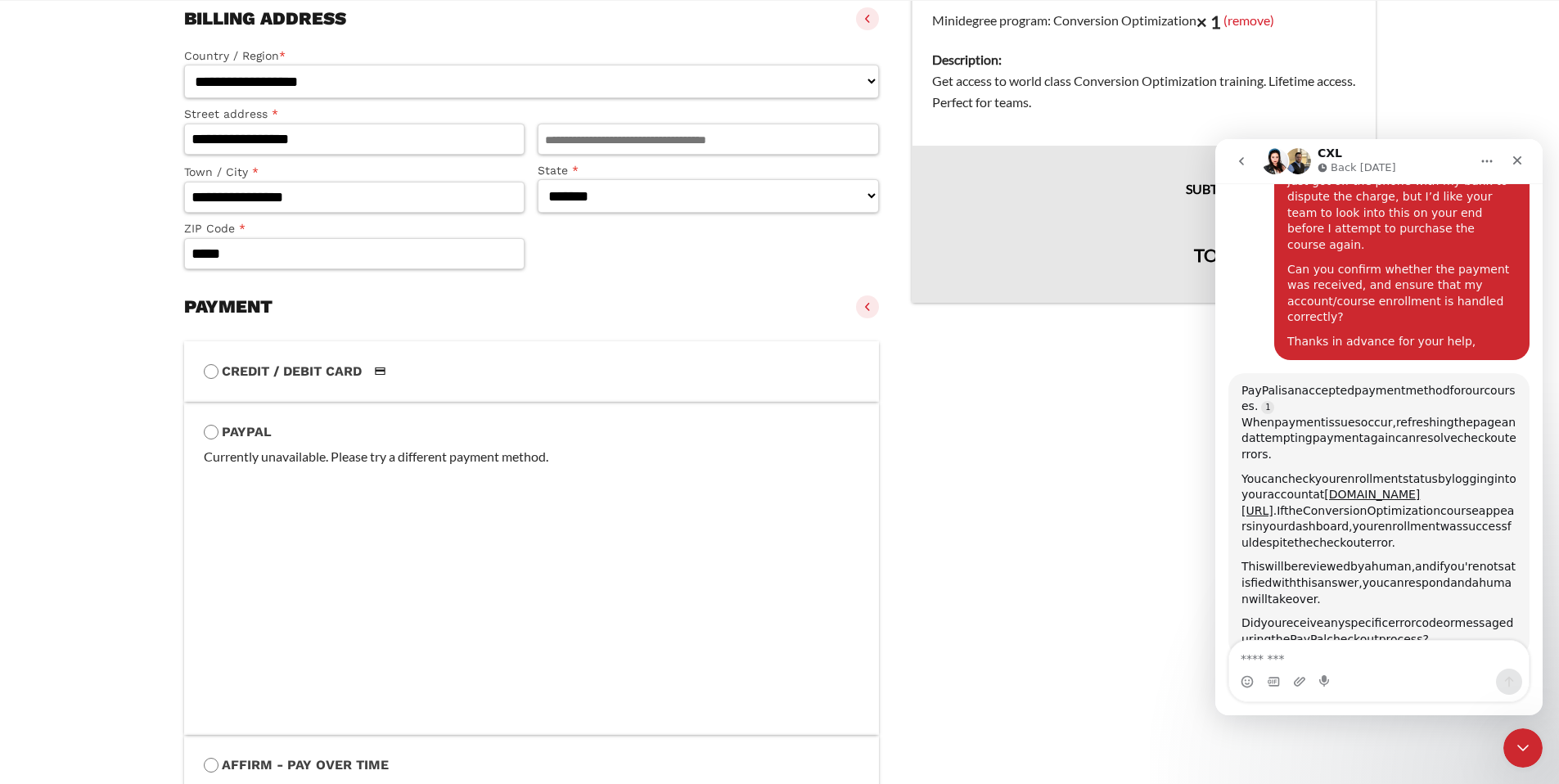
click at [248, 437] on label "PayPal" at bounding box center [531, 432] width 657 height 22
click at [240, 369] on label "Credit / Debit Card" at bounding box center [531, 371] width 657 height 22
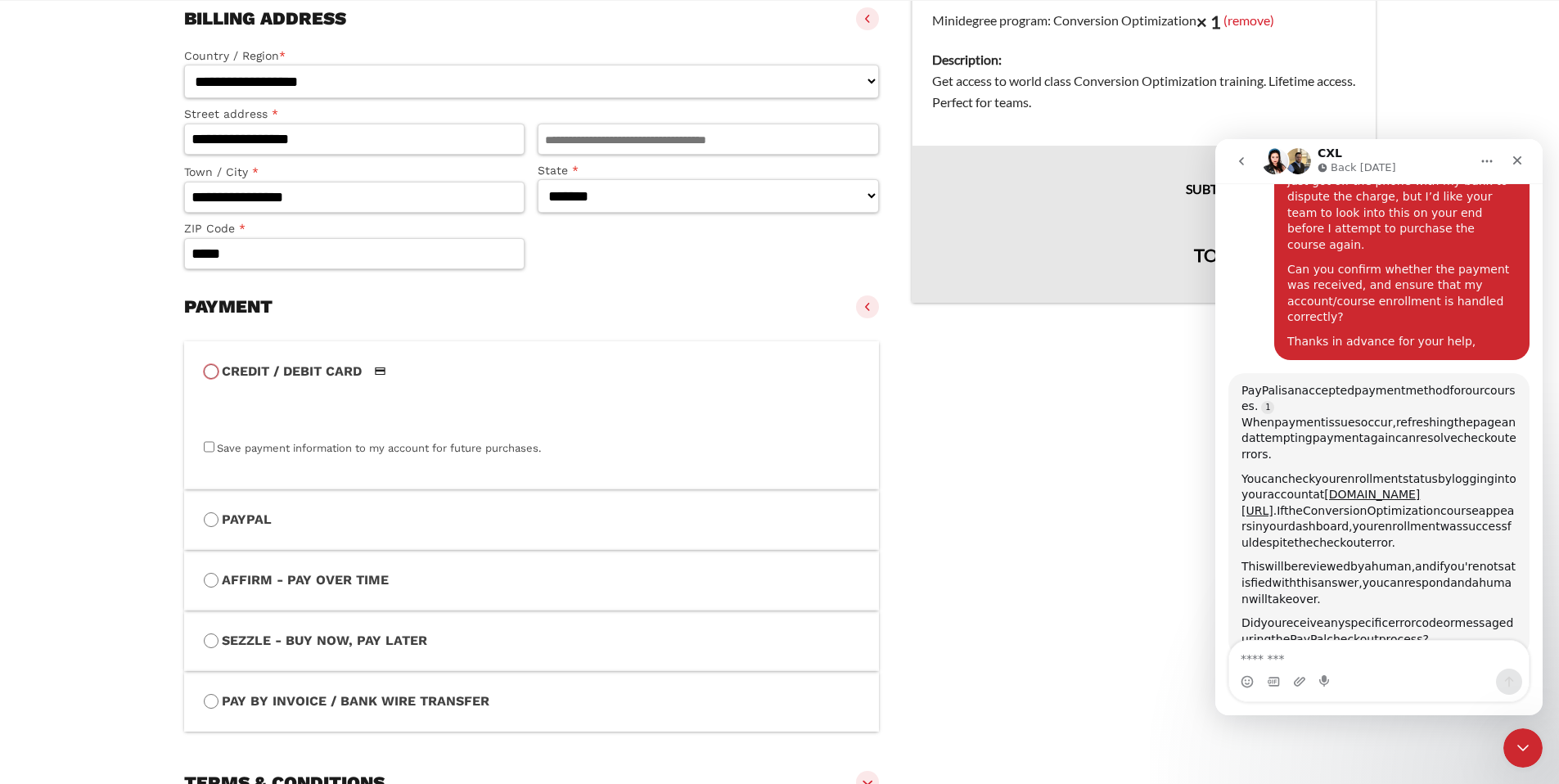
scroll to position [554, 0]
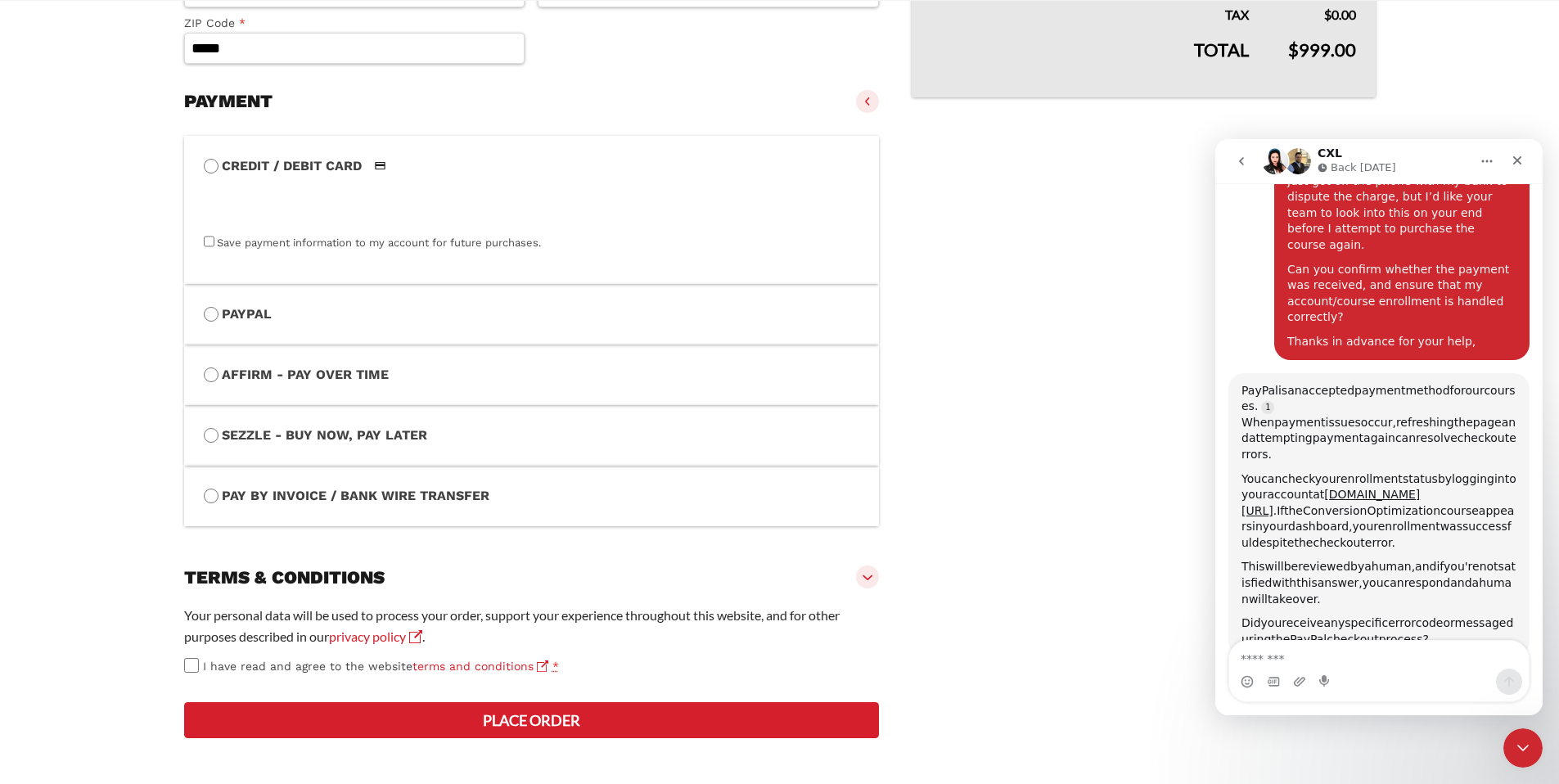
click at [533, 715] on button "Place order" at bounding box center [531, 720] width 695 height 36
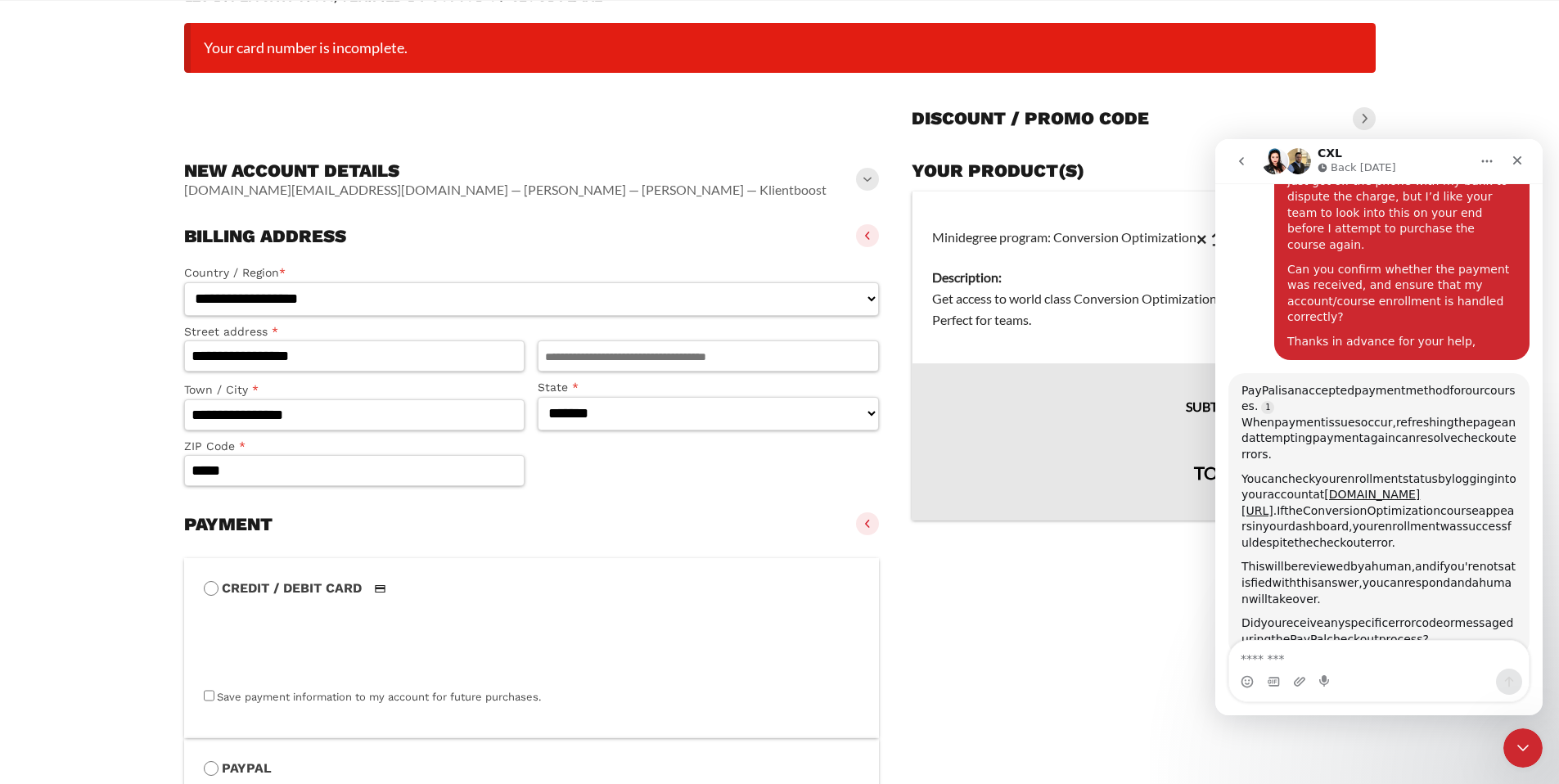
scroll to position [129, 0]
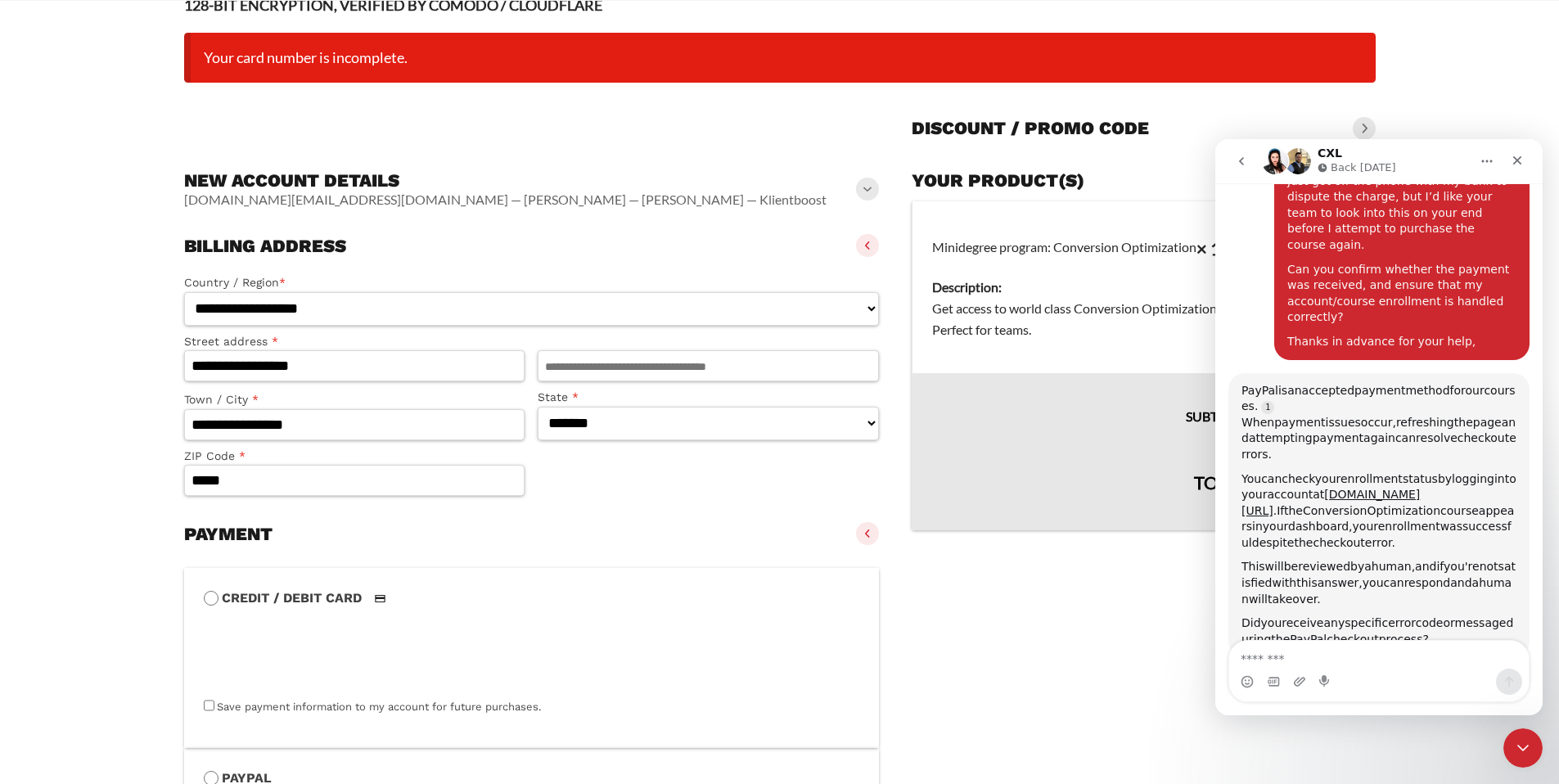
click at [856, 535] on span at bounding box center [867, 533] width 23 height 23
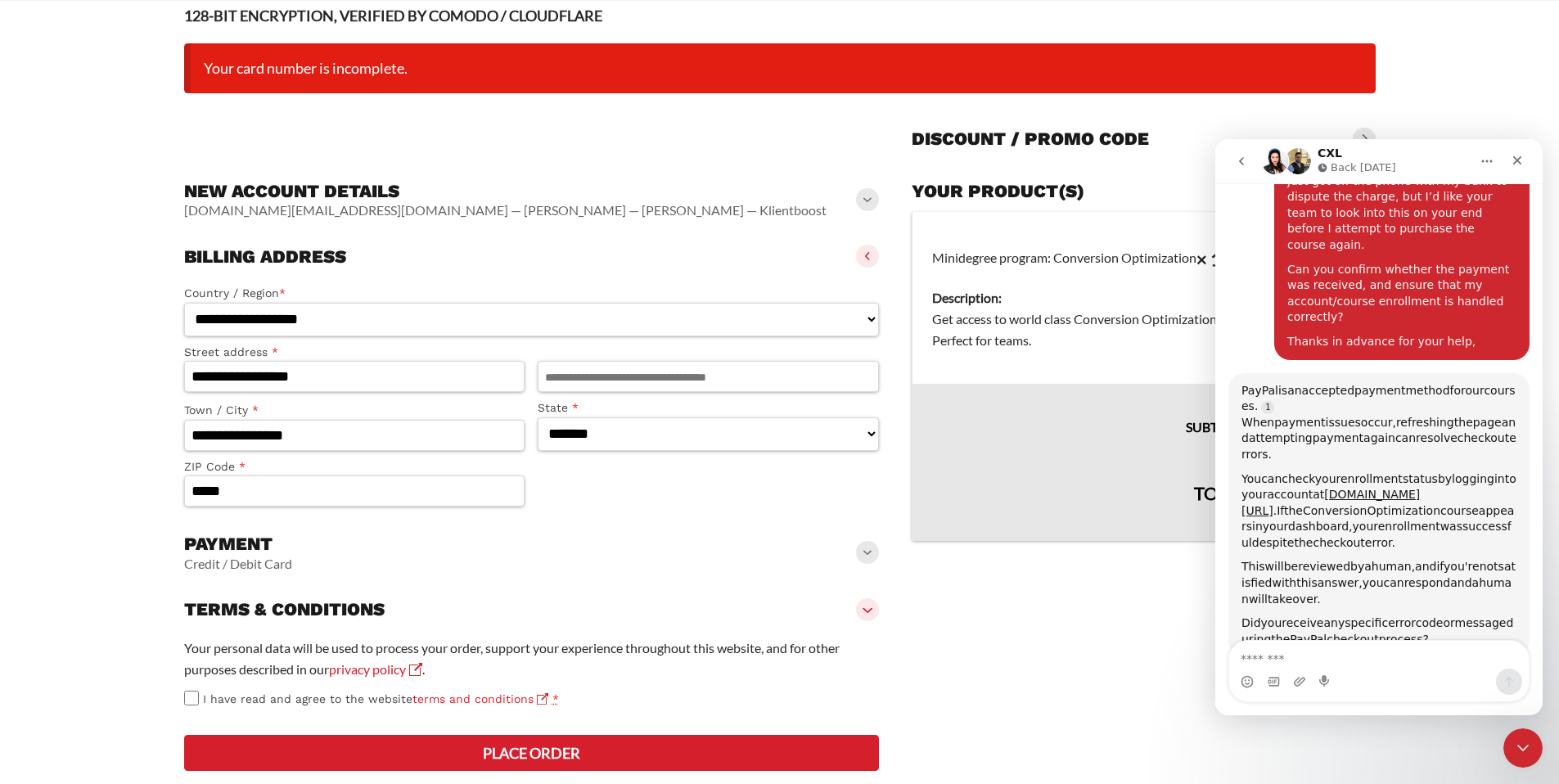
scroll to position [0, 0]
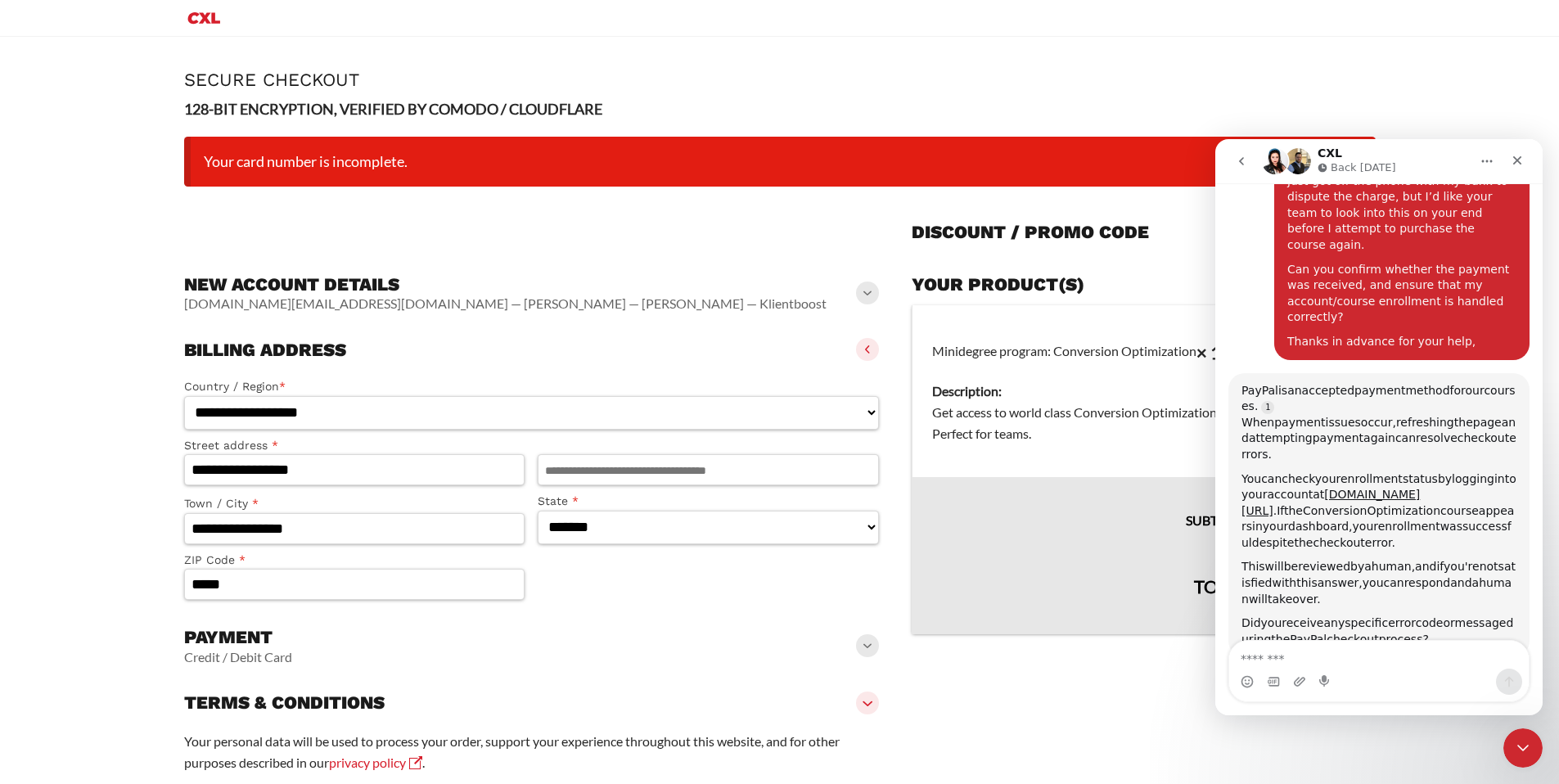
click at [685, 254] on div "**********" at bounding box center [531, 565] width 695 height 624
click at [661, 166] on li "Your card number is incomplete." at bounding box center [779, 161] width 1191 height 50
